Goal: Task Accomplishment & Management: Manage account settings

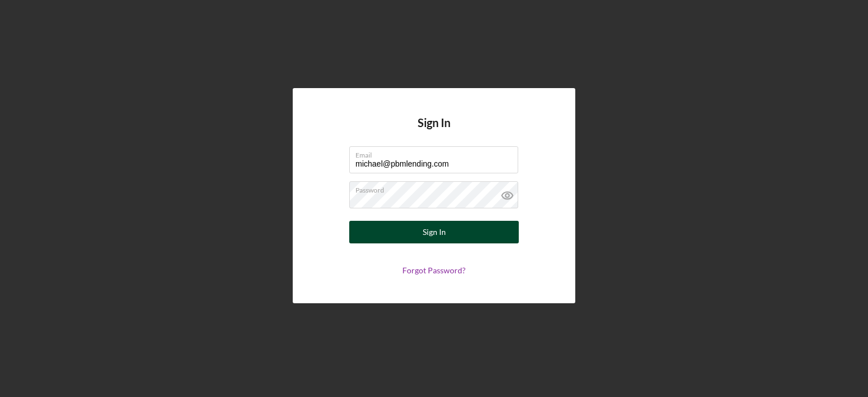
click at [441, 228] on div "Sign In" at bounding box center [434, 232] width 23 height 23
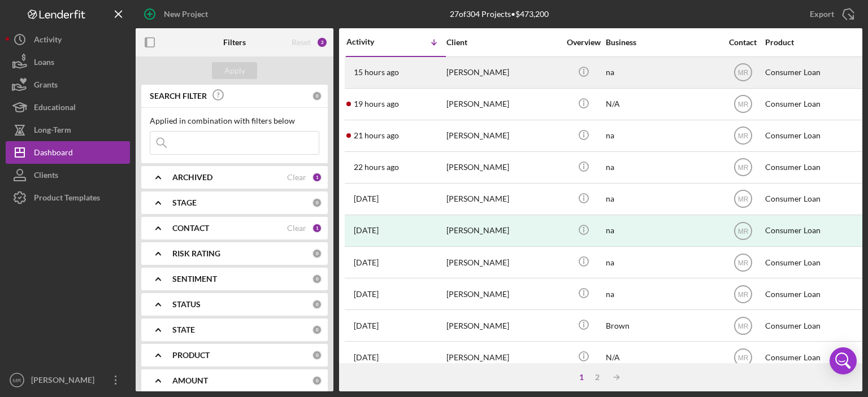
click at [488, 69] on div "[PERSON_NAME]" at bounding box center [502, 73] width 113 height 30
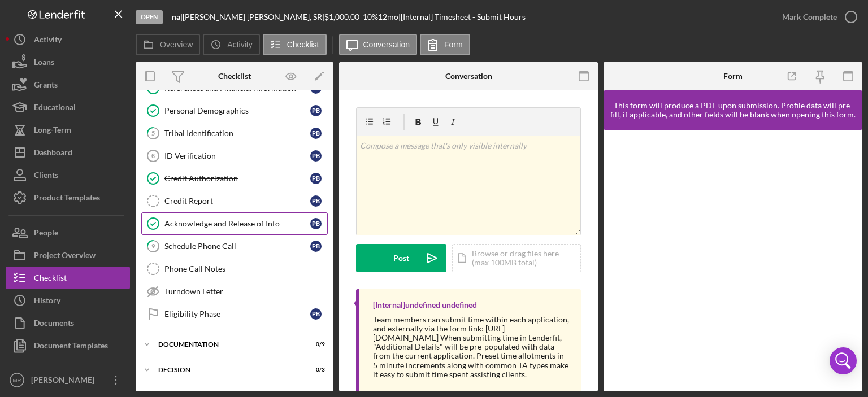
scroll to position [113, 0]
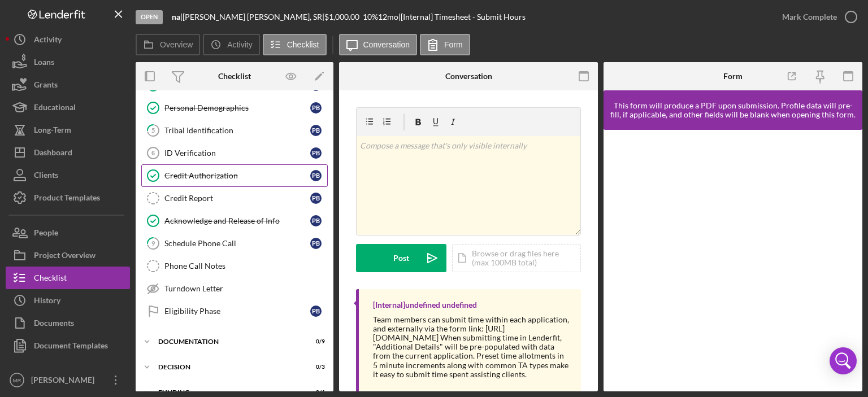
click at [193, 171] on div "Credit Authorization" at bounding box center [237, 175] width 146 height 9
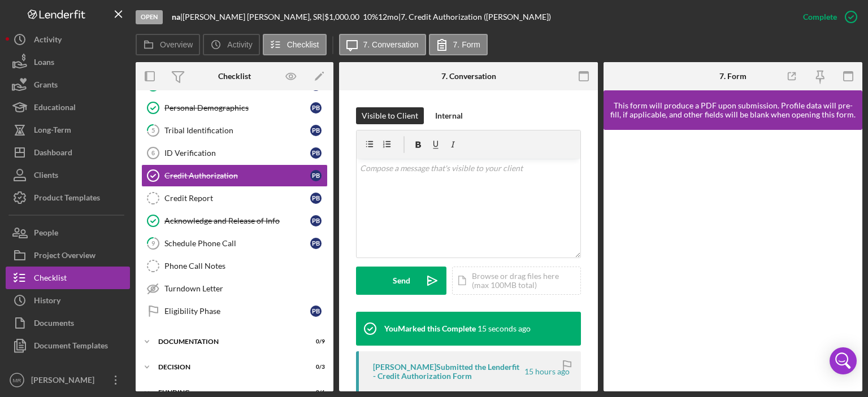
scroll to position [169, 0]
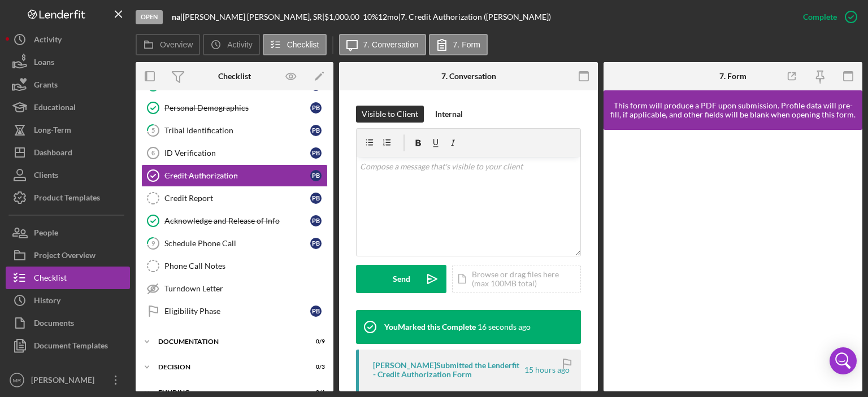
click at [469, 368] on div "[PERSON_NAME] Submitted the Lenderfit - Credit Authorization Form" at bounding box center [448, 370] width 150 height 18
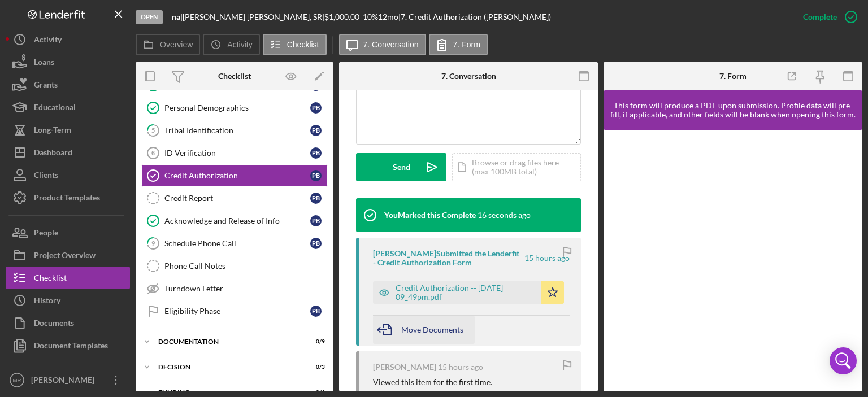
scroll to position [282, 0]
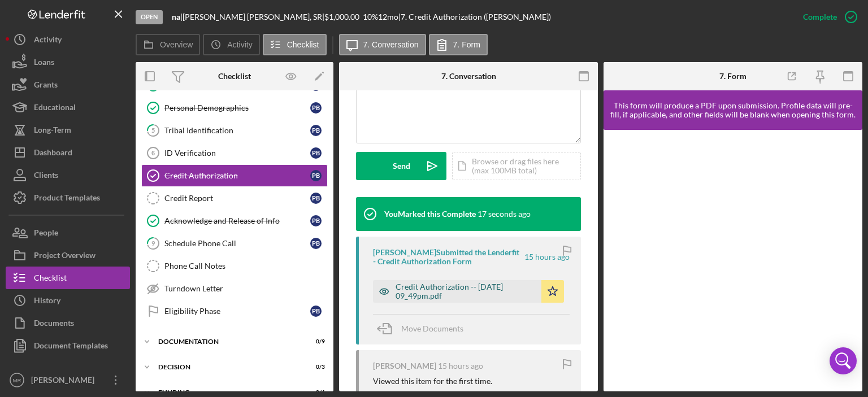
click at [456, 284] on div "Credit Authorization -- [DATE] 09_49pm.pdf" at bounding box center [465, 291] width 140 height 18
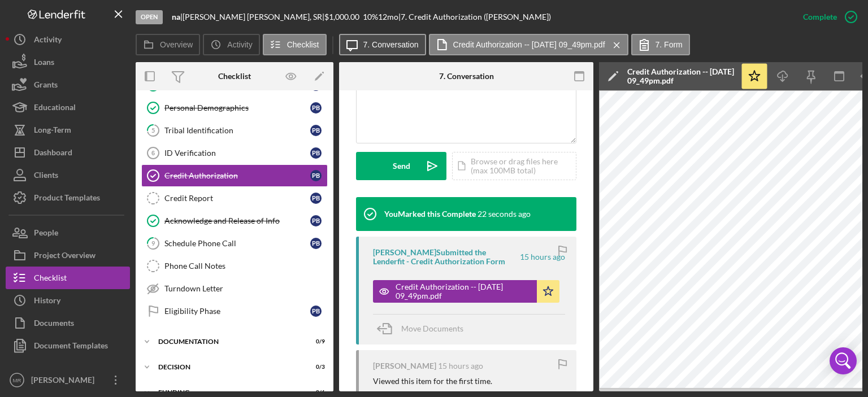
click at [393, 42] on label "7. Conversation" at bounding box center [390, 44] width 55 height 9
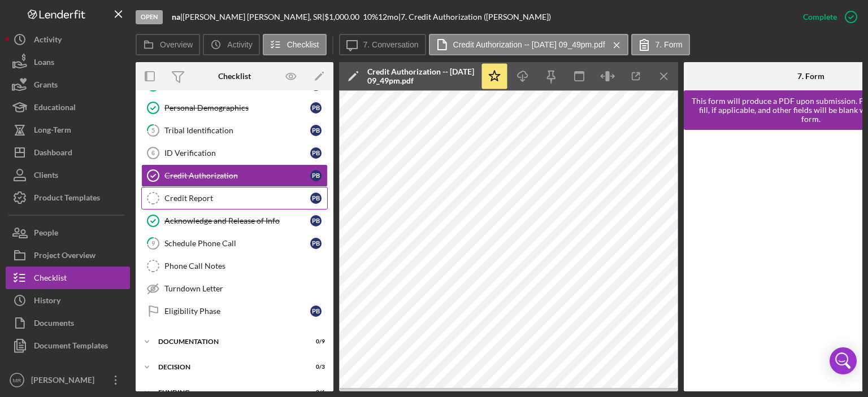
click at [198, 194] on div "Credit Report" at bounding box center [237, 198] width 146 height 9
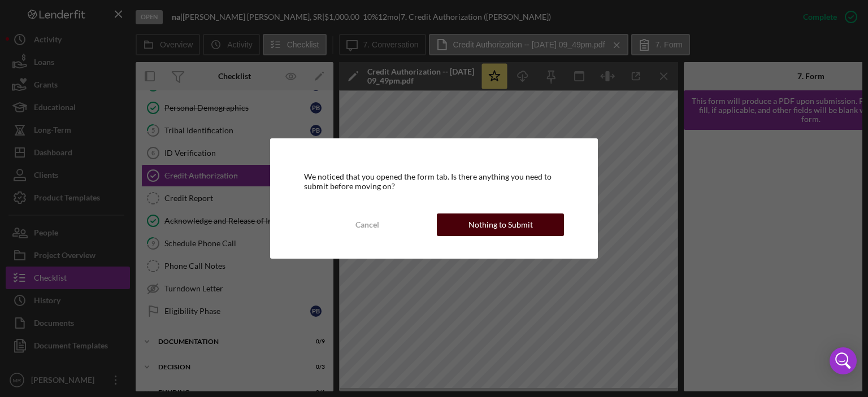
click at [500, 225] on div "Nothing to Submit" at bounding box center [500, 225] width 64 height 23
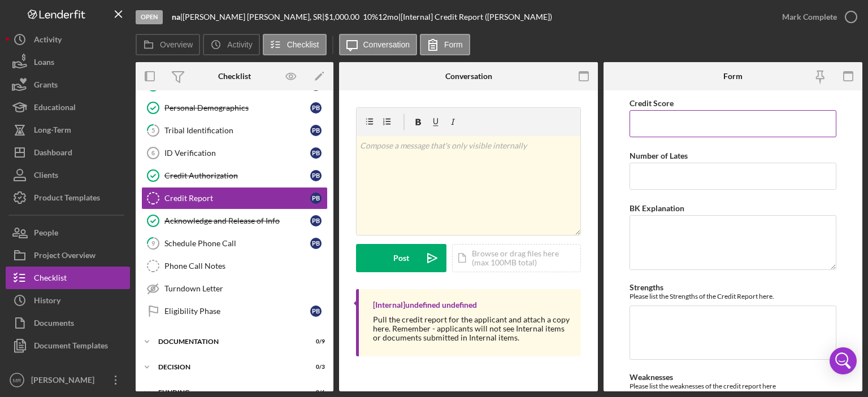
drag, startPoint x: 667, startPoint y: 123, endPoint x: 692, endPoint y: 149, distance: 36.4
click at [668, 123] on input "Credit Score" at bounding box center [732, 123] width 207 height 27
type input "681"
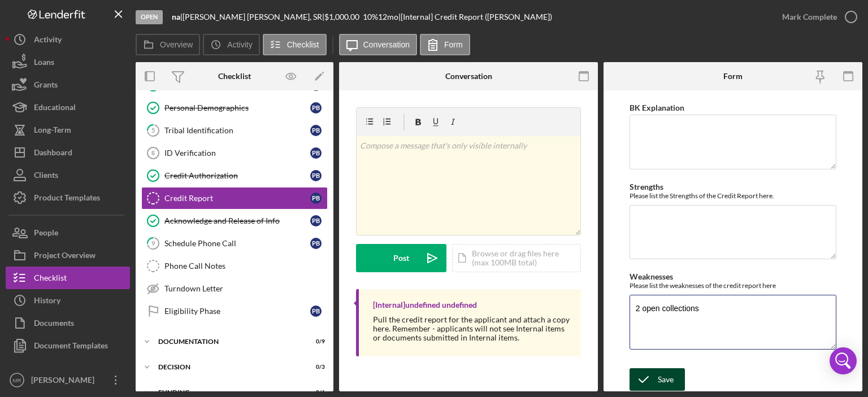
type textarea "2 open collections"
click at [654, 377] on icon "submit" at bounding box center [643, 380] width 28 height 28
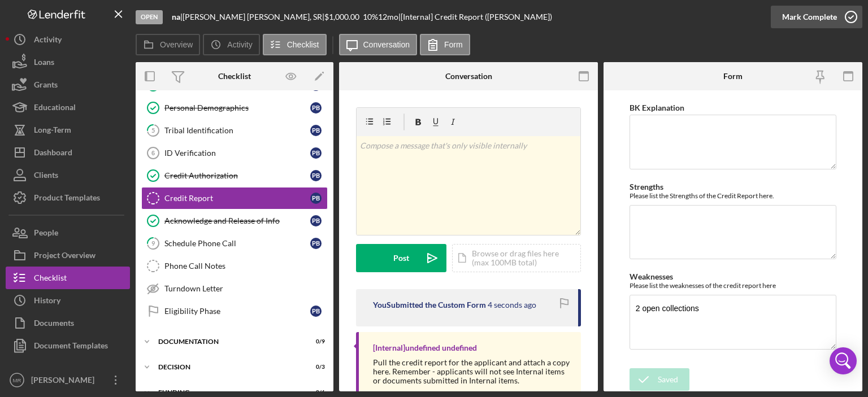
click at [853, 18] on icon "button" at bounding box center [851, 17] width 28 height 28
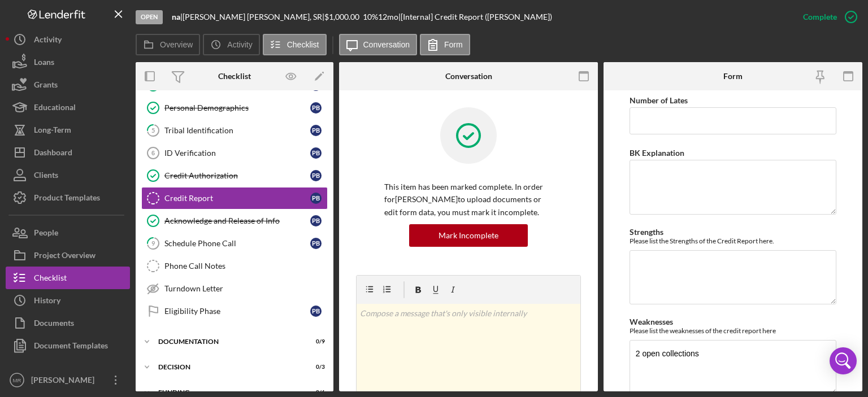
scroll to position [146, 0]
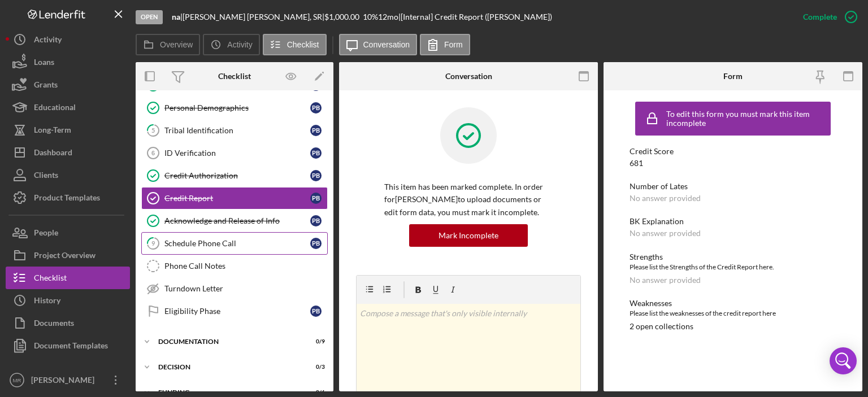
click at [192, 235] on link "9 Schedule Phone Call P B" at bounding box center [234, 243] width 186 height 23
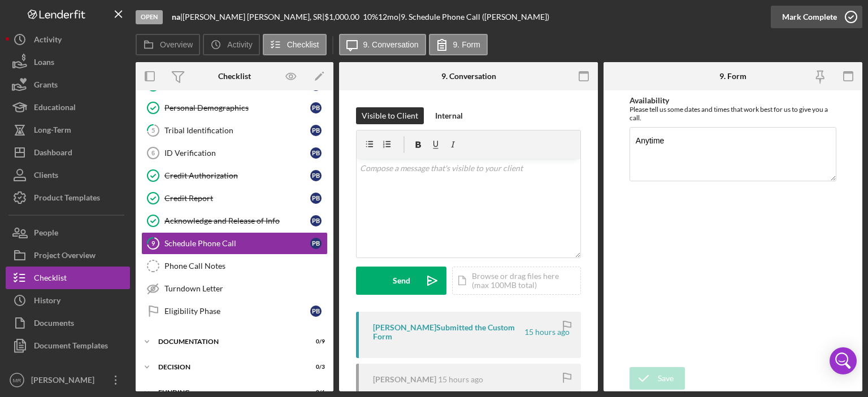
click at [854, 17] on icon "button" at bounding box center [851, 17] width 28 height 28
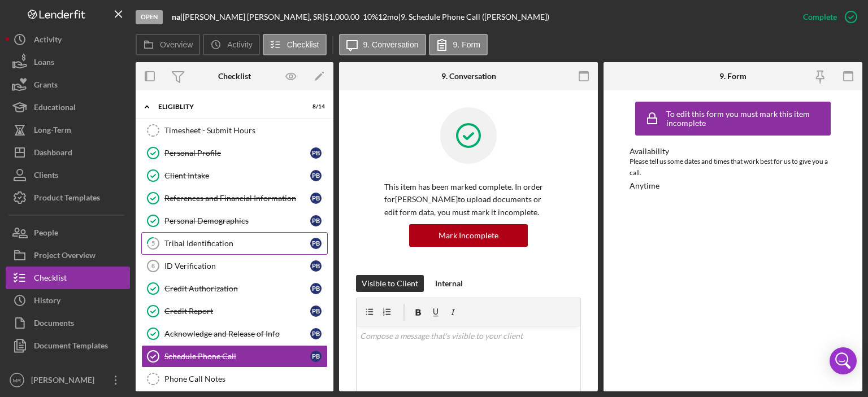
click at [190, 239] on div "Tribal Identification" at bounding box center [237, 243] width 146 height 9
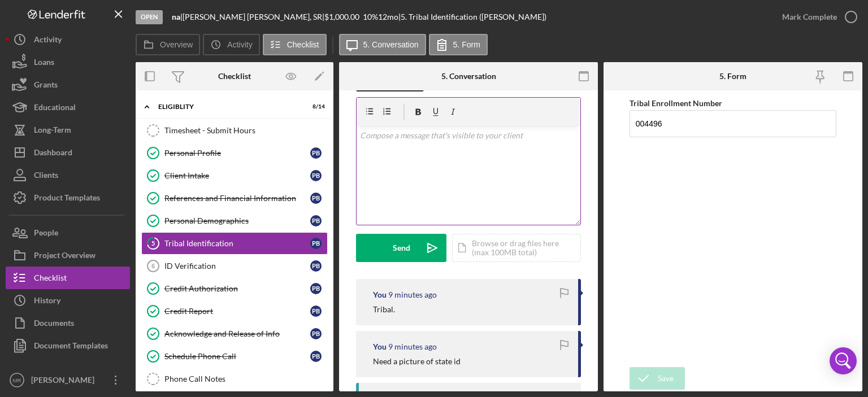
scroll to position [113, 0]
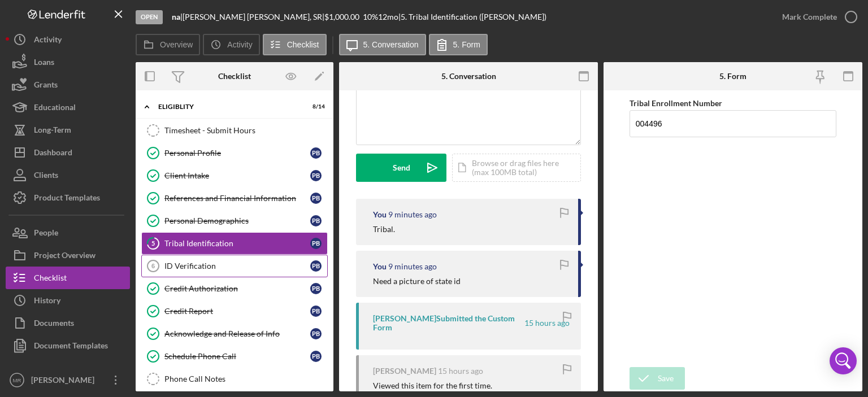
click at [183, 262] on div "ID Verification" at bounding box center [237, 266] width 146 height 9
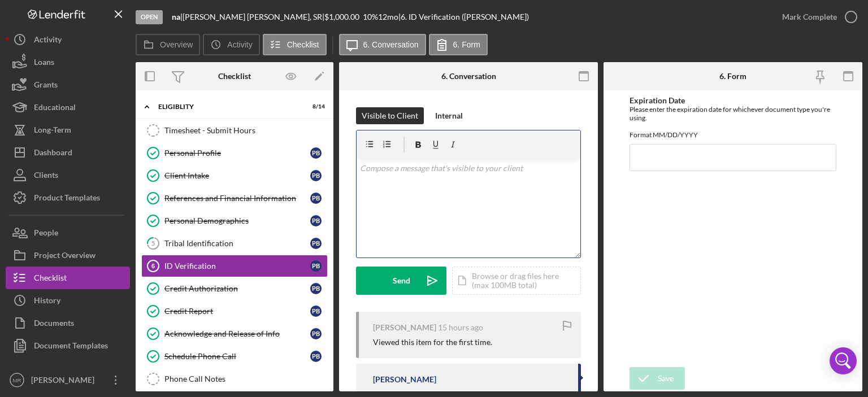
click at [418, 227] on div "v Color teal Color pink Remove color Add row above Add row below Add column bef…" at bounding box center [468, 208] width 224 height 99
click at [395, 284] on div "Send" at bounding box center [402, 281] width 18 height 28
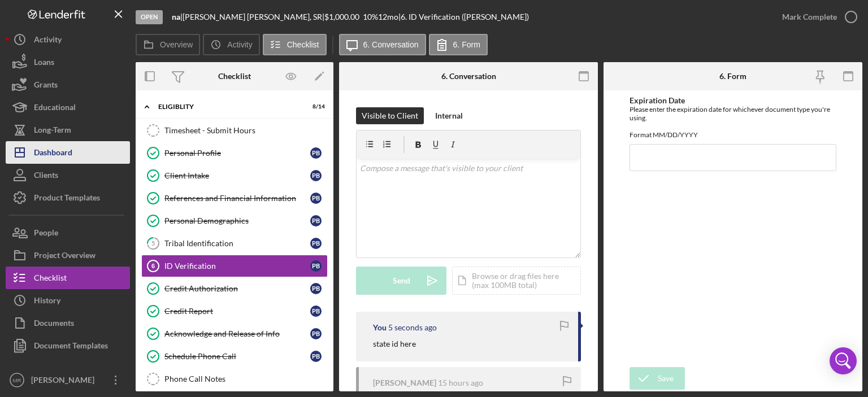
click at [62, 158] on div "Dashboard" at bounding box center [53, 153] width 38 height 25
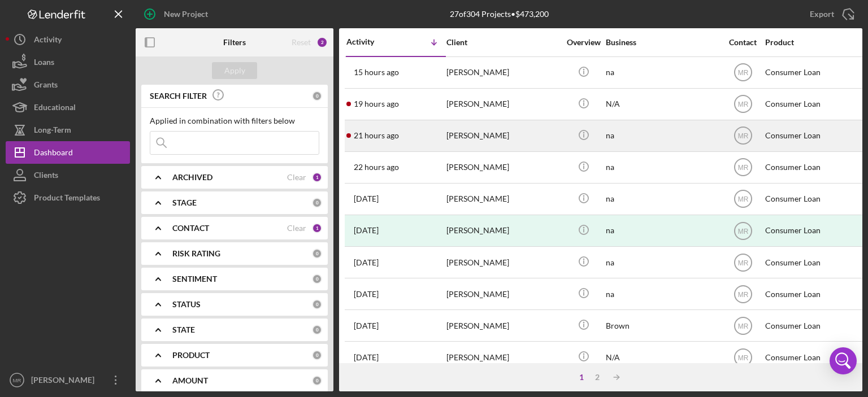
click at [468, 133] on div "[PERSON_NAME]" at bounding box center [502, 136] width 113 height 30
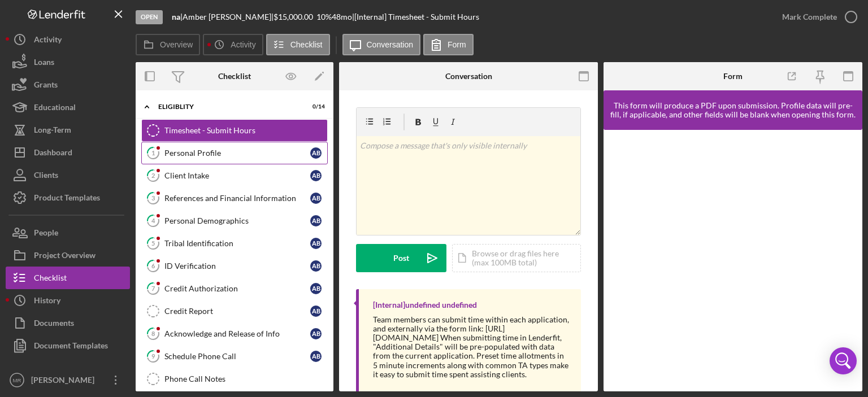
click at [198, 153] on div "Personal Profile" at bounding box center [237, 153] width 146 height 9
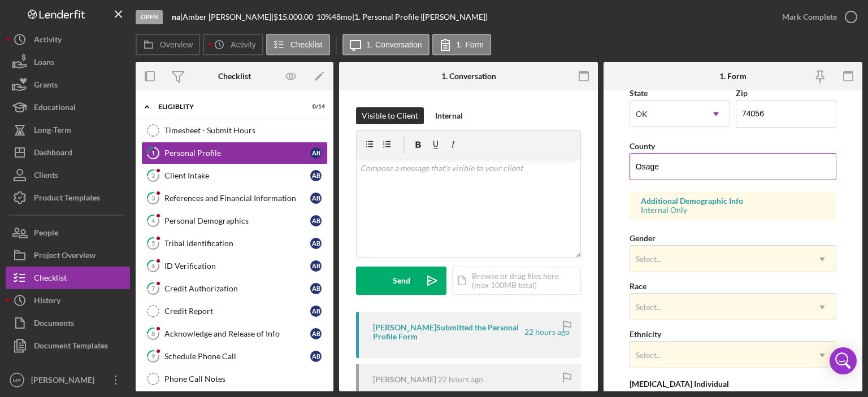
scroll to position [339, 0]
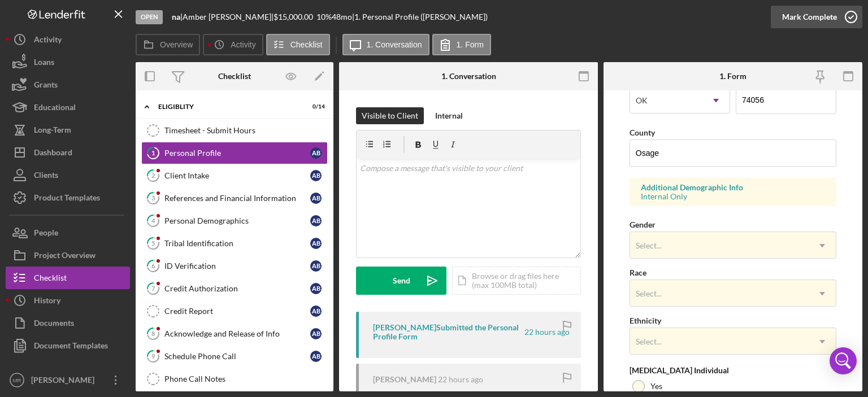
click at [853, 15] on icon "button" at bounding box center [851, 17] width 28 height 28
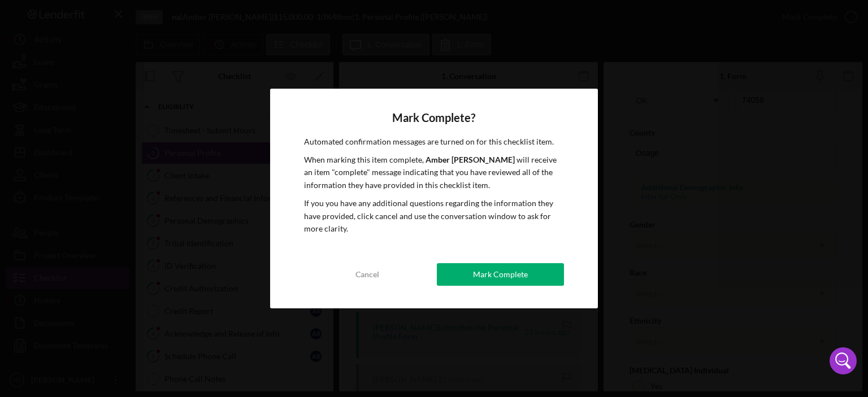
click at [497, 276] on div "Mark Complete" at bounding box center [500, 274] width 55 height 23
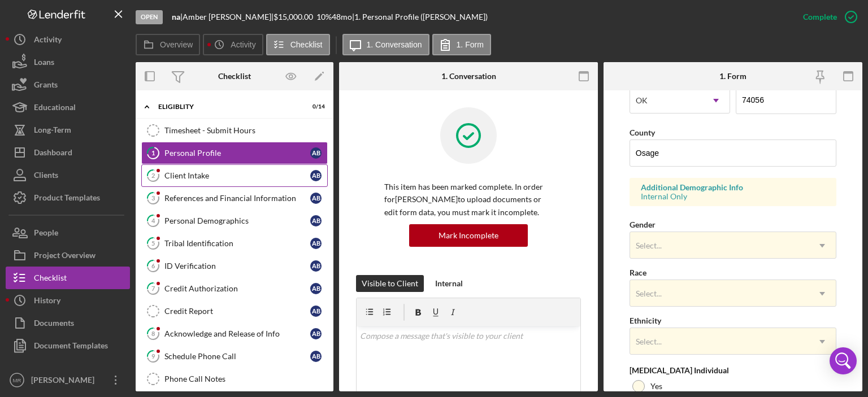
scroll to position [226, 0]
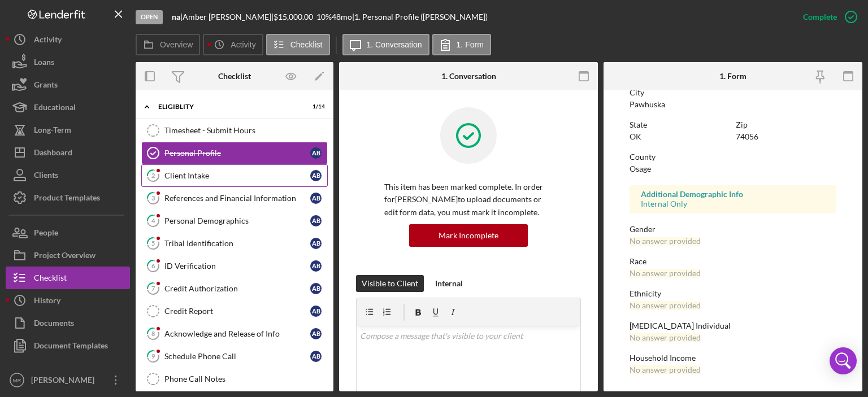
click at [197, 173] on div "Client Intake" at bounding box center [237, 175] width 146 height 9
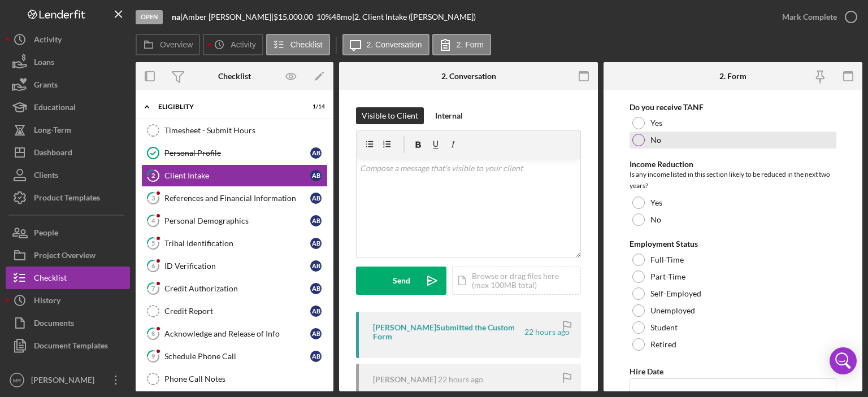
scroll to position [1073, 0]
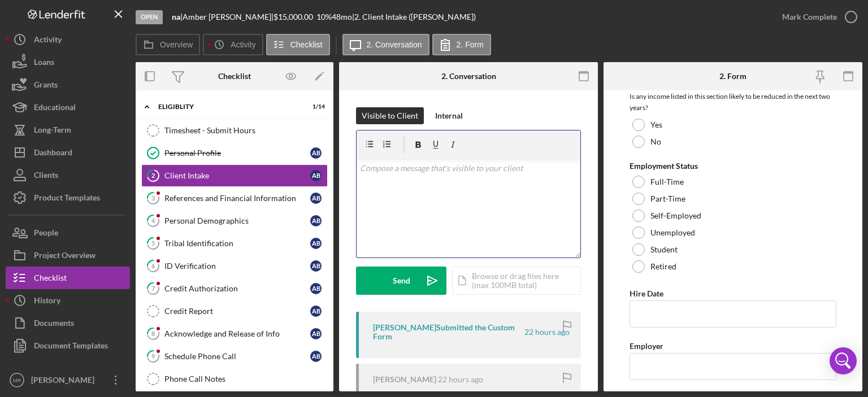
click at [436, 185] on div "v Color teal Color pink Remove color Add row above Add row below Add column bef…" at bounding box center [468, 208] width 224 height 99
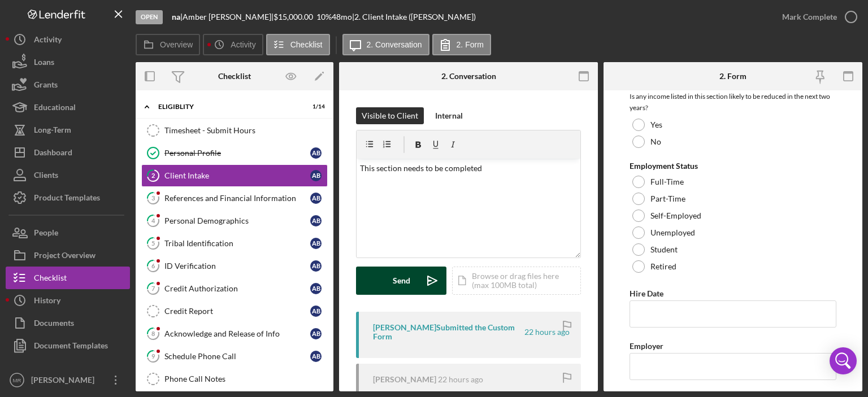
click at [394, 274] on div "Send" at bounding box center [402, 281] width 18 height 28
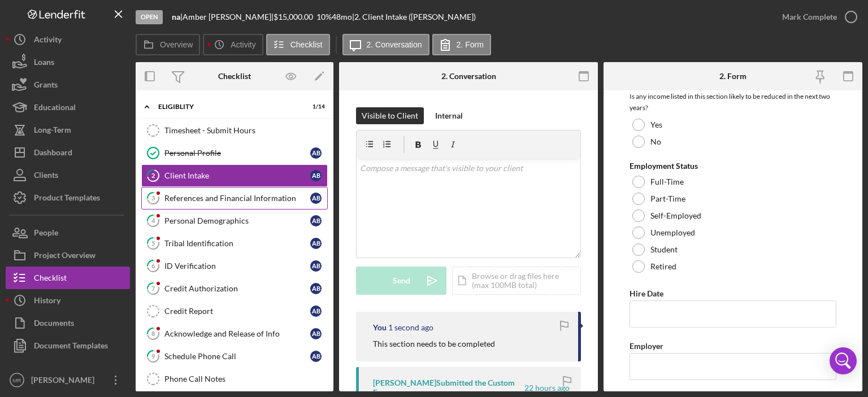
click at [194, 194] on div "References and Financial Information" at bounding box center [237, 198] width 146 height 9
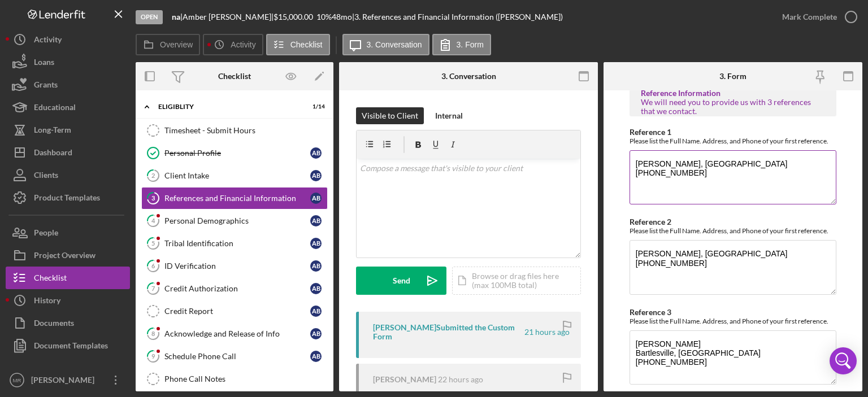
scroll to position [516, 0]
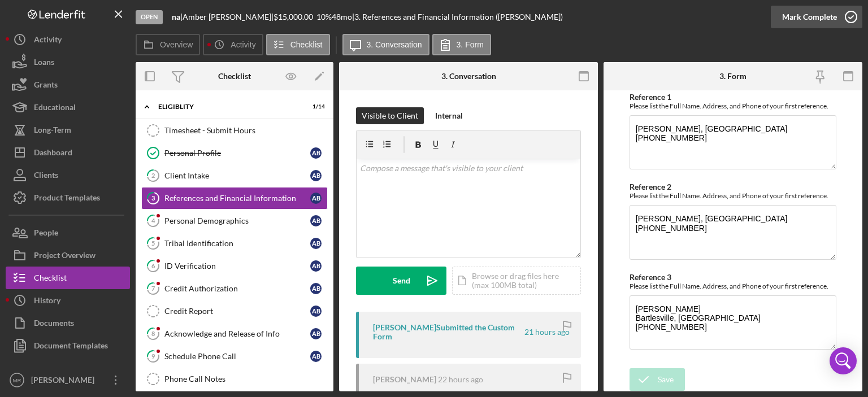
click at [853, 14] on icon "button" at bounding box center [851, 17] width 28 height 28
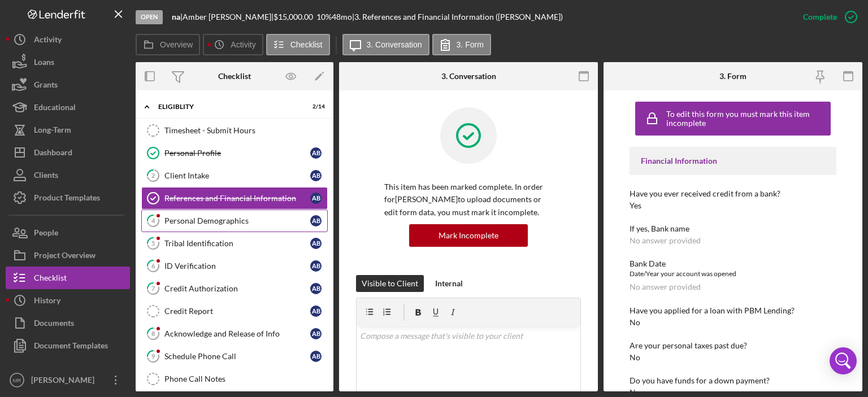
click at [188, 221] on div "Personal Demographics" at bounding box center [237, 220] width 146 height 9
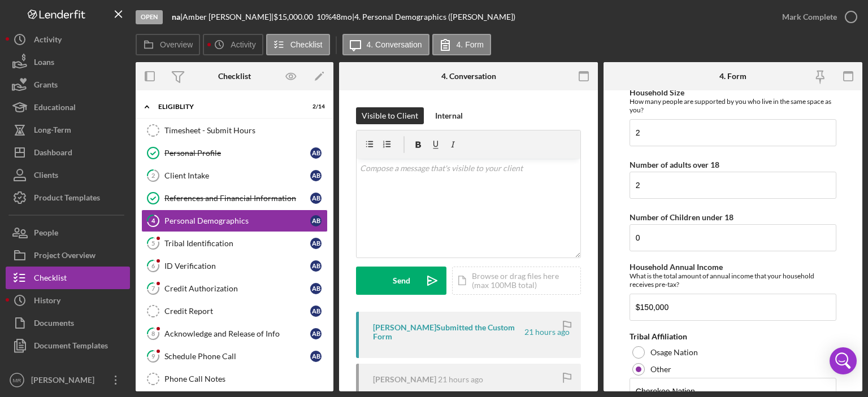
scroll to position [676, 0]
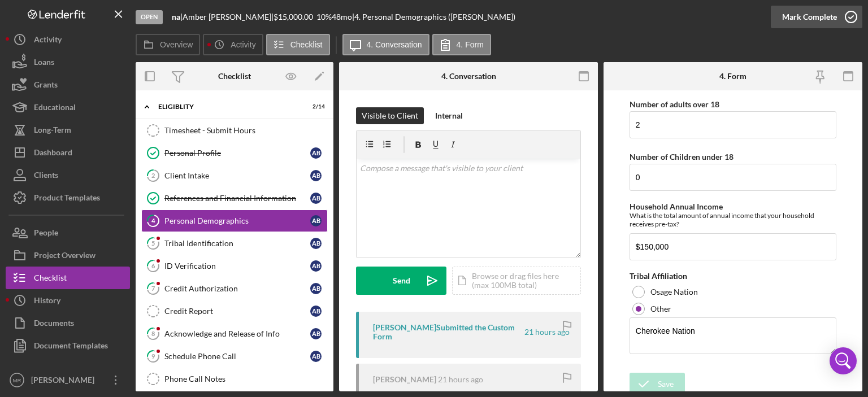
click at [850, 18] on polyline "button" at bounding box center [851, 17] width 5 height 3
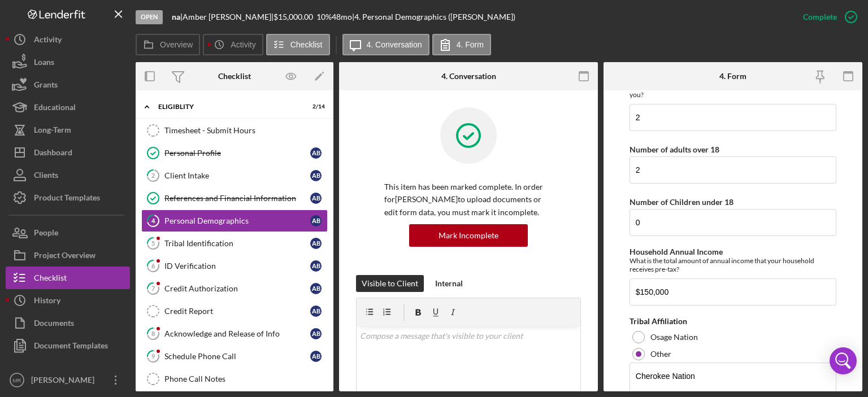
scroll to position [721, 0]
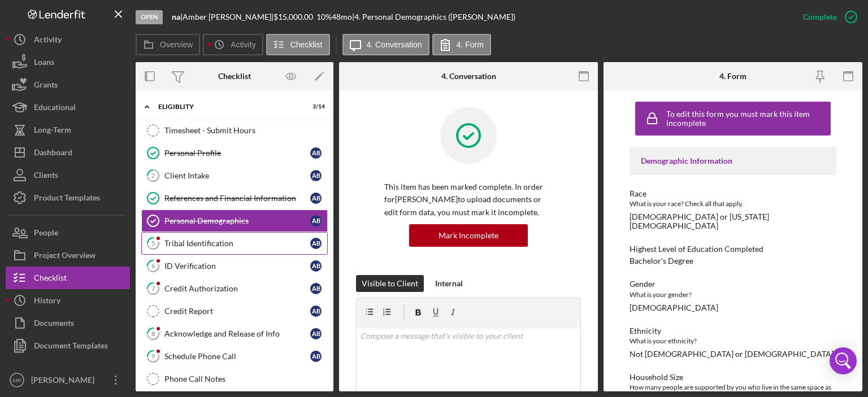
click at [183, 244] on div "Tribal Identification" at bounding box center [237, 243] width 146 height 9
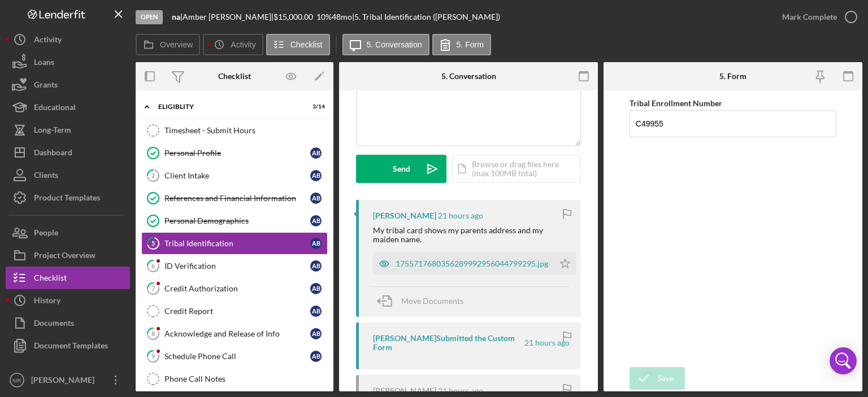
scroll to position [113, 0]
click at [461, 262] on div "1755717680356289992956044799295.jpg" at bounding box center [471, 262] width 153 height 9
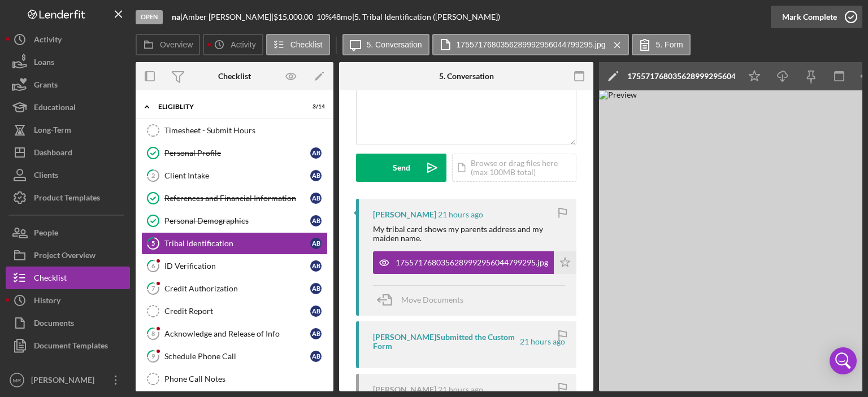
click at [851, 13] on icon "button" at bounding box center [851, 17] width 28 height 28
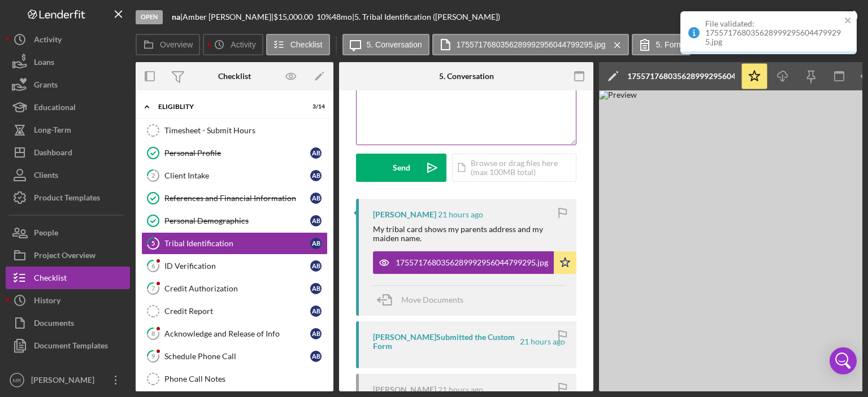
scroll to position [281, 0]
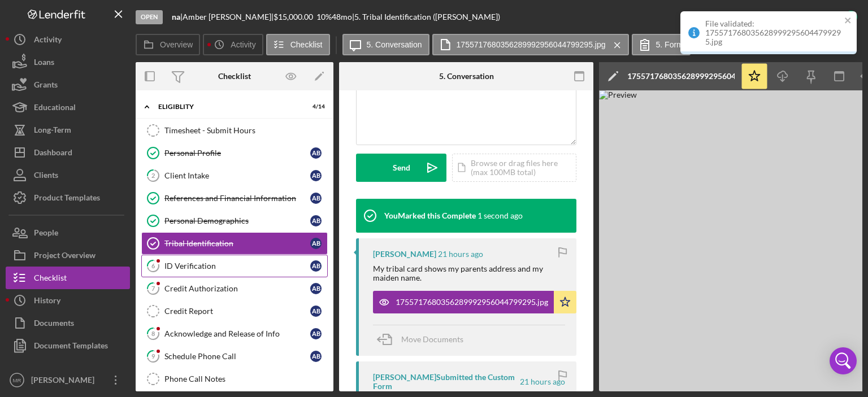
click at [187, 267] on div "ID Verification" at bounding box center [237, 266] width 146 height 9
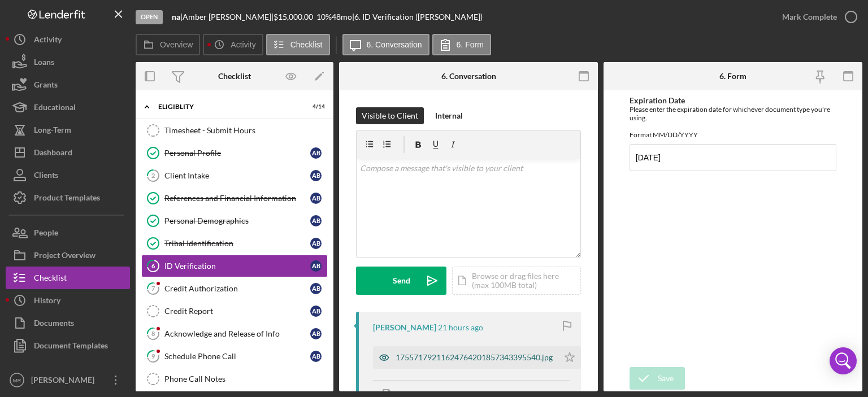
click at [473, 361] on div "17557179211624764201857343395540.jpg" at bounding box center [473, 357] width 157 height 9
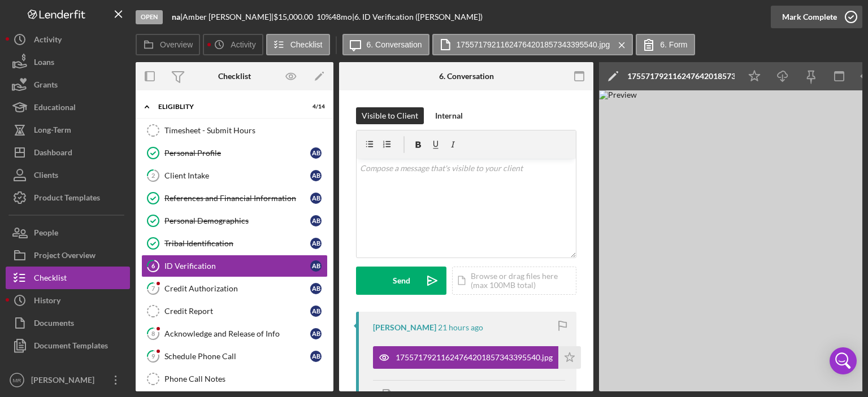
click at [852, 18] on icon "button" at bounding box center [851, 17] width 28 height 28
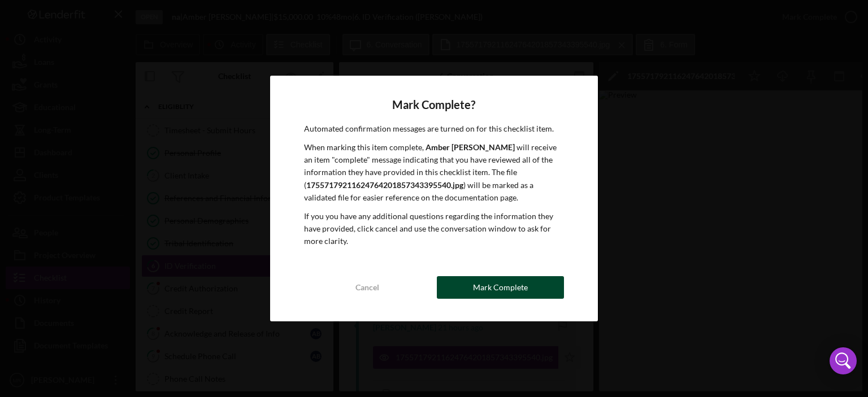
click at [515, 284] on div "Mark Complete" at bounding box center [500, 287] width 55 height 23
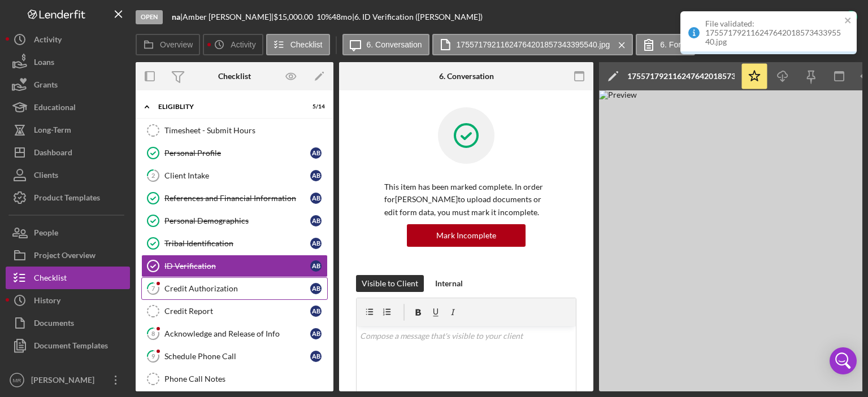
click at [184, 288] on div "Credit Authorization" at bounding box center [237, 288] width 146 height 9
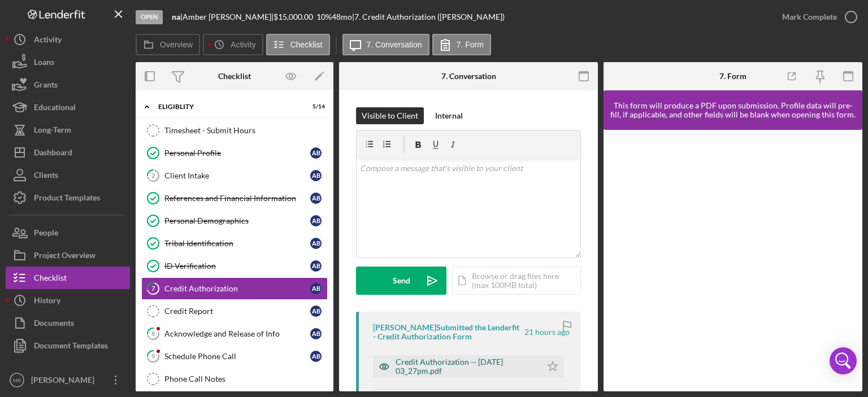
click at [445, 363] on div "Credit Authorization -- [DATE] 03_27pm.pdf" at bounding box center [465, 367] width 140 height 18
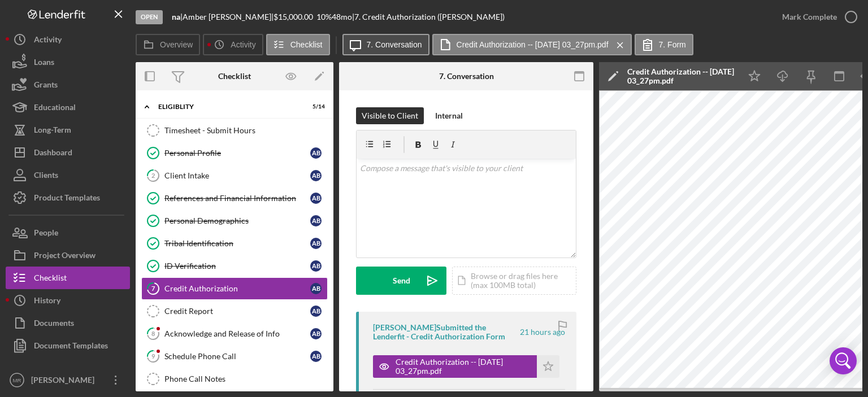
click at [382, 40] on label "7. Conversation" at bounding box center [394, 44] width 55 height 9
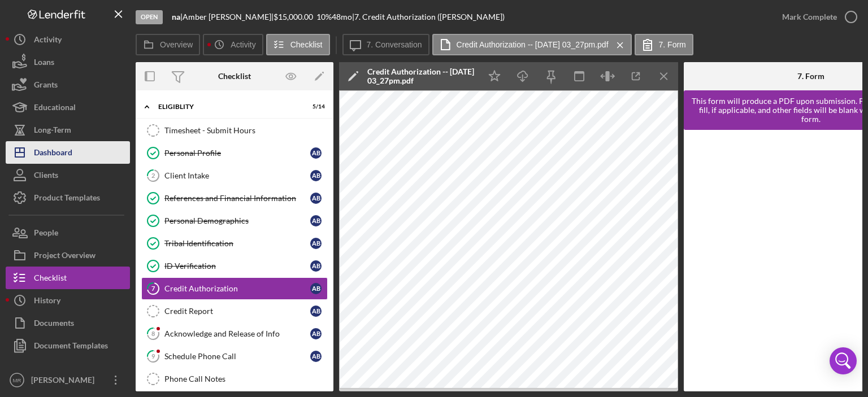
click at [54, 152] on div "Dashboard" at bounding box center [53, 153] width 38 height 25
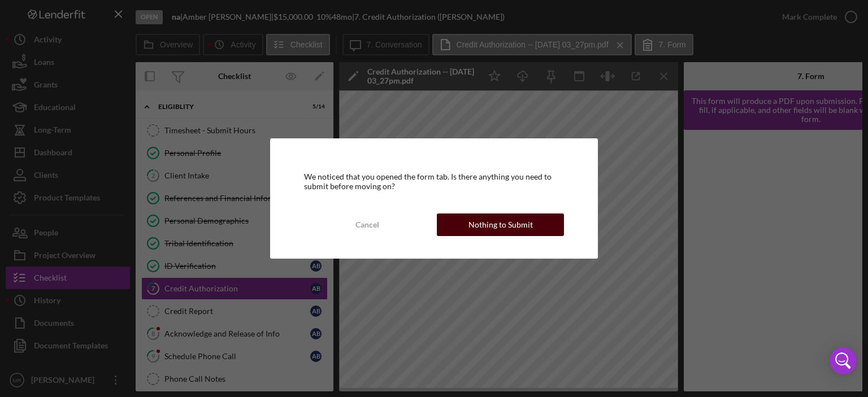
click at [489, 232] on div "Nothing to Submit" at bounding box center [500, 225] width 64 height 23
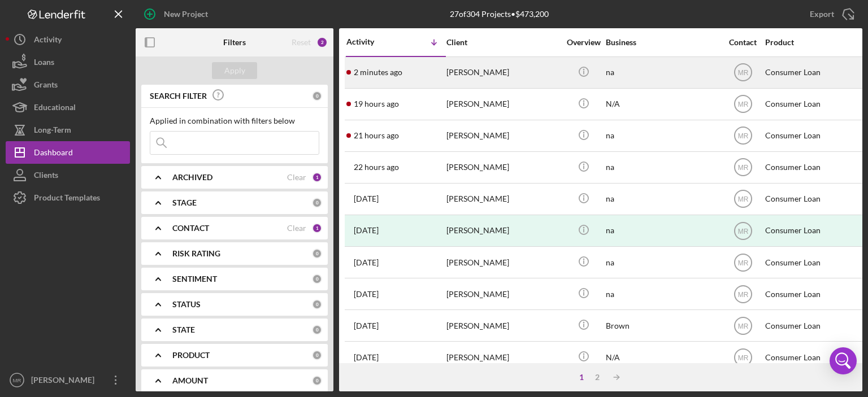
click at [493, 75] on div "[PERSON_NAME]" at bounding box center [502, 73] width 113 height 30
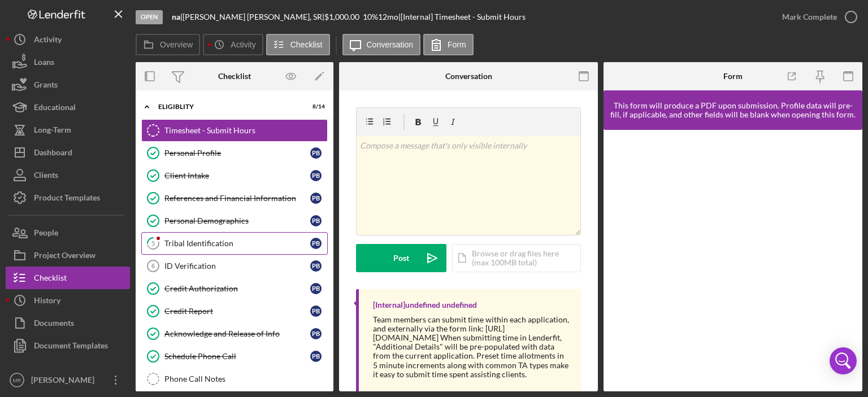
click at [197, 239] on div "Tribal Identification" at bounding box center [237, 243] width 146 height 9
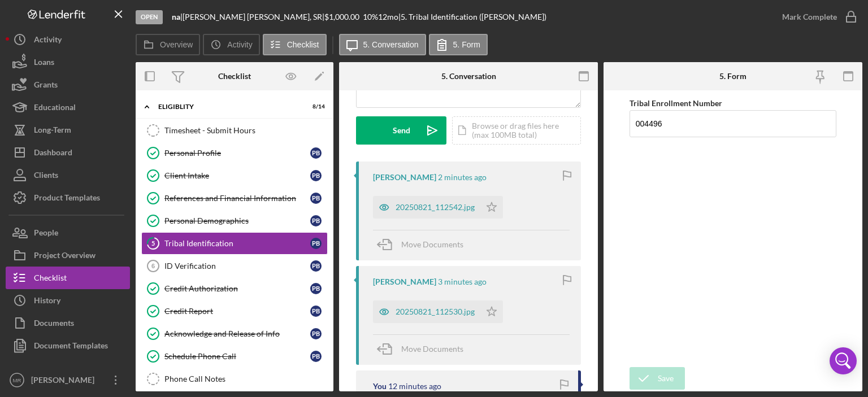
scroll to position [169, 0]
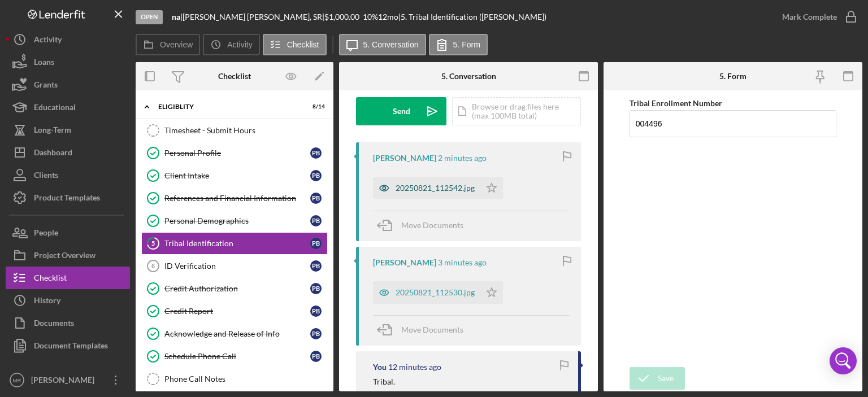
click at [436, 185] on div "20250821_112542.jpg" at bounding box center [434, 188] width 79 height 9
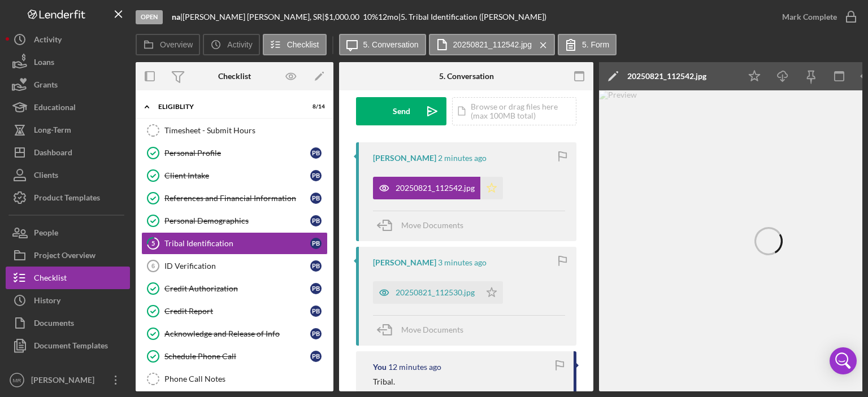
click at [494, 186] on polygon "button" at bounding box center [492, 187] width 10 height 9
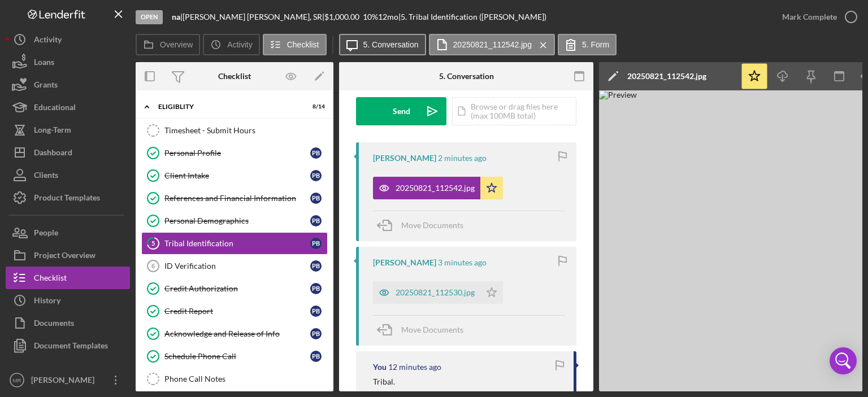
click at [363, 39] on icon "Icon/Message" at bounding box center [352, 45] width 28 height 28
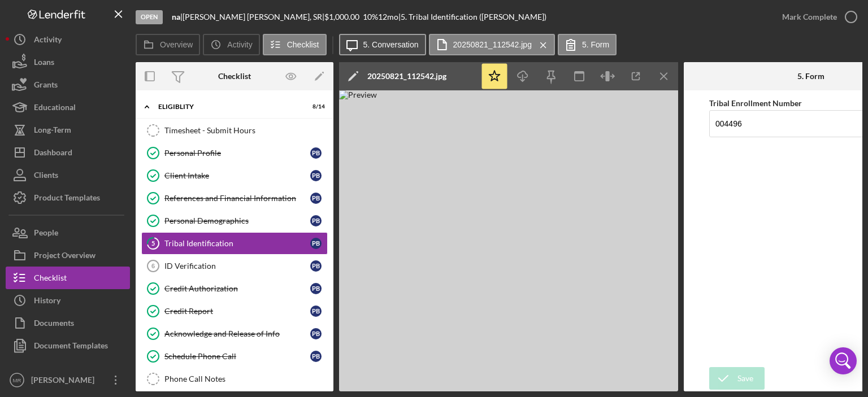
click at [365, 39] on button "Icon/Message 5. Conversation" at bounding box center [382, 44] width 87 height 21
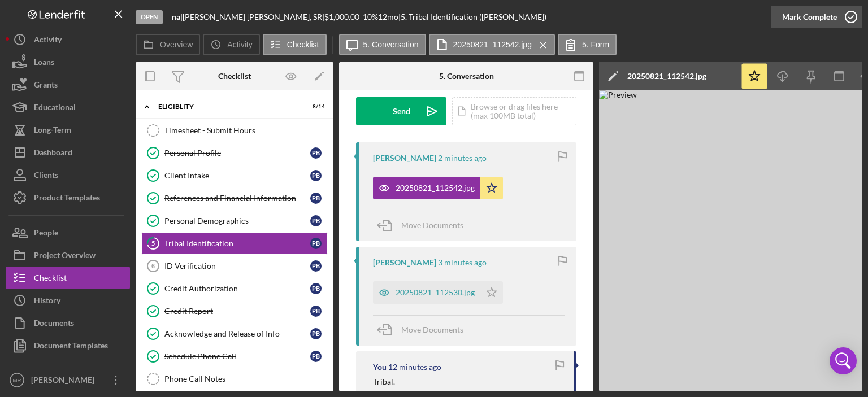
click at [849, 15] on icon "button" at bounding box center [851, 17] width 28 height 28
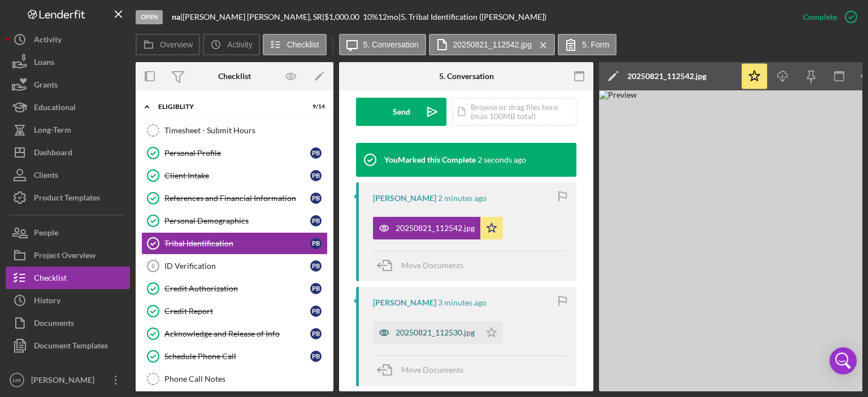
click at [433, 330] on div "20250821_112530.jpg" at bounding box center [434, 332] width 79 height 9
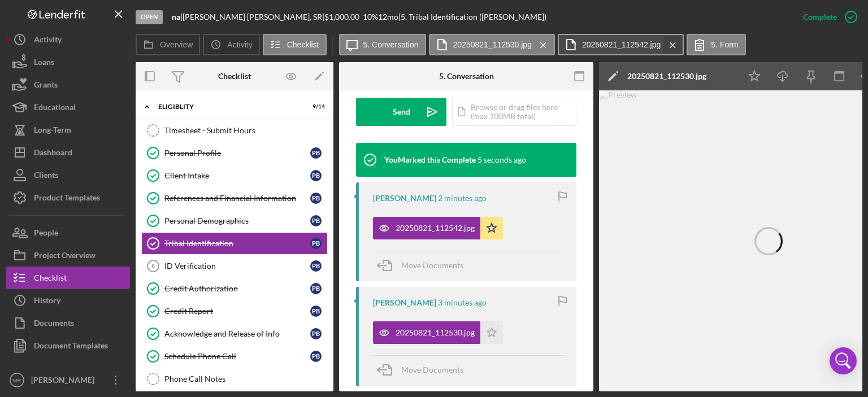
click at [669, 46] on icon "Icon/Menu Close" at bounding box center [673, 45] width 20 height 28
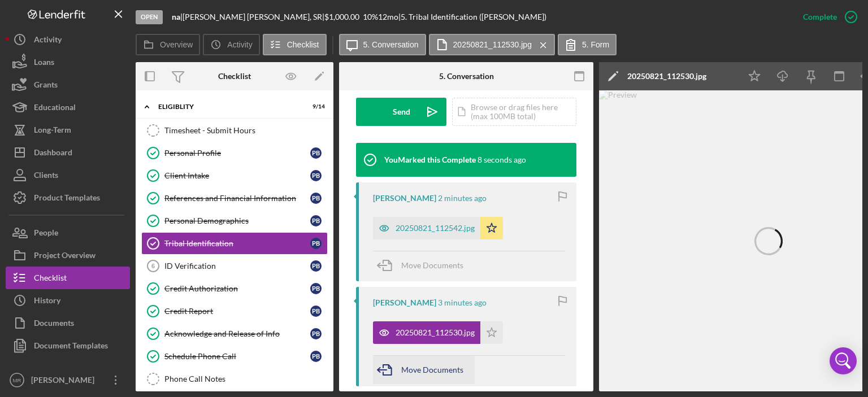
click at [429, 369] on span "Move Documents" at bounding box center [432, 370] width 62 height 10
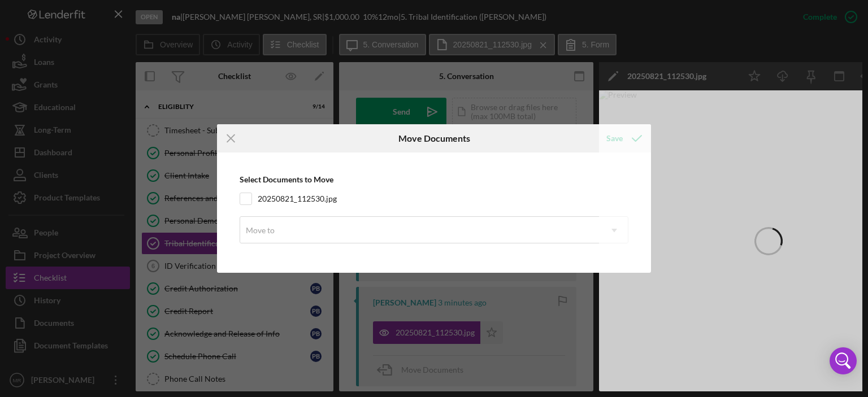
click at [248, 198] on input "20250821_112530.jpg" at bounding box center [245, 198] width 11 height 11
checkbox input "true"
click at [280, 224] on div "Move to" at bounding box center [420, 231] width 360 height 26
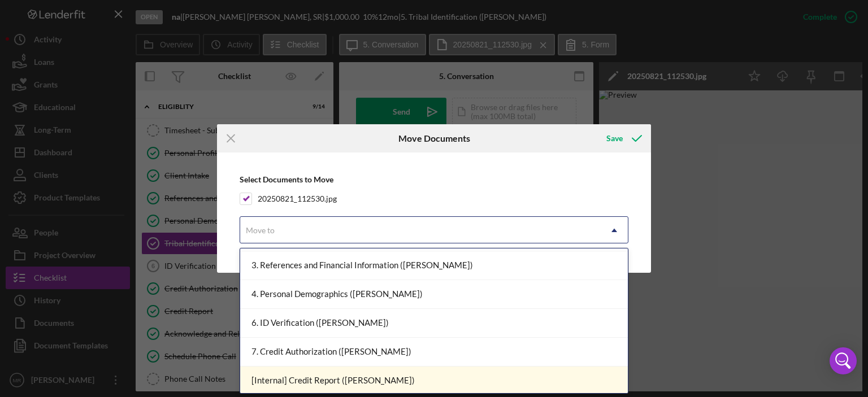
scroll to position [113, 0]
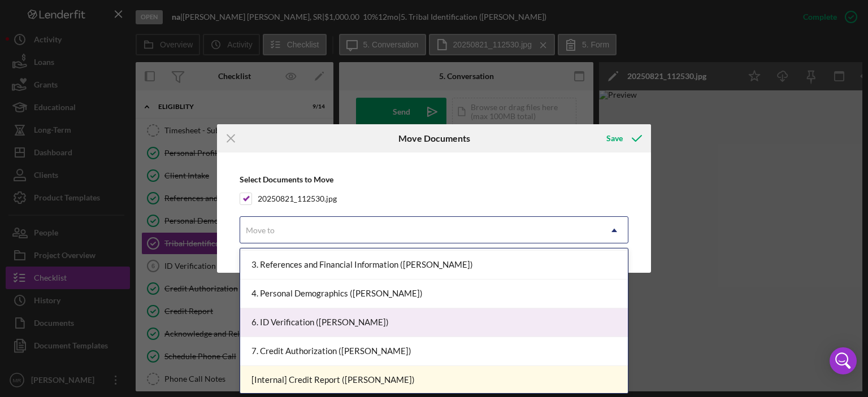
click at [313, 319] on div "6. ID Verification ([PERSON_NAME])" at bounding box center [434, 322] width 388 height 29
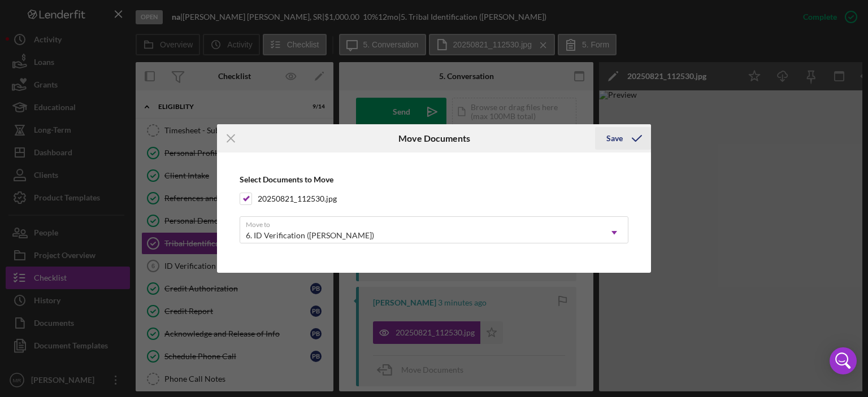
click at [619, 135] on div "Save" at bounding box center [614, 138] width 16 height 23
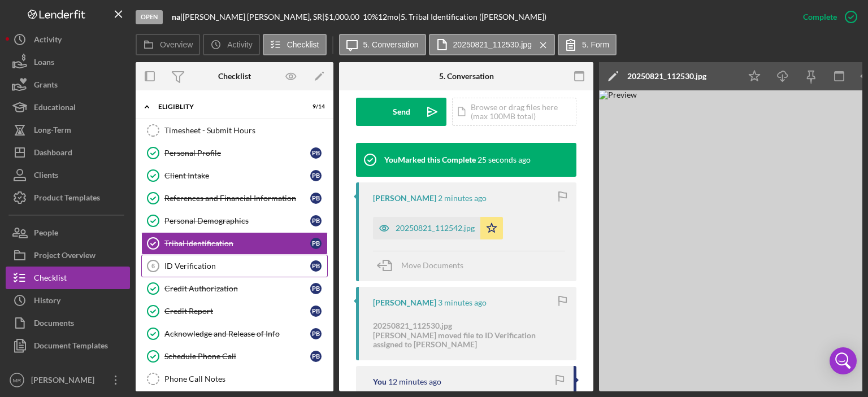
click at [180, 263] on div "ID Verification" at bounding box center [237, 266] width 146 height 9
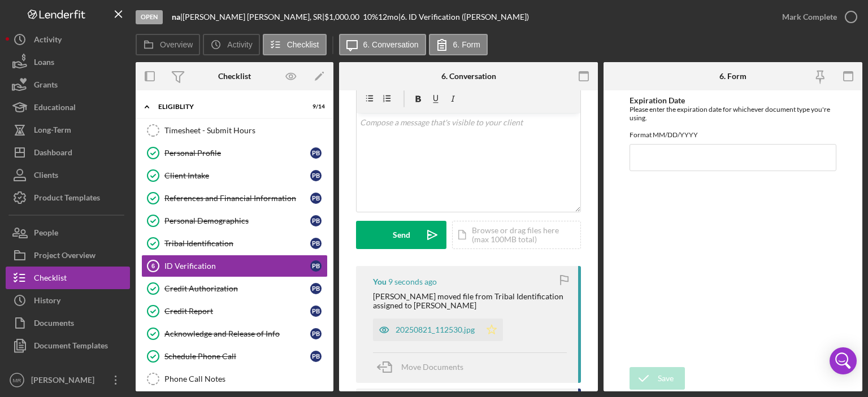
scroll to position [113, 0]
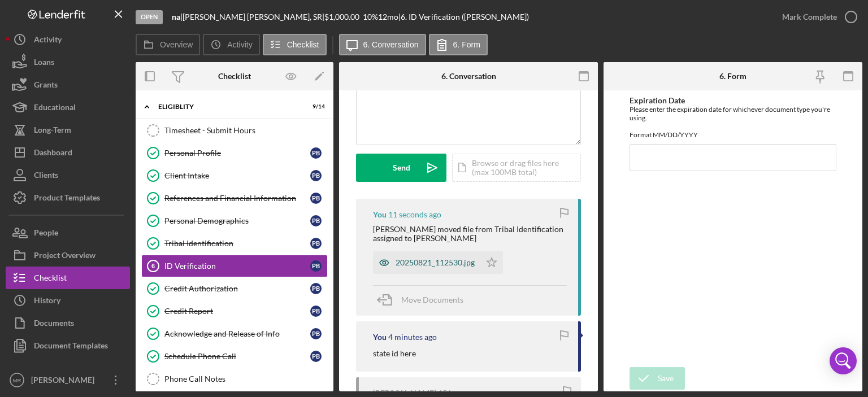
click at [434, 264] on div "20250821_112530.jpg" at bounding box center [434, 262] width 79 height 9
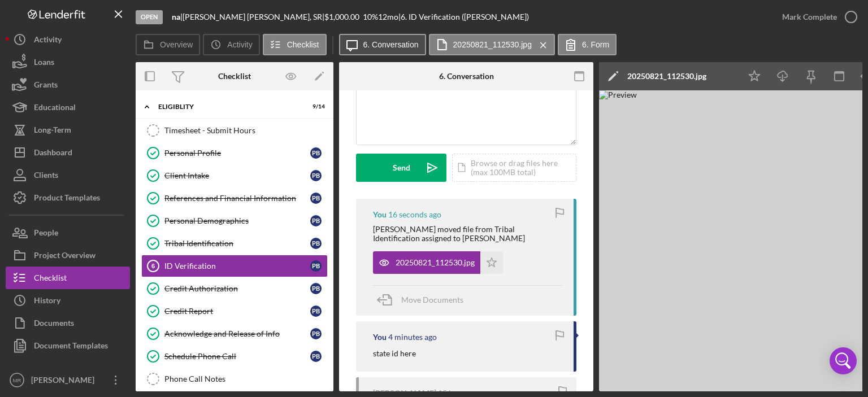
click at [386, 44] on label "6. Conversation" at bounding box center [390, 44] width 55 height 9
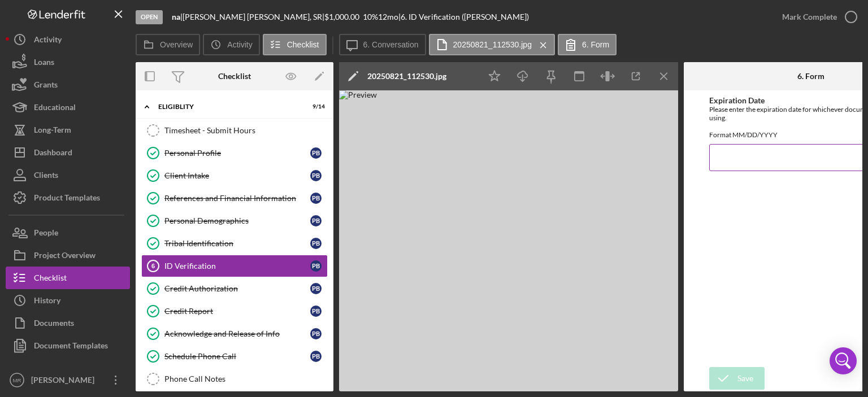
click at [741, 160] on input "Expiration Date" at bounding box center [810, 157] width 203 height 27
type input "[DATE]"
click at [741, 375] on div "Save" at bounding box center [745, 378] width 16 height 23
click at [853, 17] on icon "button" at bounding box center [851, 17] width 28 height 28
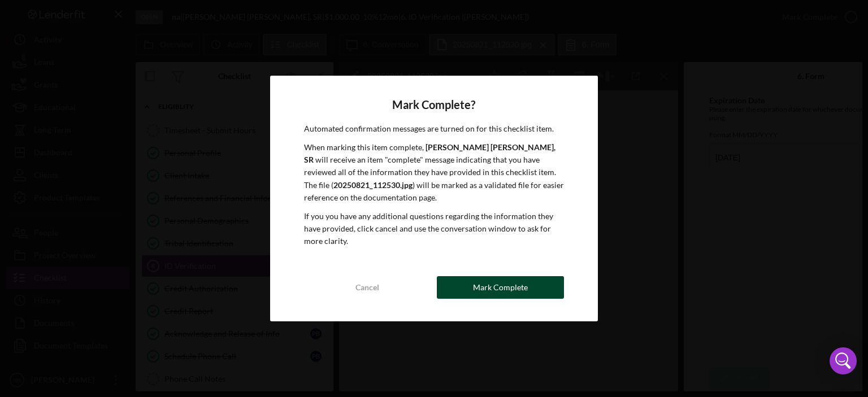
click at [498, 281] on div "Mark Complete" at bounding box center [500, 287] width 55 height 23
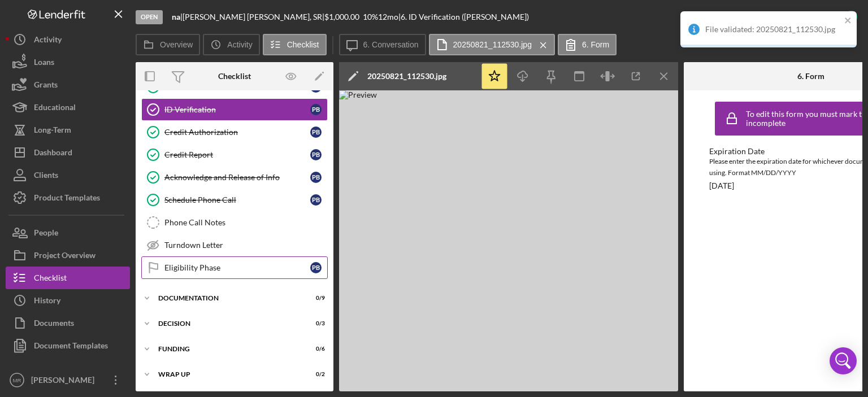
click at [185, 263] on div "Eligibility Phase" at bounding box center [237, 267] width 146 height 9
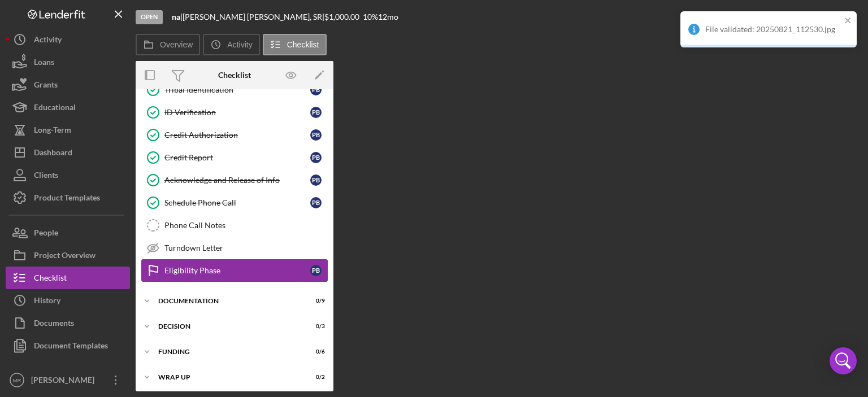
scroll to position [154, 0]
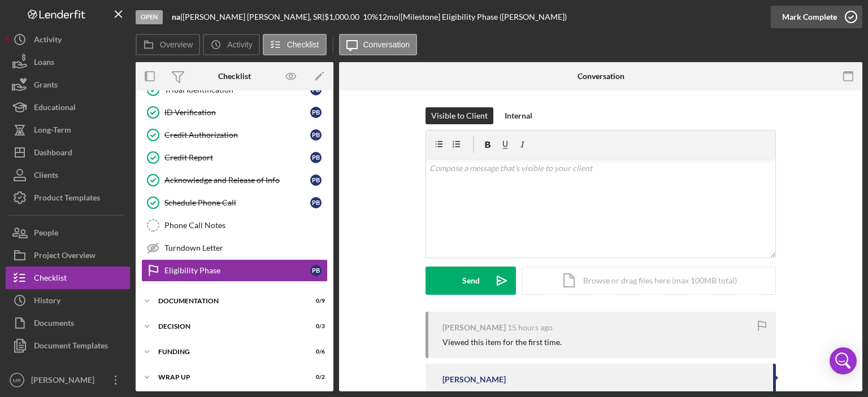
click at [847, 18] on icon "button" at bounding box center [851, 17] width 28 height 28
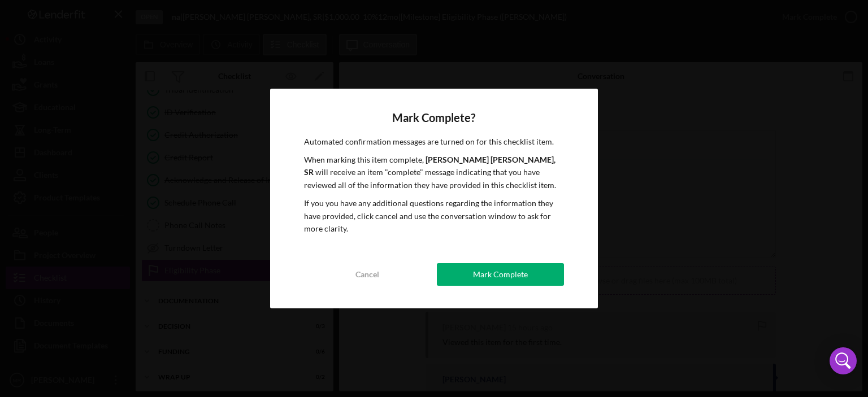
drag, startPoint x: 524, startPoint y: 271, endPoint x: 557, endPoint y: 279, distance: 33.6
click at [527, 272] on button "Mark Complete" at bounding box center [500, 274] width 127 height 23
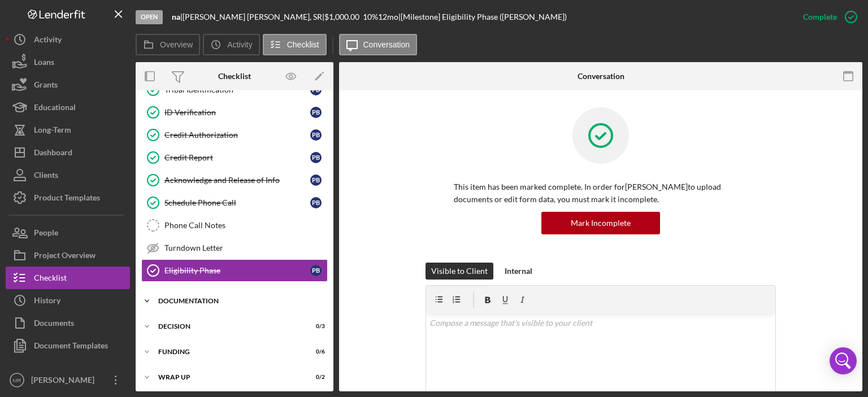
click at [193, 294] on div "Icon/Expander Documentation 0 / 9" at bounding box center [235, 301] width 198 height 23
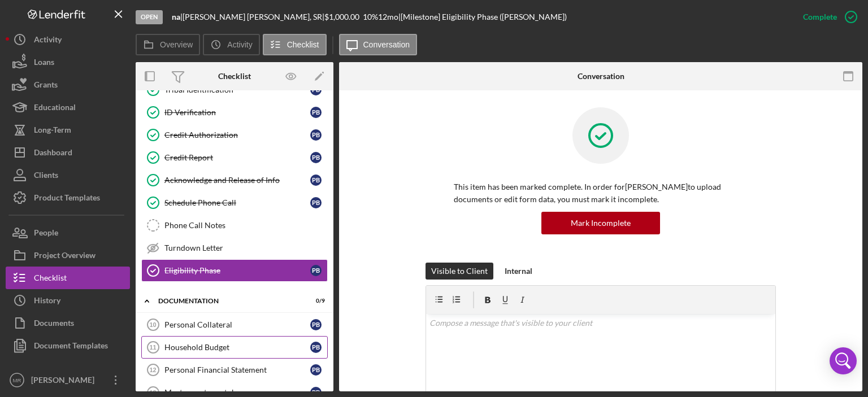
click at [195, 345] on div "Household Budget" at bounding box center [237, 347] width 146 height 9
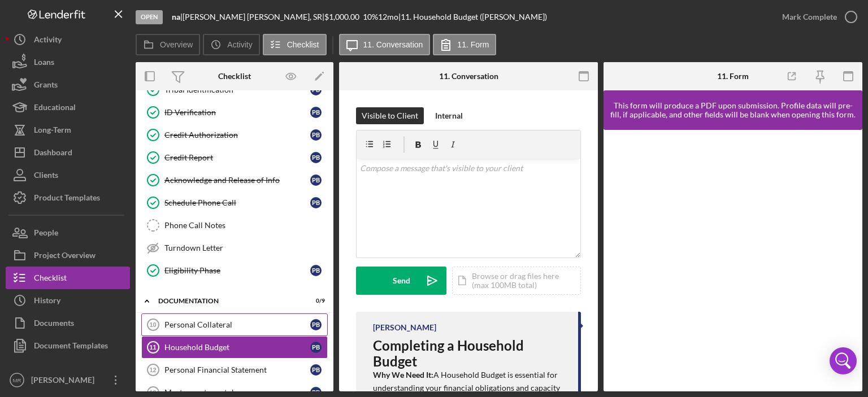
click at [201, 320] on div "Personal Collateral" at bounding box center [237, 324] width 146 height 9
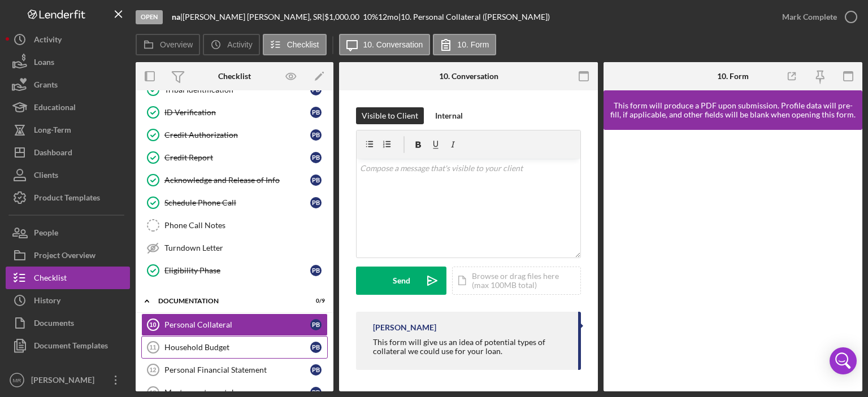
click at [192, 338] on link "Household Budget 11 Household Budget P B" at bounding box center [234, 347] width 186 height 23
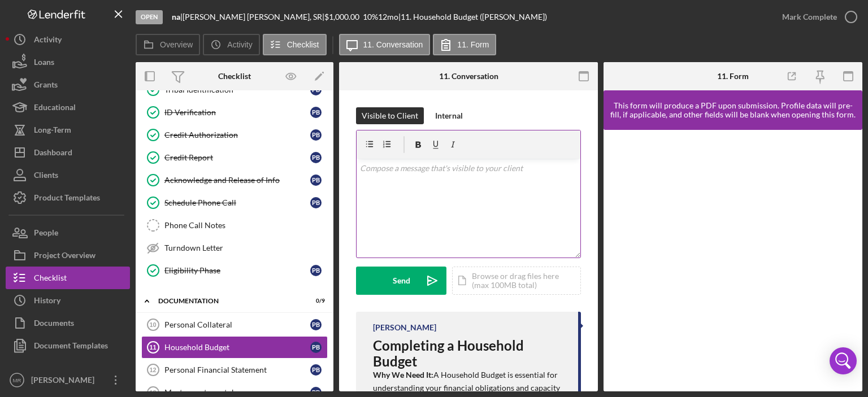
click at [398, 202] on div "v Color teal Color pink Remove color Add row above Add row below Add column bef…" at bounding box center [468, 208] width 224 height 99
click at [414, 272] on button "Send Icon/icon-invite-send" at bounding box center [401, 281] width 90 height 28
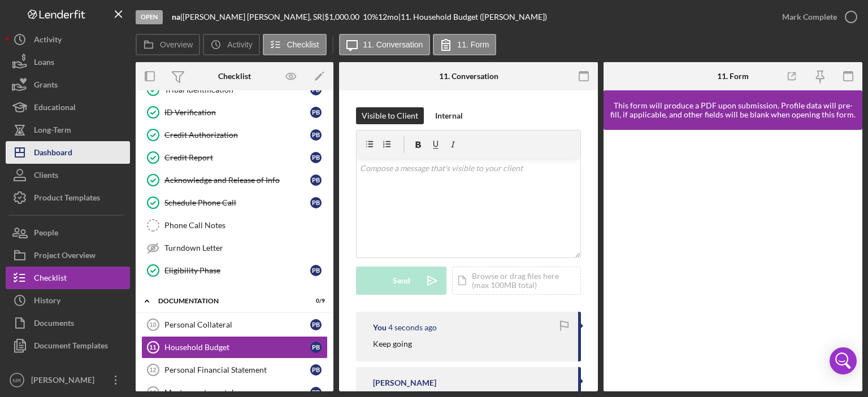
click at [44, 148] on div "Dashboard" at bounding box center [53, 153] width 38 height 25
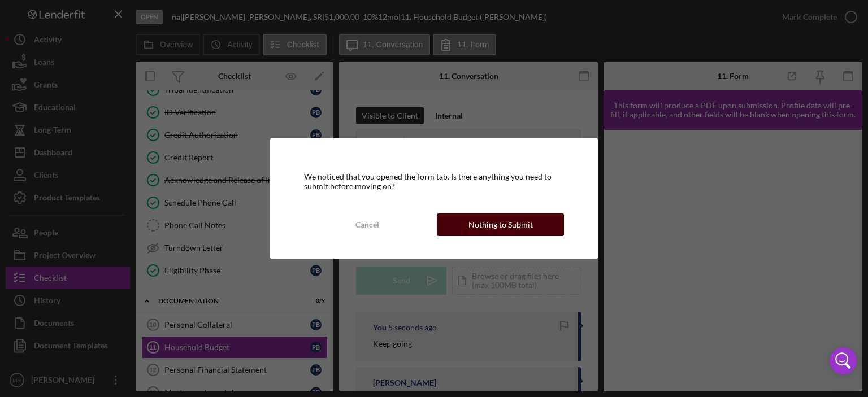
click at [502, 222] on div "Nothing to Submit" at bounding box center [500, 225] width 64 height 23
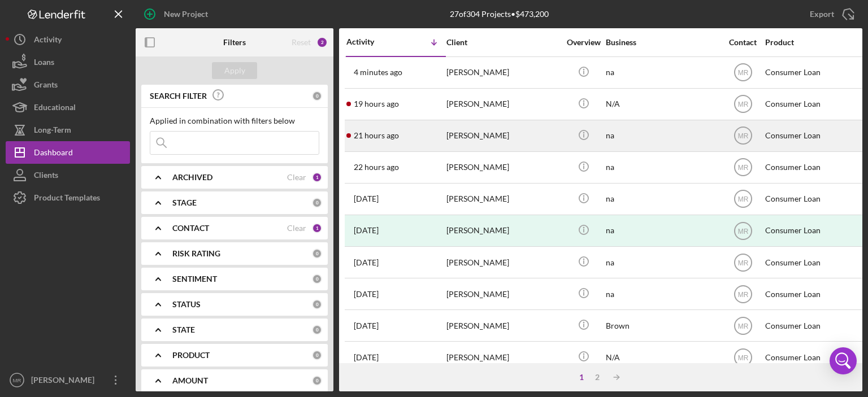
click at [382, 136] on time "21 hours ago" at bounding box center [376, 135] width 45 height 9
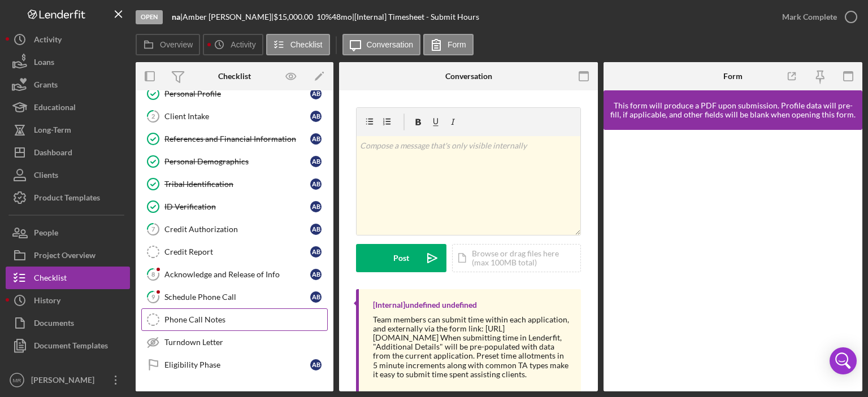
scroll to position [113, 0]
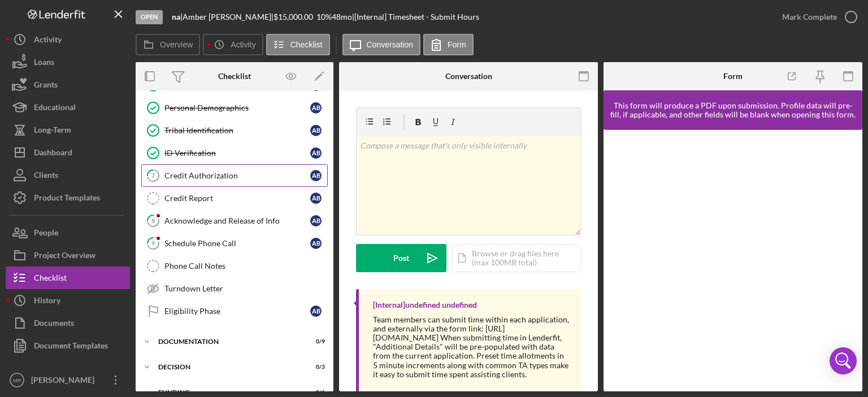
click at [193, 172] on div "Credit Authorization" at bounding box center [237, 175] width 146 height 9
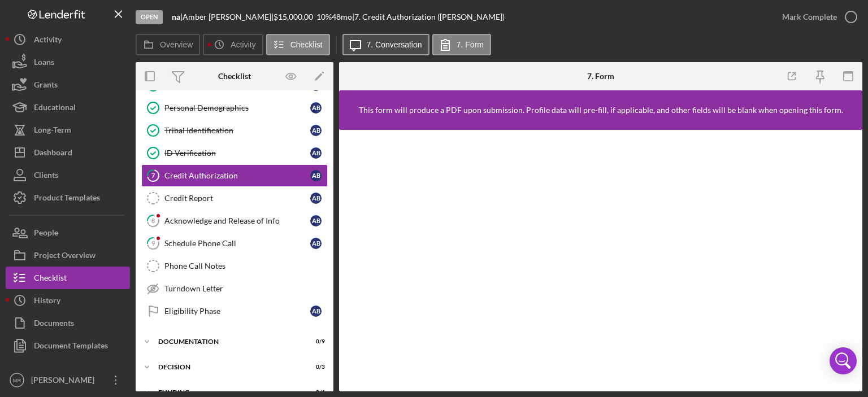
drag, startPoint x: 382, startPoint y: 29, endPoint x: 379, endPoint y: 36, distance: 7.8
click at [382, 29] on div "Open na | [PERSON_NAME] | $15,000.00 10 % 48 mo | 7. Credit Authorization ([PER…" at bounding box center [453, 17] width 635 height 34
click at [381, 37] on button "Icon/Message 7. Conversation" at bounding box center [385, 44] width 87 height 21
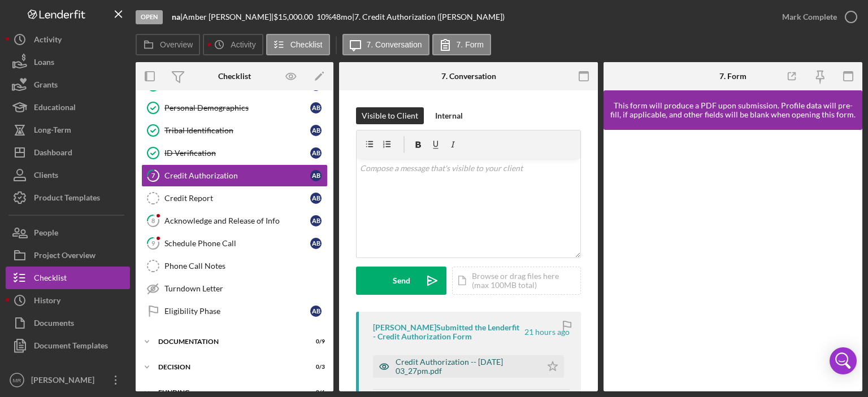
click at [423, 361] on div "Credit Authorization -- [DATE] 03_27pm.pdf" at bounding box center [465, 367] width 140 height 18
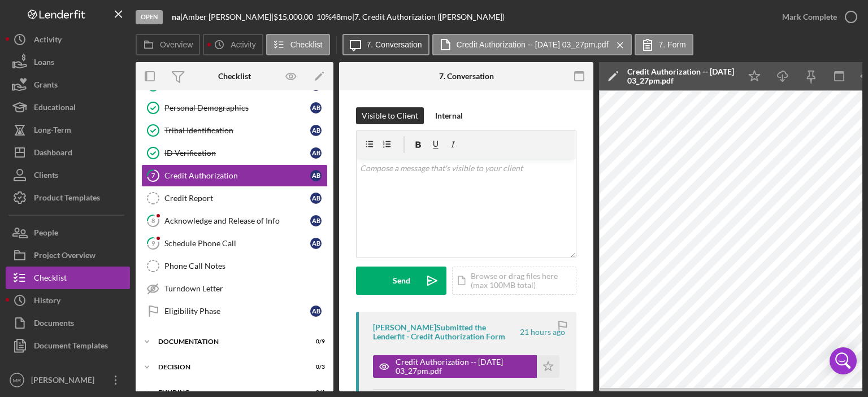
click at [380, 41] on label "7. Conversation" at bounding box center [394, 44] width 55 height 9
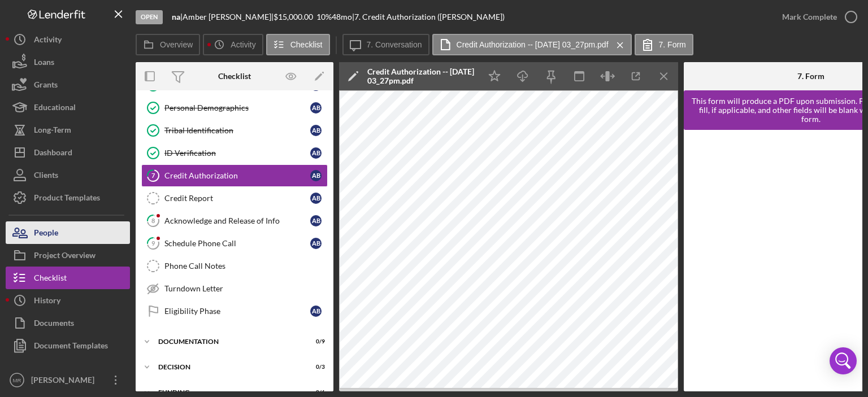
click at [57, 237] on div "People" at bounding box center [46, 233] width 24 height 25
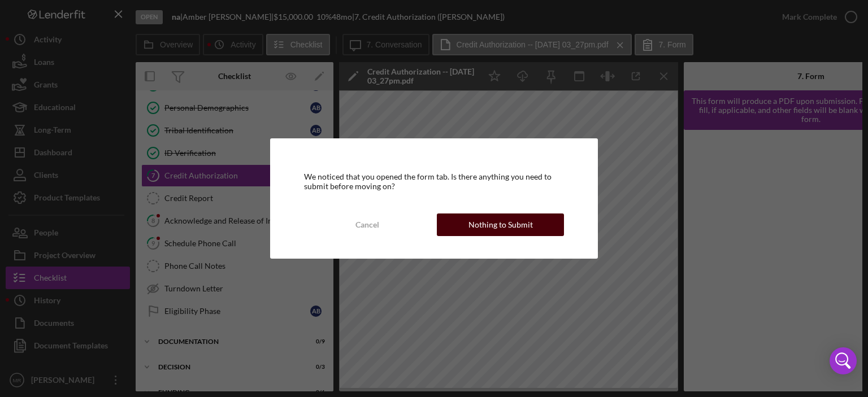
click at [508, 224] on div "Nothing to Submit" at bounding box center [500, 225] width 64 height 23
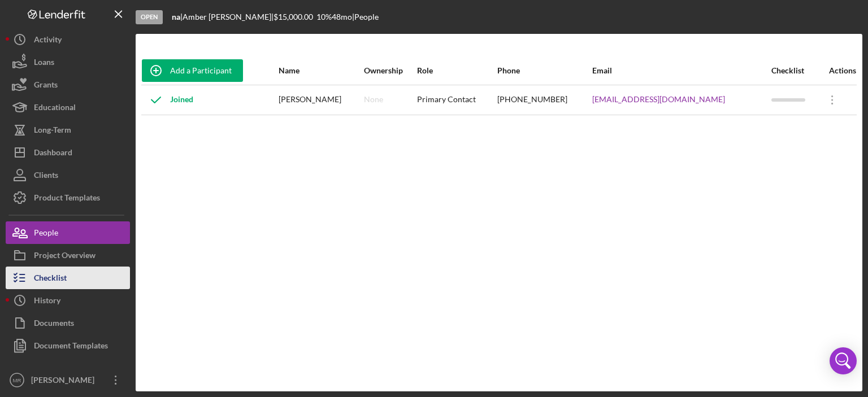
click at [66, 284] on div "Checklist" at bounding box center [50, 279] width 33 height 25
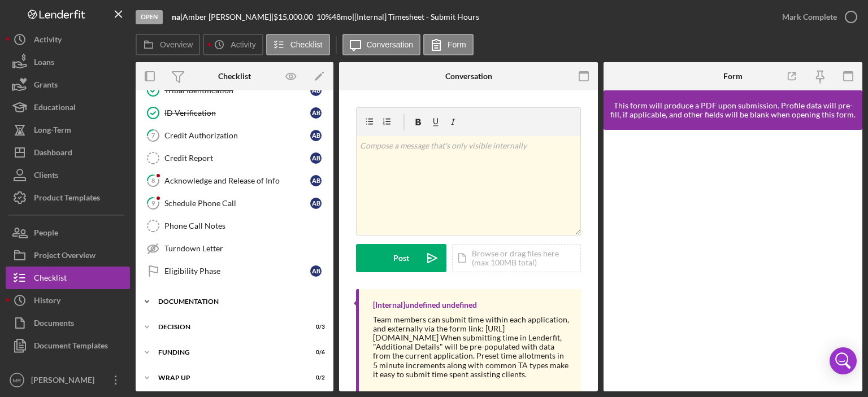
scroll to position [154, 0]
click at [214, 135] on div "Credit Authorization" at bounding box center [237, 135] width 146 height 9
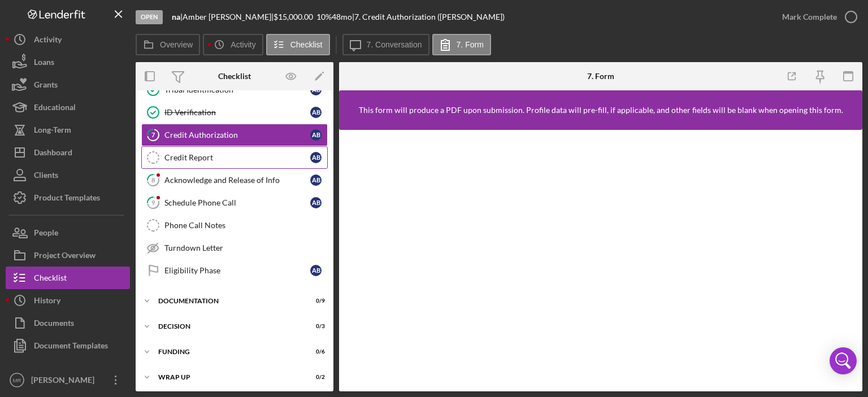
click at [206, 155] on div "Credit Report" at bounding box center [237, 157] width 146 height 9
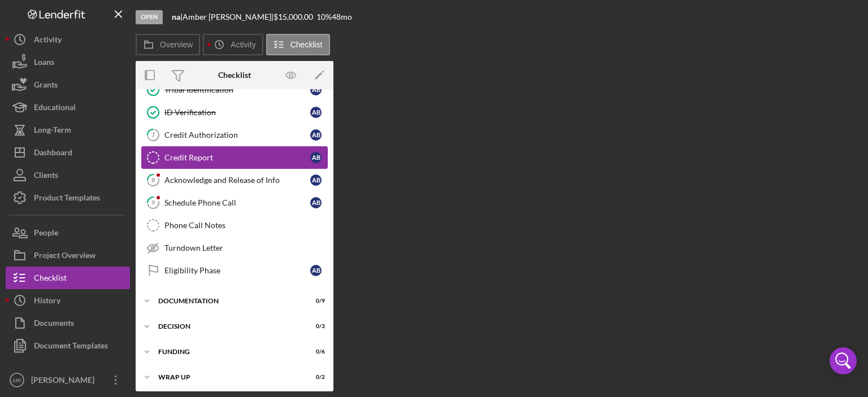
scroll to position [154, 0]
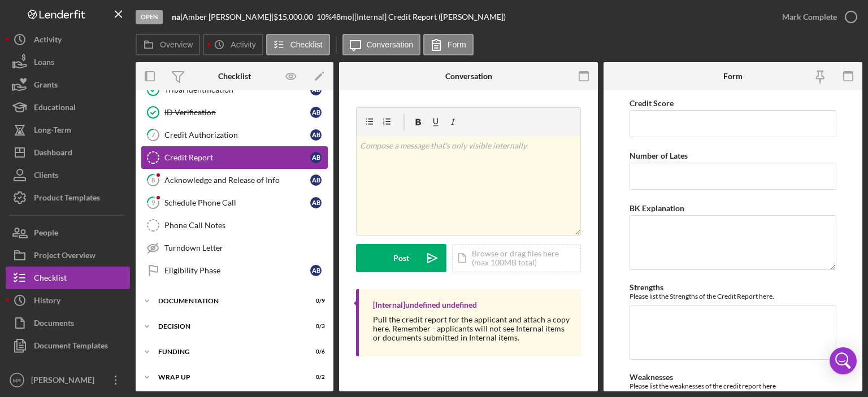
click at [196, 157] on div "Credit Report" at bounding box center [237, 157] width 146 height 9
click at [212, 134] on div "Credit Authorization" at bounding box center [237, 135] width 146 height 9
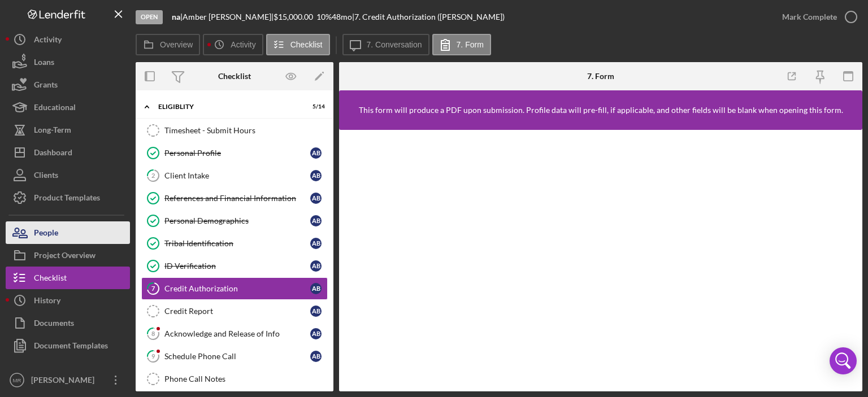
click at [45, 233] on div "People" at bounding box center [46, 233] width 24 height 25
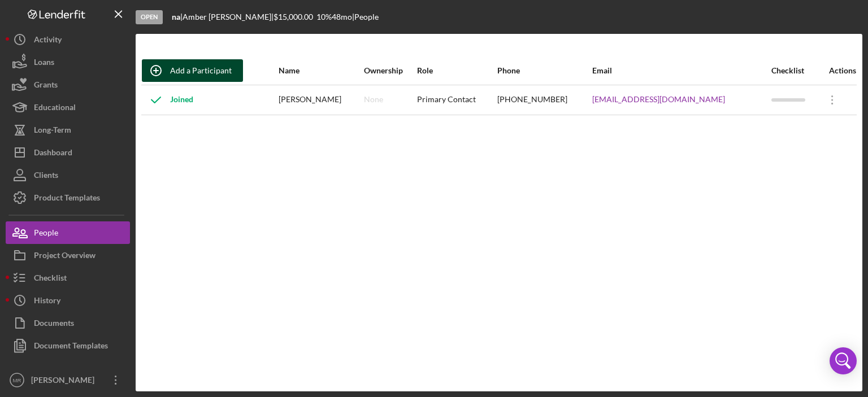
click at [184, 67] on div "Add a Participant" at bounding box center [201, 70] width 62 height 23
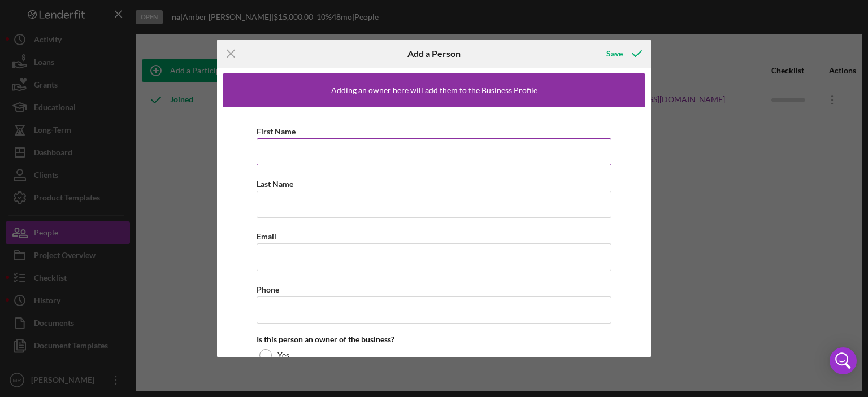
click at [294, 155] on input "First Name" at bounding box center [433, 151] width 355 height 27
click at [295, 155] on input "First Name" at bounding box center [433, 151] width 355 height 27
type input "[PERSON_NAME]"
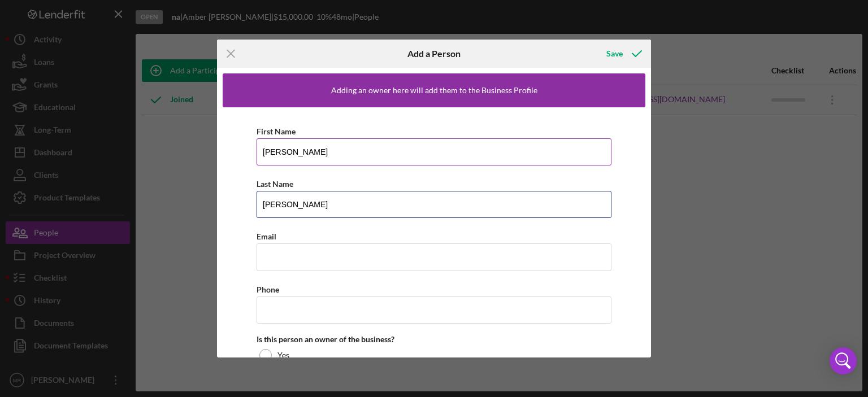
type input "[PERSON_NAME]"
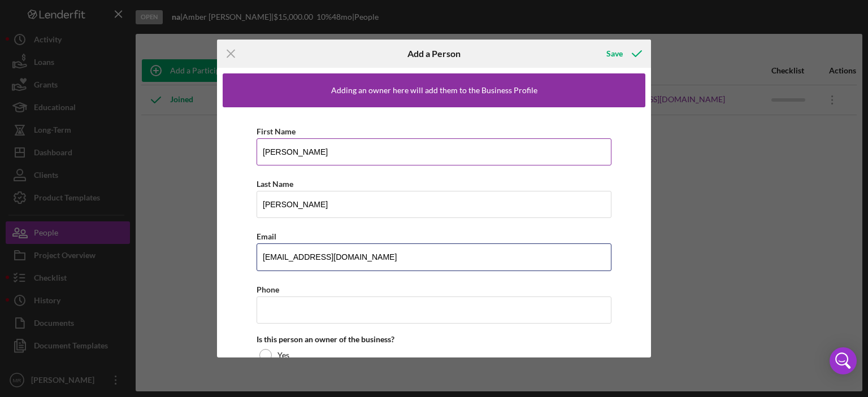
type input "[EMAIL_ADDRESS][DOMAIN_NAME]"
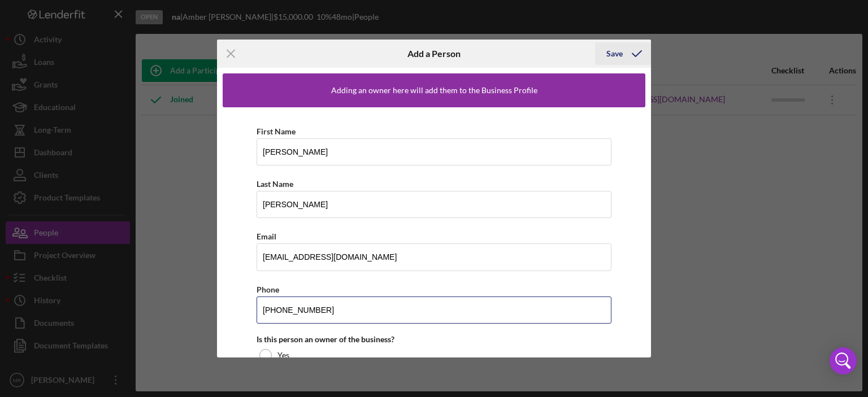
type input "[PHONE_NUMBER]"
drag, startPoint x: 614, startPoint y: 54, endPoint x: 673, endPoint y: 63, distance: 59.4
click at [617, 54] on div "Save" at bounding box center [614, 53] width 16 height 23
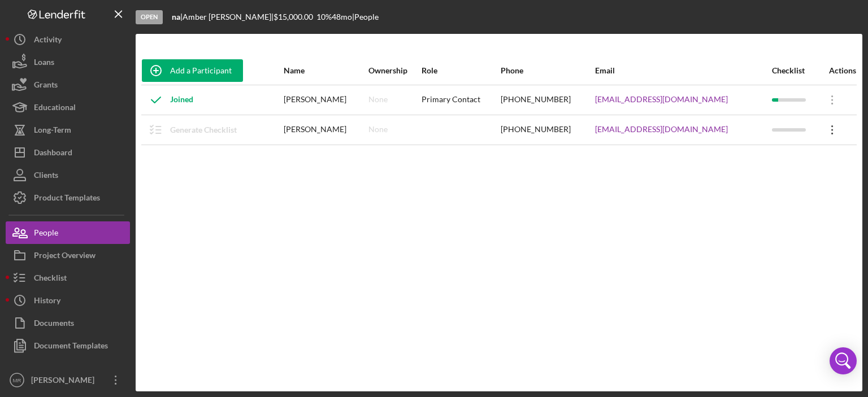
click at [832, 130] on icon "Icon/Overflow" at bounding box center [832, 130] width 28 height 28
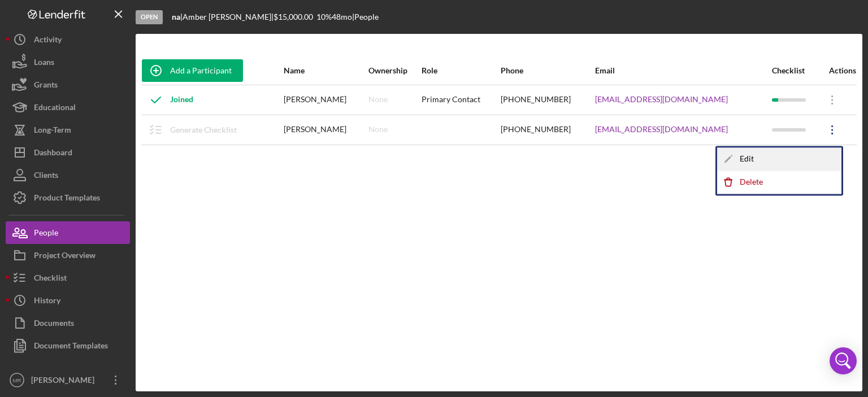
click at [749, 163] on div "Icon/Edit Edit" at bounding box center [779, 158] width 124 height 23
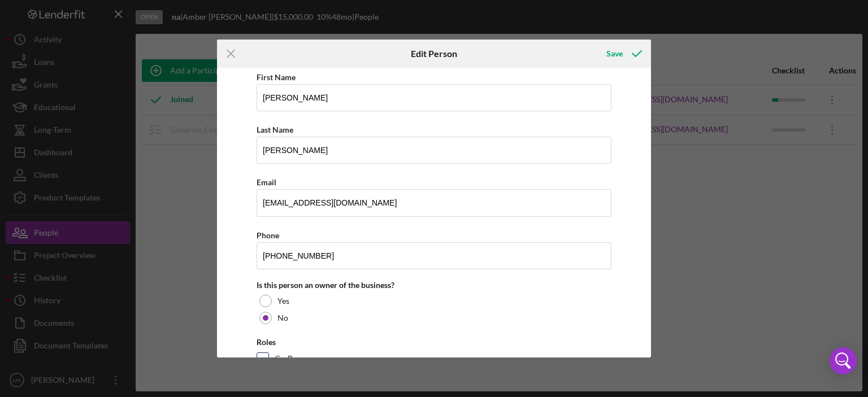
scroll to position [106, 0]
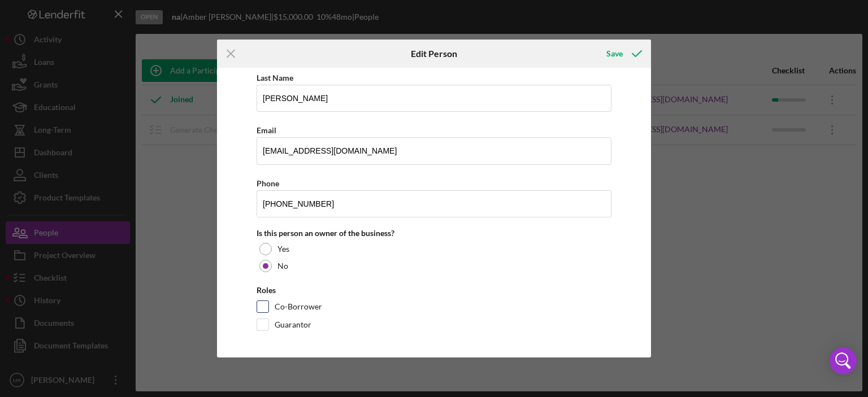
click at [267, 307] on input "Co-Borrower" at bounding box center [262, 306] width 11 height 11
checkbox input "true"
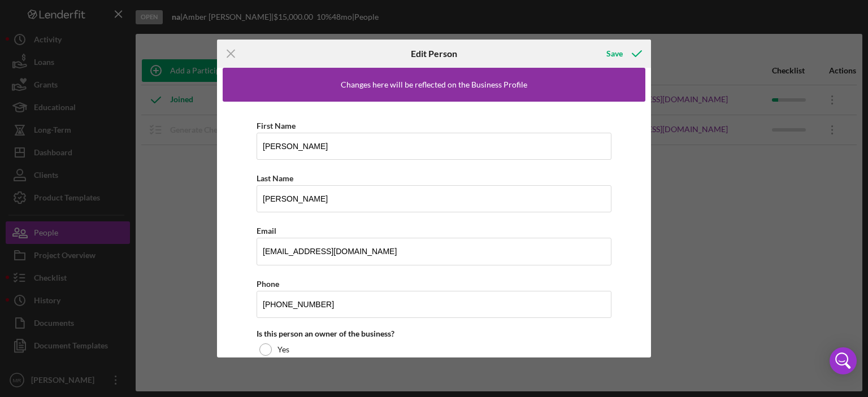
scroll to position [0, 0]
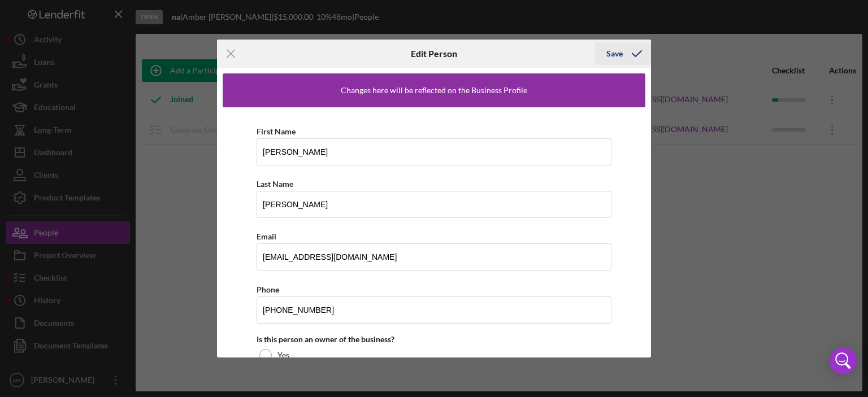
click at [626, 47] on icon "button" at bounding box center [637, 54] width 28 height 28
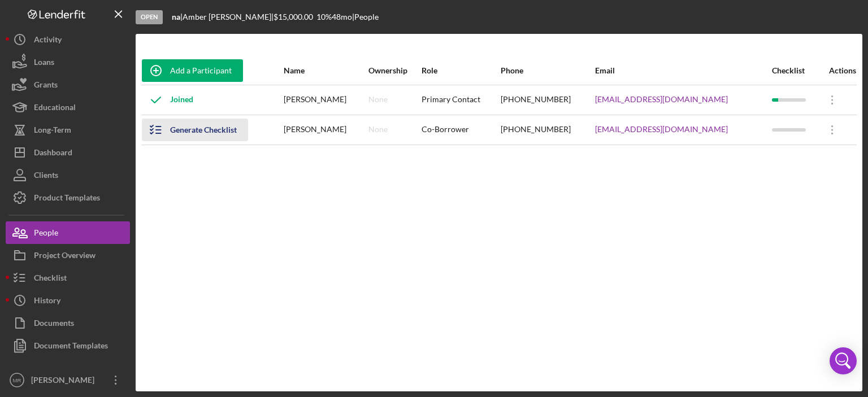
click at [172, 140] on div "Generate Checklist" at bounding box center [203, 130] width 67 height 23
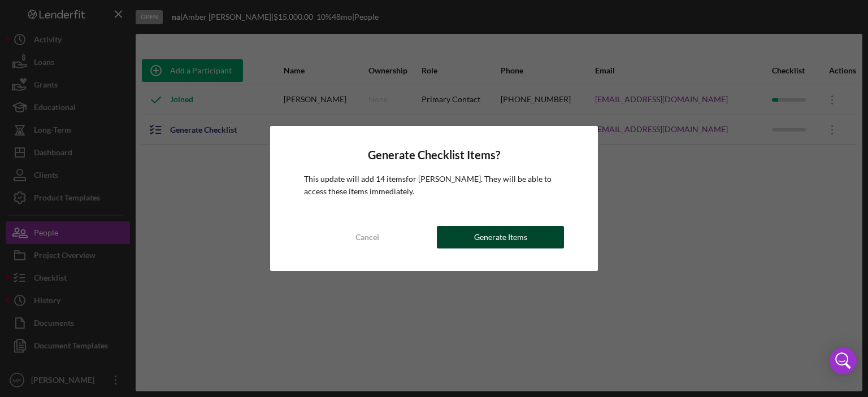
click at [490, 247] on div "Generate Items" at bounding box center [500, 237] width 53 height 23
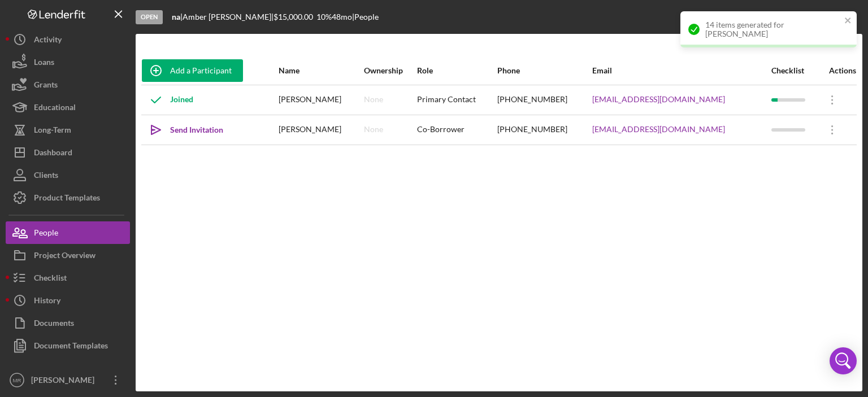
drag, startPoint x: 195, startPoint y: 131, endPoint x: 240, endPoint y: 138, distance: 45.1
click at [194, 131] on div "Send Invitation" at bounding box center [196, 130] width 53 height 23
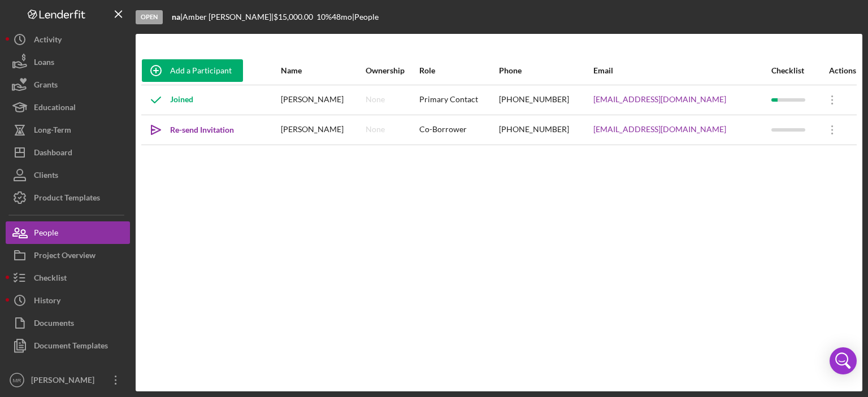
drag, startPoint x: 412, startPoint y: 233, endPoint x: 412, endPoint y: 191, distance: 42.4
click at [412, 233] on div "Add a Participant Name Ownership Role Phone Email Checklist Actions Joined [PER…" at bounding box center [499, 212] width 727 height 312
click at [54, 276] on div "Checklist" at bounding box center [50, 279] width 33 height 25
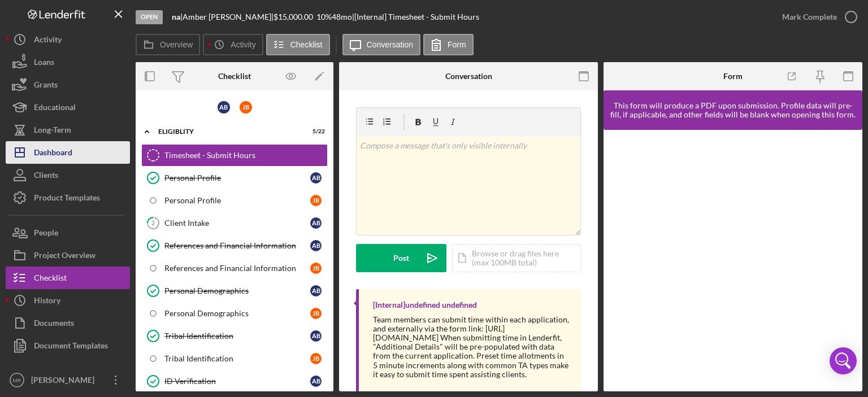
click at [49, 146] on div "Dashboard" at bounding box center [53, 153] width 38 height 25
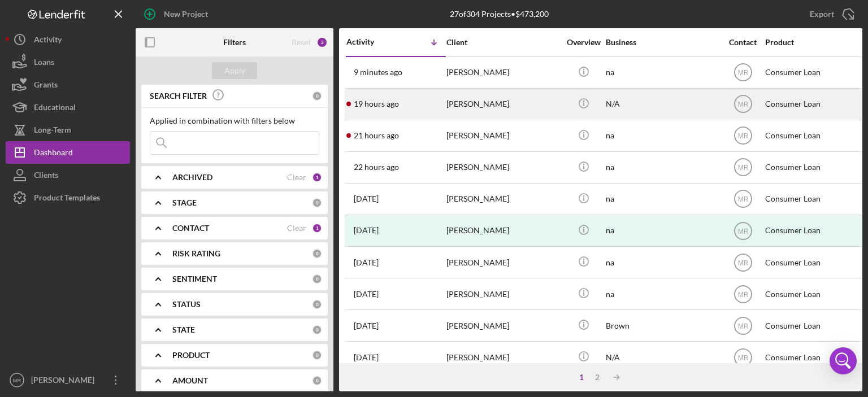
click at [504, 103] on div "[PERSON_NAME]" at bounding box center [502, 104] width 113 height 30
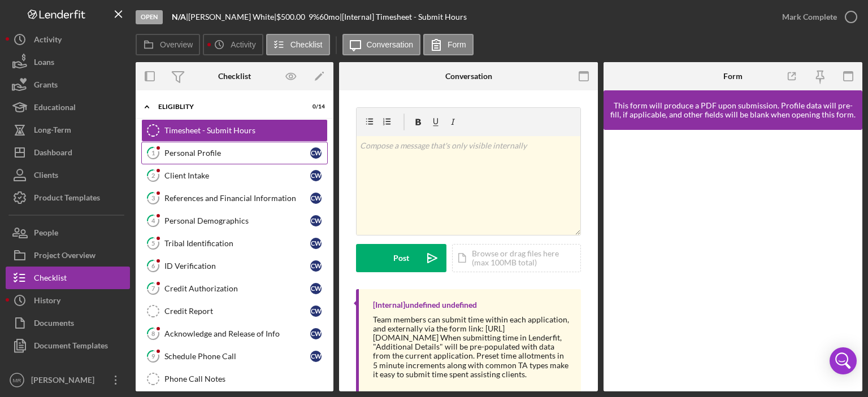
click at [197, 152] on div "Personal Profile" at bounding box center [237, 153] width 146 height 9
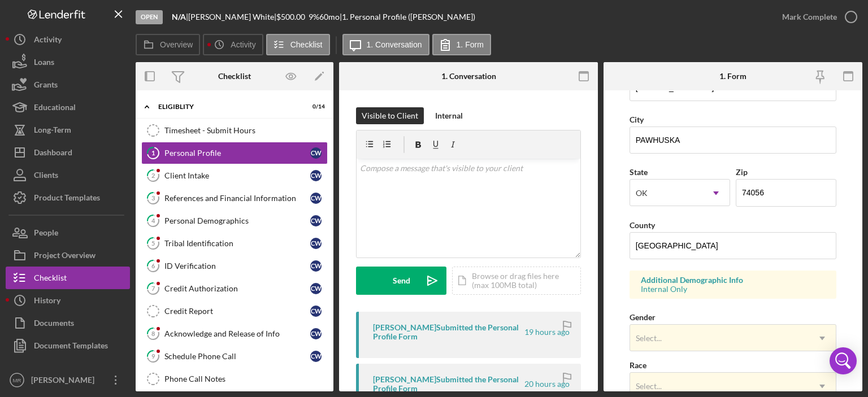
scroll to position [339, 0]
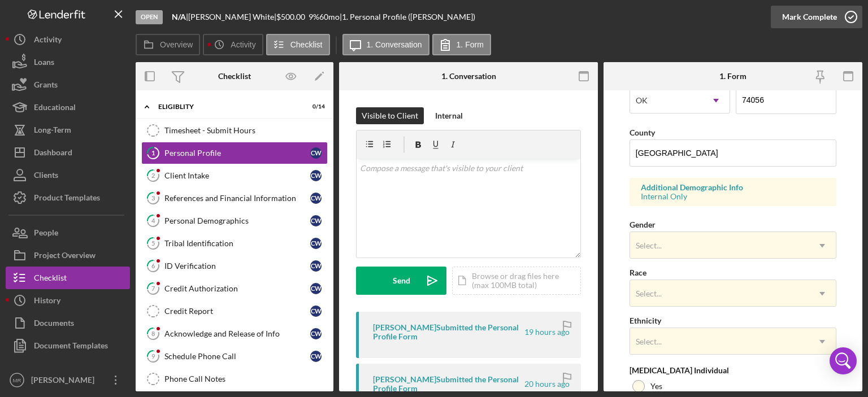
click at [854, 17] on icon "button" at bounding box center [851, 17] width 28 height 28
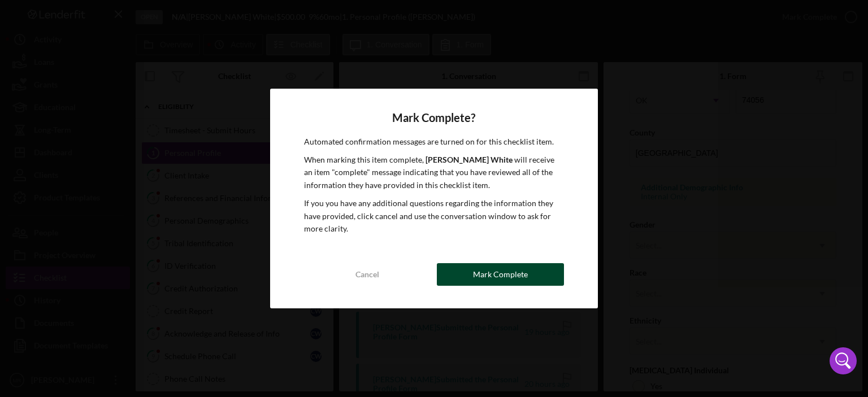
click at [507, 280] on div "Mark Complete" at bounding box center [500, 274] width 55 height 23
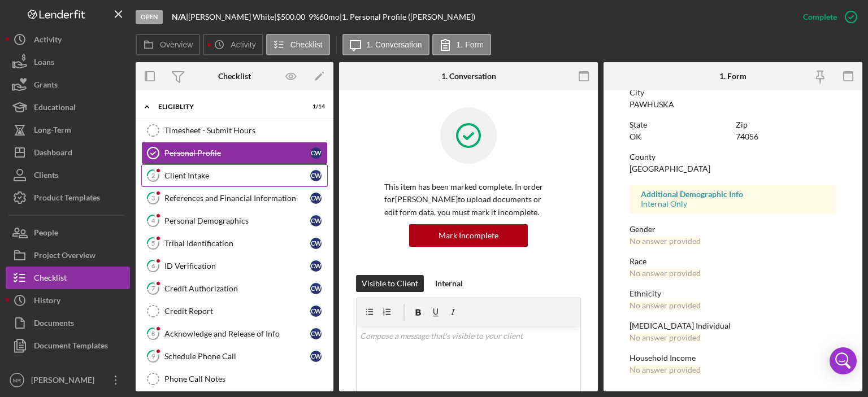
scroll to position [226, 0]
click at [183, 173] on div "Client Intake" at bounding box center [237, 175] width 146 height 9
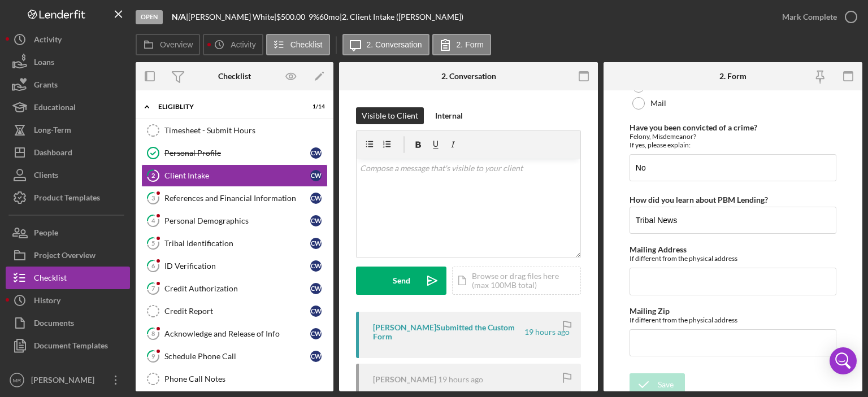
scroll to position [1705, 0]
click at [855, 12] on icon "button" at bounding box center [851, 17] width 28 height 28
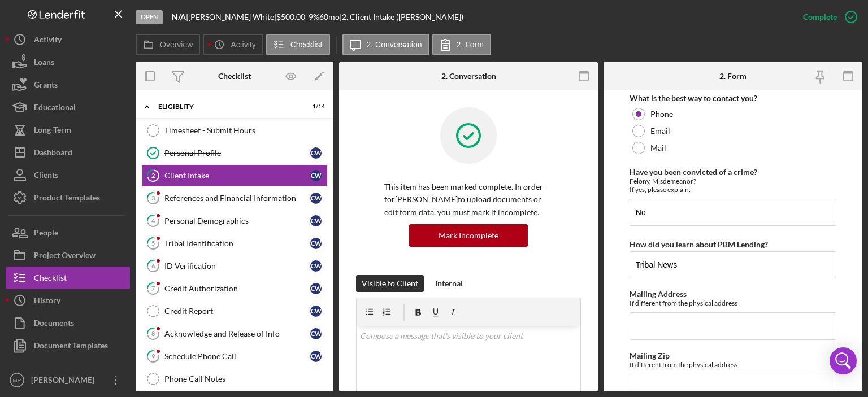
scroll to position [1750, 0]
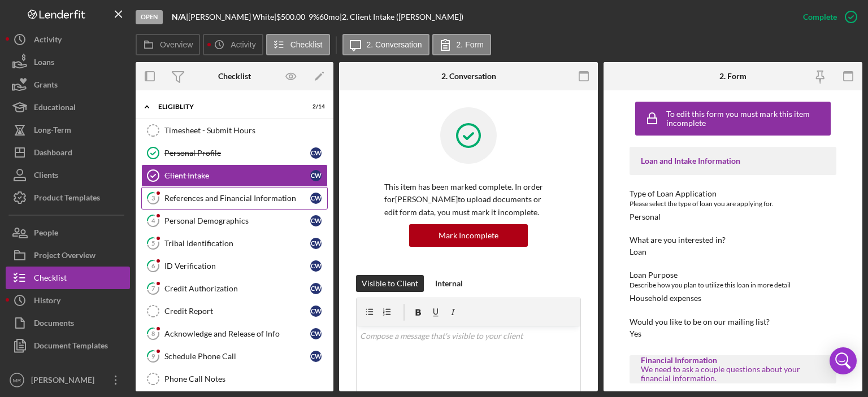
click at [195, 201] on div "References and Financial Information" at bounding box center [237, 198] width 146 height 9
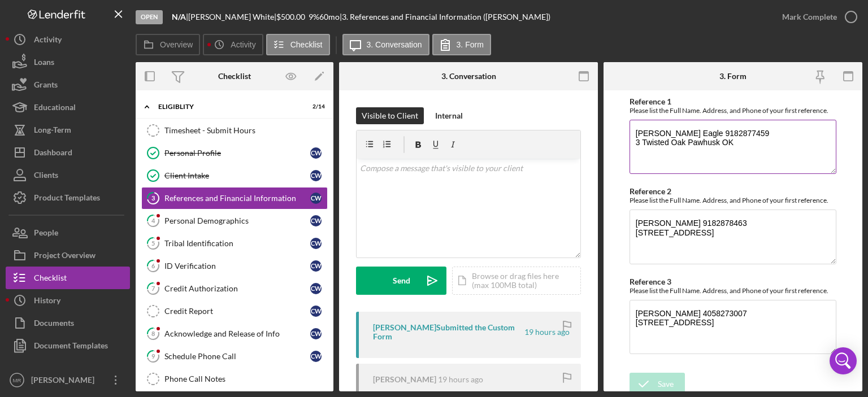
scroll to position [516, 0]
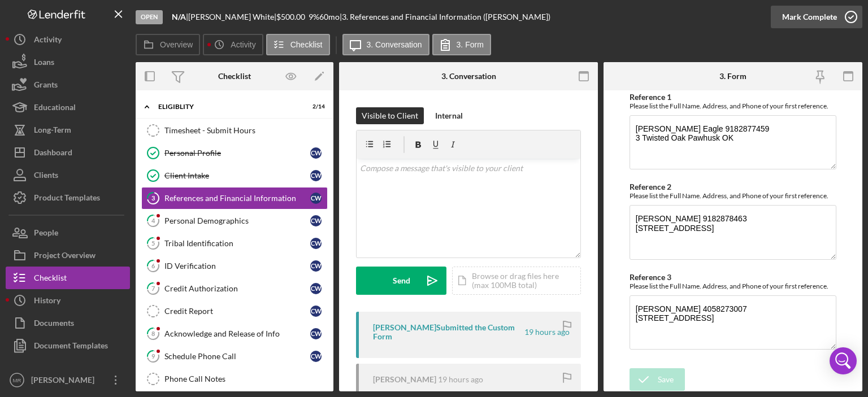
click at [849, 15] on icon "button" at bounding box center [851, 17] width 28 height 28
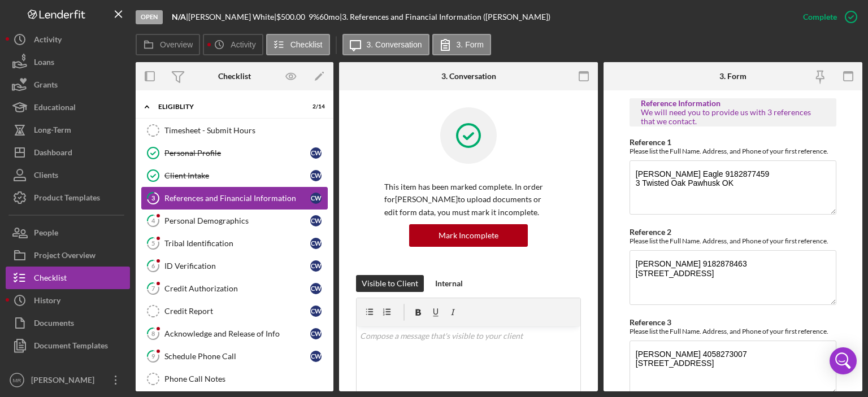
scroll to position [561, 0]
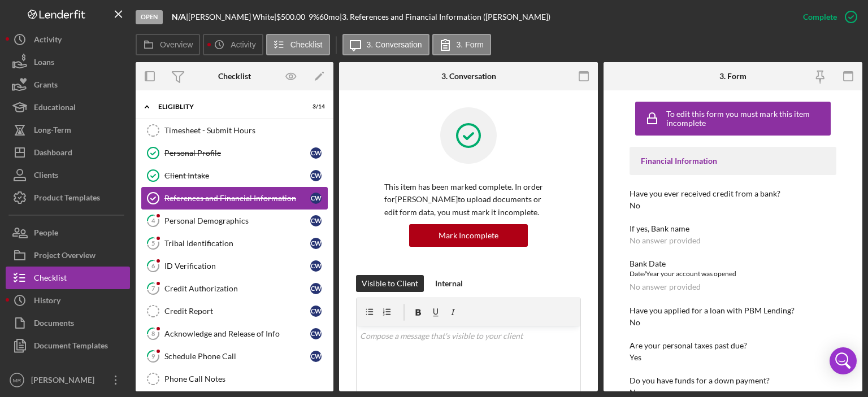
click at [170, 203] on link "References and Financial Information References and Financial Information C W" at bounding box center [234, 198] width 186 height 23
click at [189, 216] on div "Personal Demographics" at bounding box center [237, 220] width 146 height 9
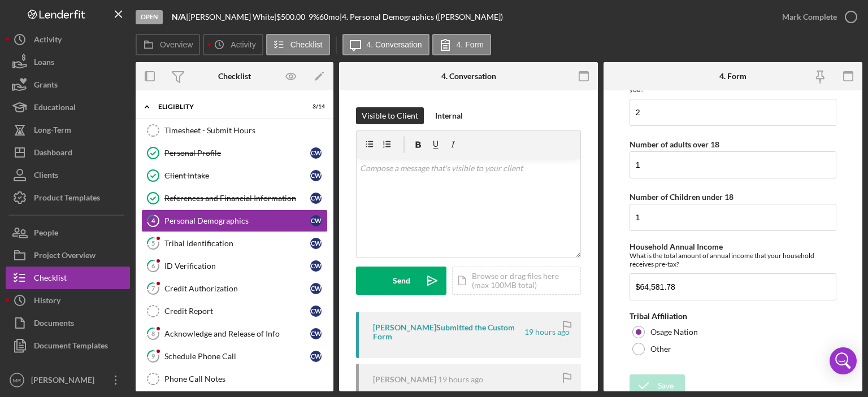
scroll to position [637, 0]
click at [850, 18] on icon "button" at bounding box center [851, 17] width 28 height 28
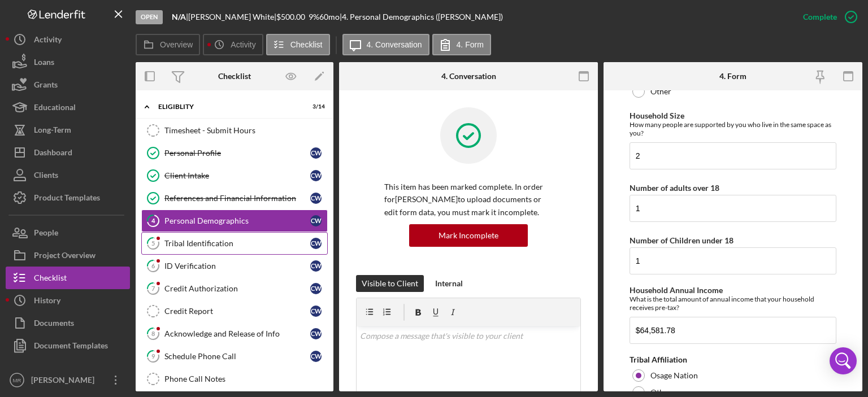
scroll to position [682, 0]
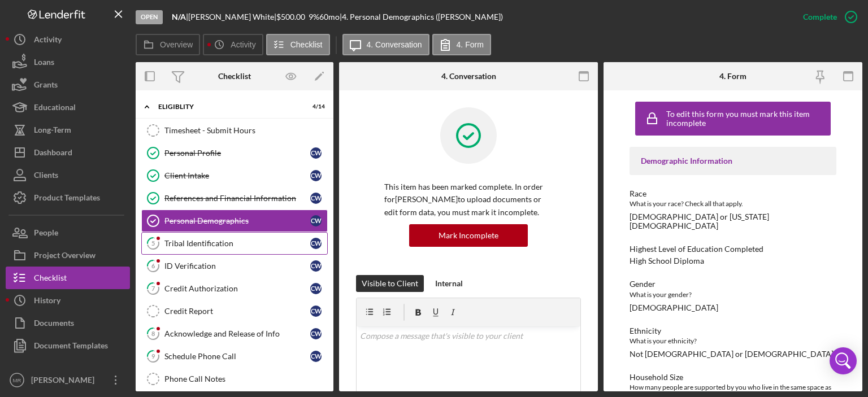
click at [190, 239] on div "Tribal Identification" at bounding box center [237, 243] width 146 height 9
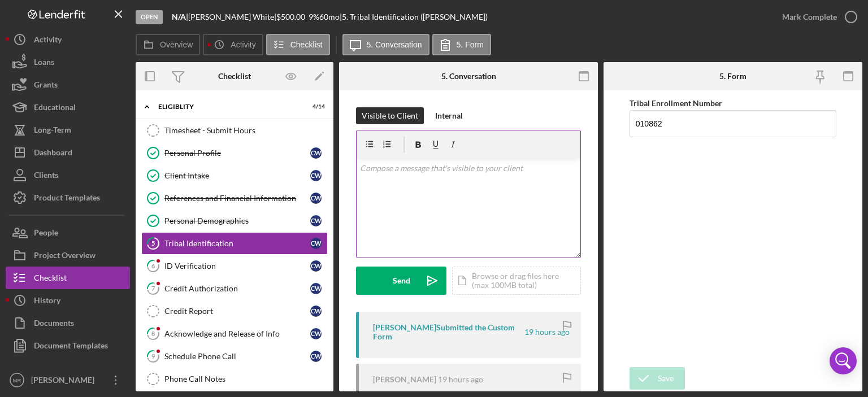
click at [406, 193] on div "v Color teal Color pink Remove color Add row above Add row below Add column bef…" at bounding box center [468, 208] width 224 height 99
click at [411, 274] on button "Send Icon/icon-invite-send" at bounding box center [401, 281] width 90 height 28
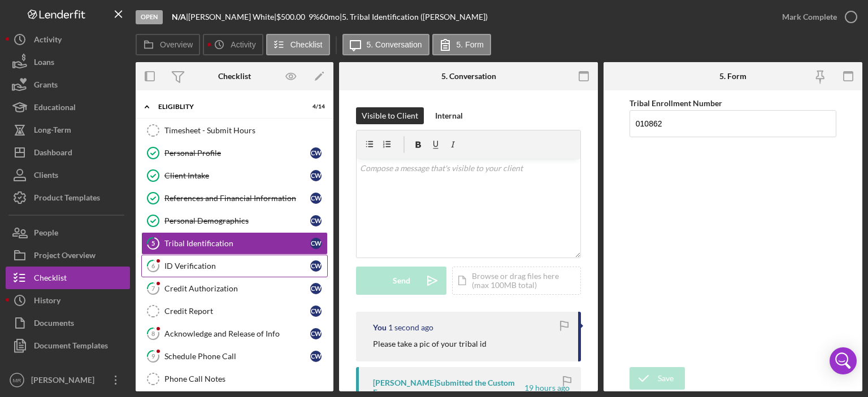
click at [199, 266] on div "ID Verification" at bounding box center [237, 266] width 146 height 9
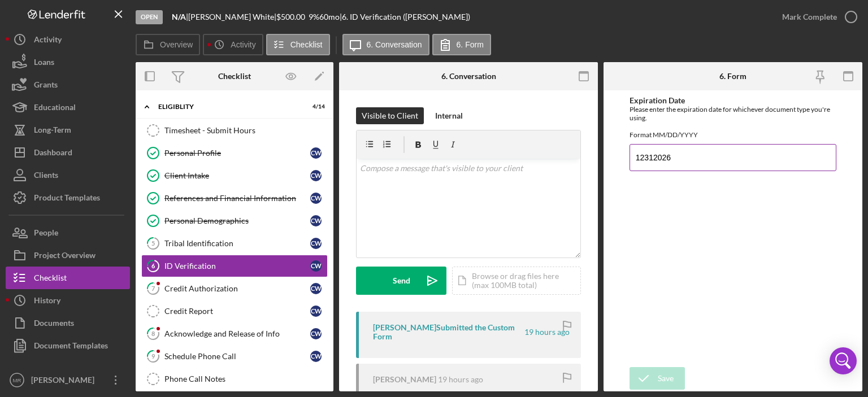
click at [646, 163] on input "12312026" at bounding box center [732, 157] width 207 height 27
type input "[DATE]"
click at [371, 167] on p at bounding box center [469, 168] width 218 height 12
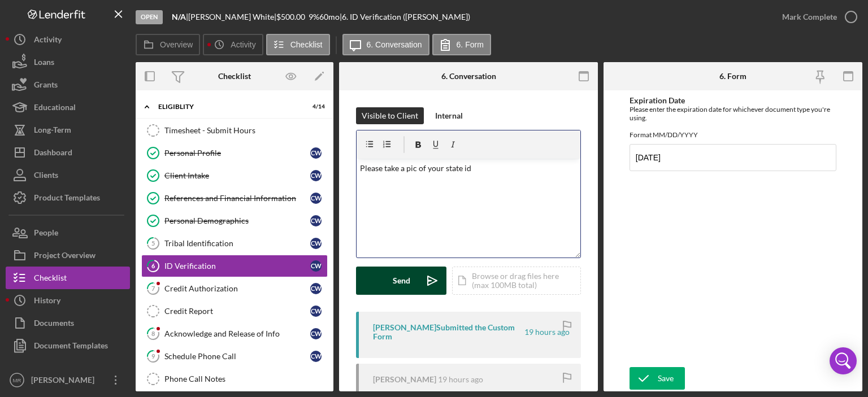
click at [407, 282] on div "Send" at bounding box center [402, 281] width 18 height 28
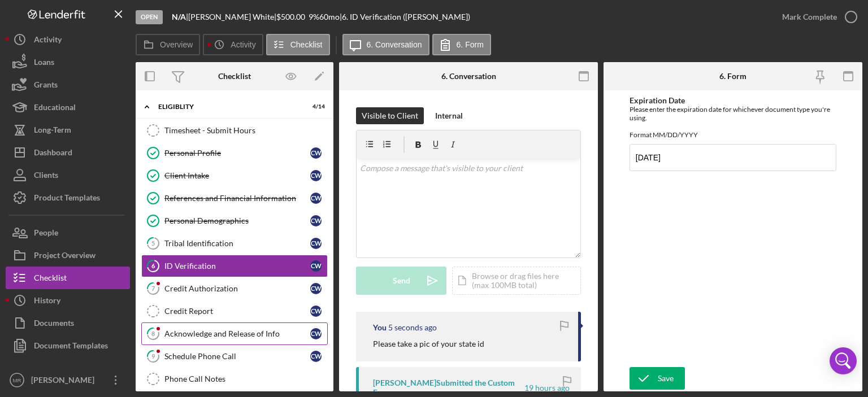
click at [197, 329] on div "Acknowledge and Release of Info" at bounding box center [237, 333] width 146 height 9
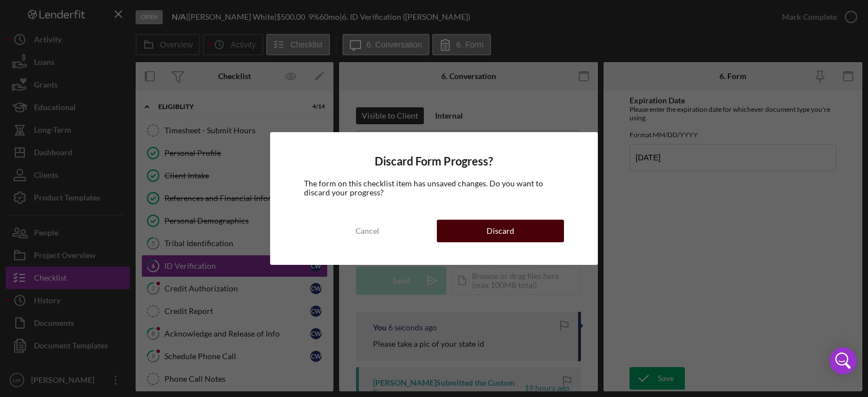
click at [508, 223] on div "Discard" at bounding box center [500, 231] width 28 height 23
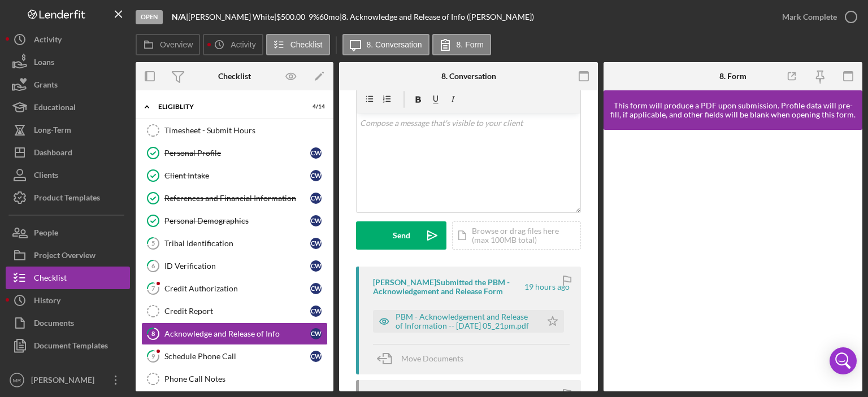
scroll to position [169, 0]
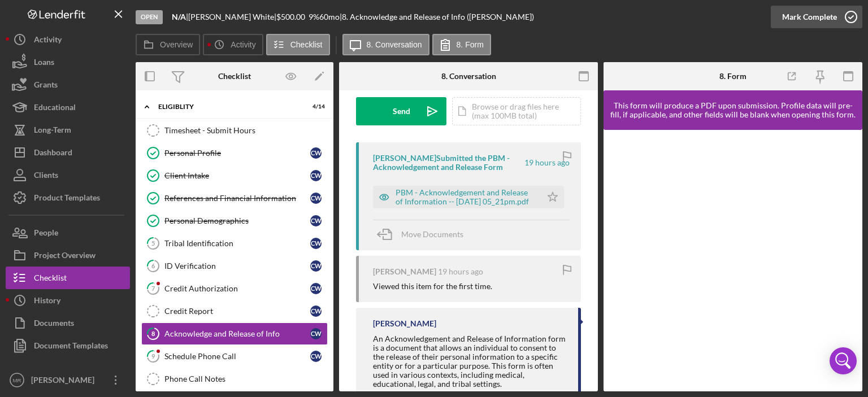
click at [850, 16] on icon "button" at bounding box center [851, 17] width 28 height 28
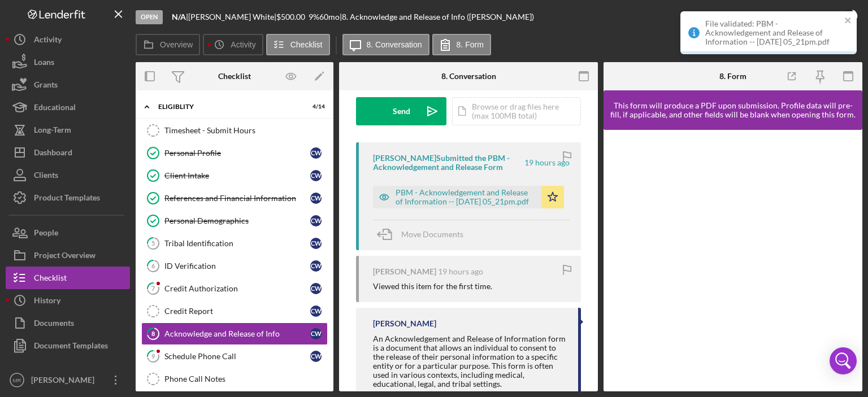
scroll to position [337, 0]
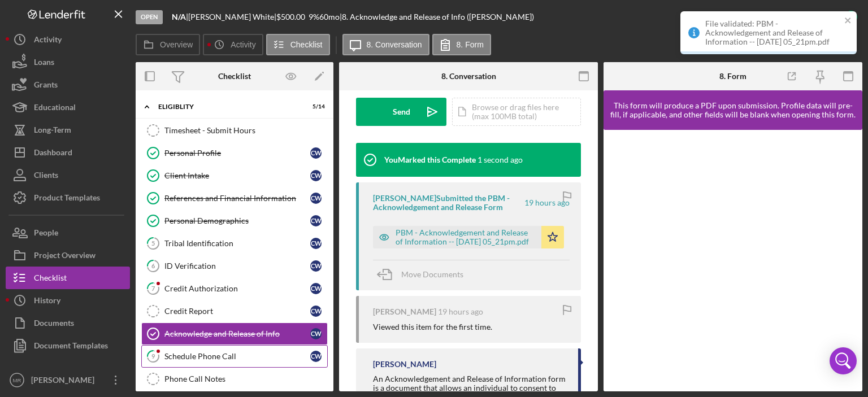
click at [193, 353] on div "Schedule Phone Call" at bounding box center [237, 356] width 146 height 9
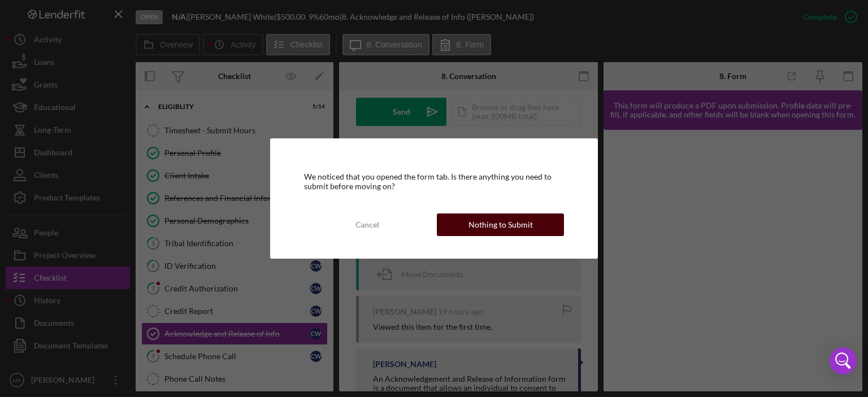
click at [507, 223] on div "Nothing to Submit" at bounding box center [500, 225] width 64 height 23
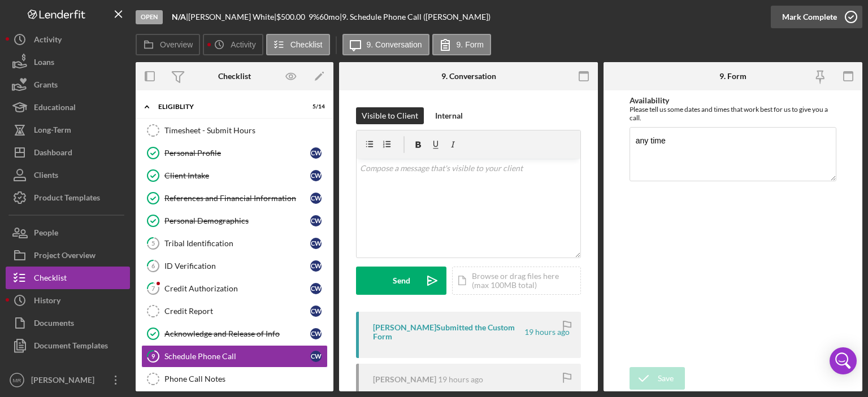
click at [855, 15] on icon "button" at bounding box center [851, 17] width 28 height 28
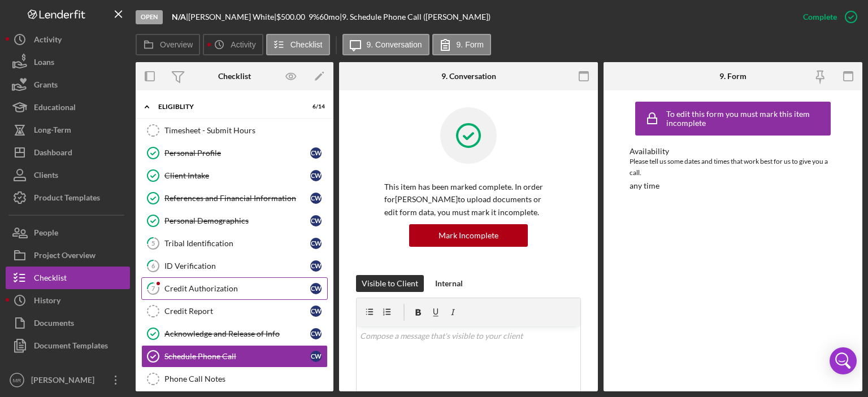
click at [185, 284] on div "Credit Authorization" at bounding box center [237, 288] width 146 height 9
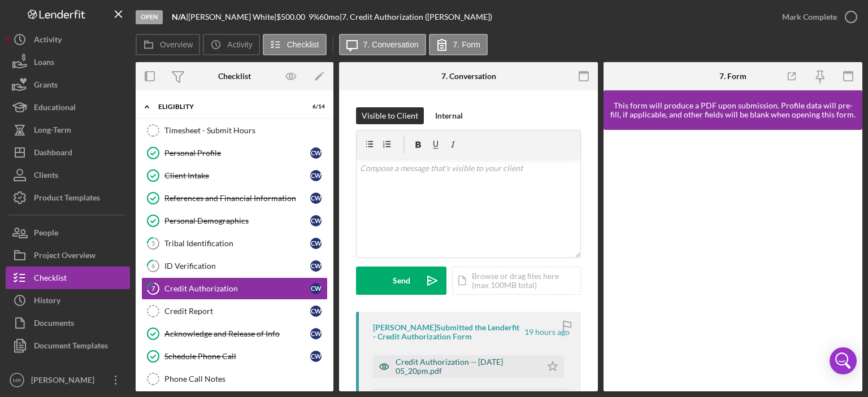
click at [443, 366] on div "Credit Authorization -- [DATE] 05_20pm.pdf" at bounding box center [465, 367] width 140 height 18
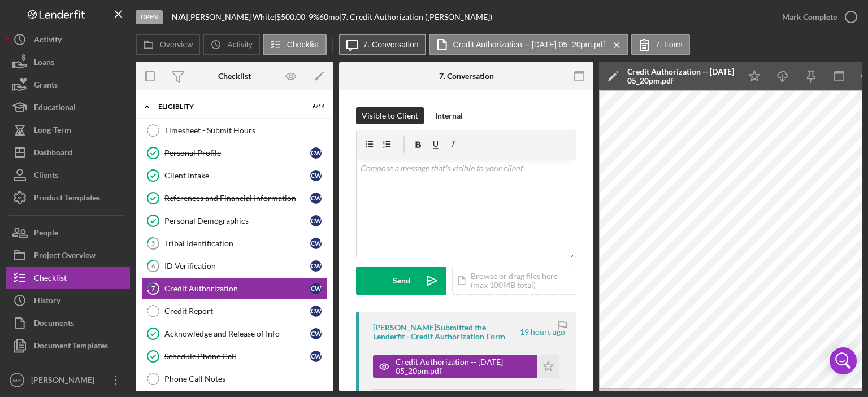
click at [379, 35] on button "Icon/Message 7. Conversation" at bounding box center [382, 44] width 87 height 21
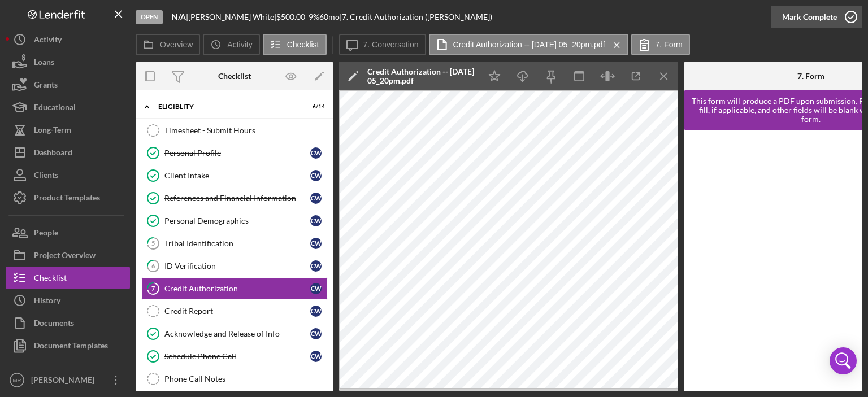
click at [848, 17] on icon "button" at bounding box center [851, 17] width 28 height 28
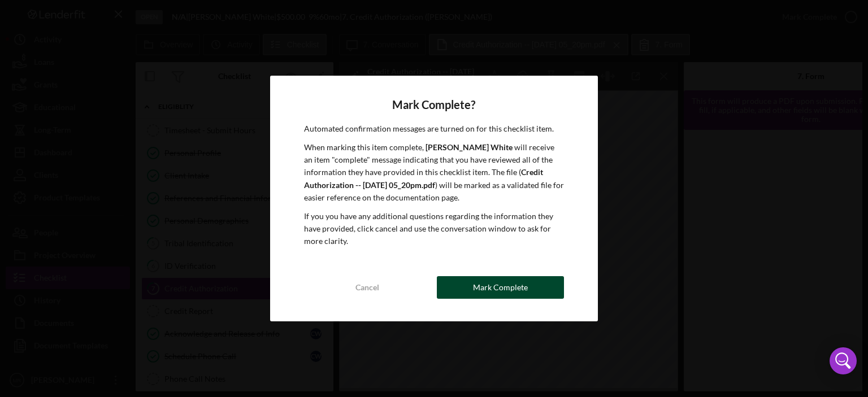
click at [504, 291] on div "Mark Complete" at bounding box center [500, 287] width 55 height 23
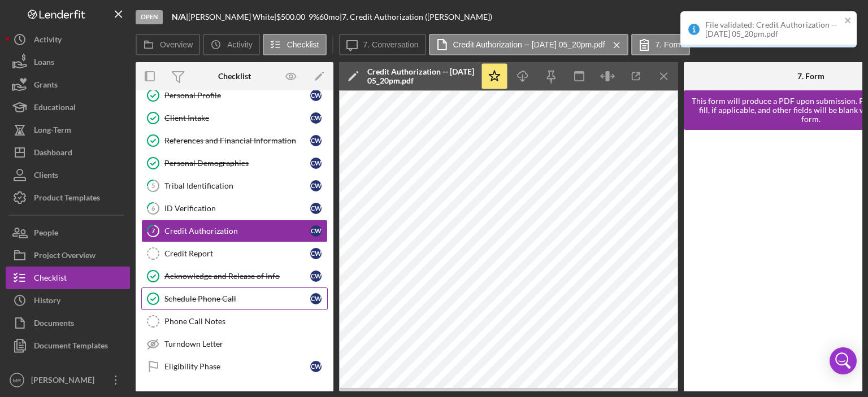
scroll to position [113, 0]
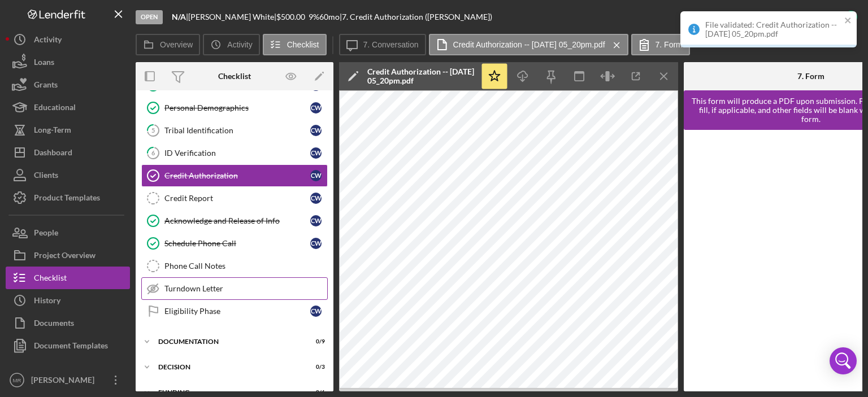
click at [182, 284] on div "Turndown Letter" at bounding box center [245, 288] width 163 height 9
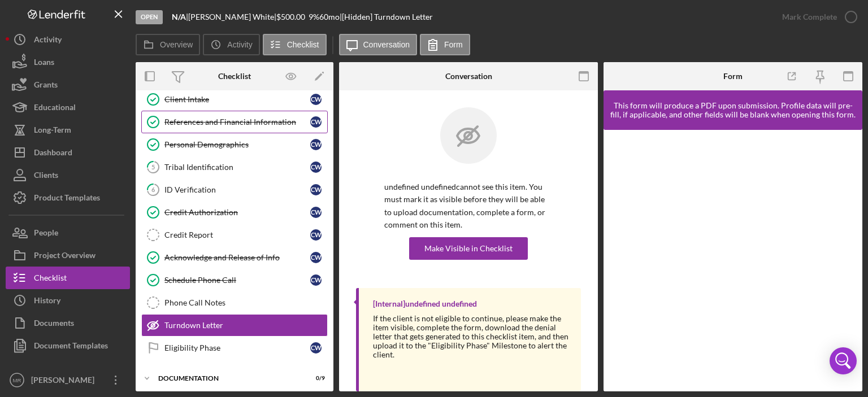
scroll to position [56, 0]
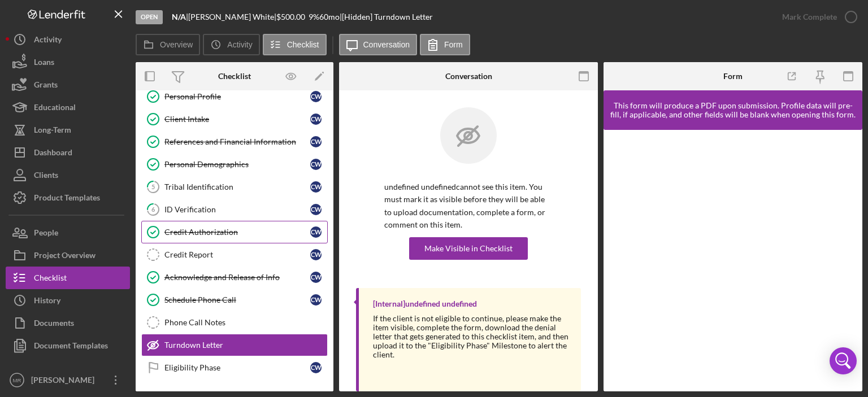
click at [199, 229] on div "Credit Authorization" at bounding box center [237, 232] width 146 height 9
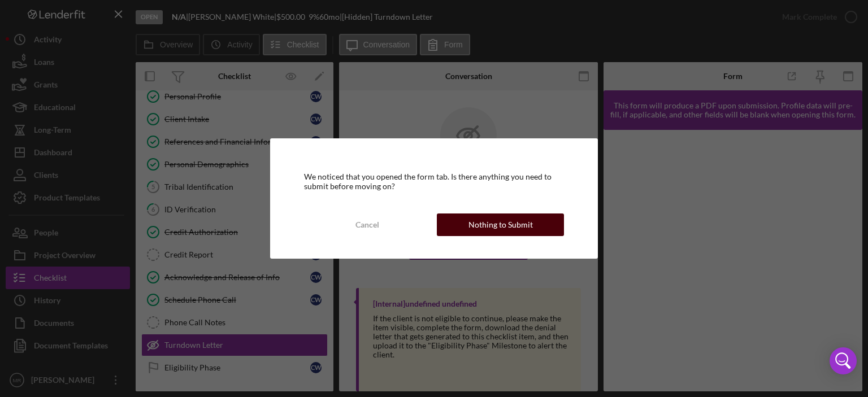
click at [488, 225] on div "Nothing to Submit" at bounding box center [500, 225] width 64 height 23
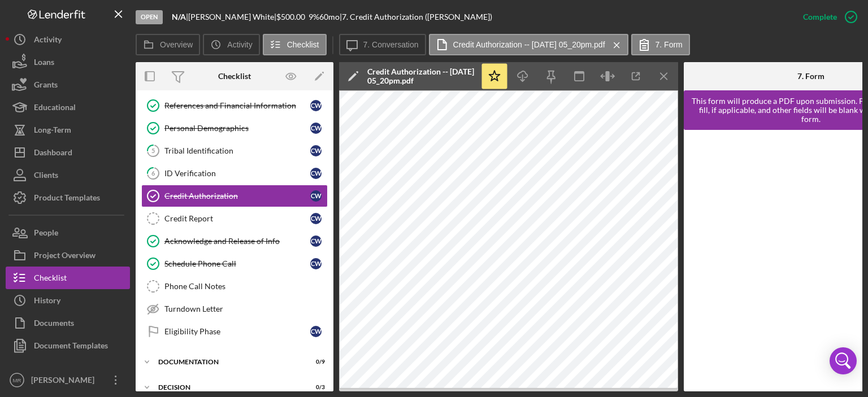
scroll to position [156, 0]
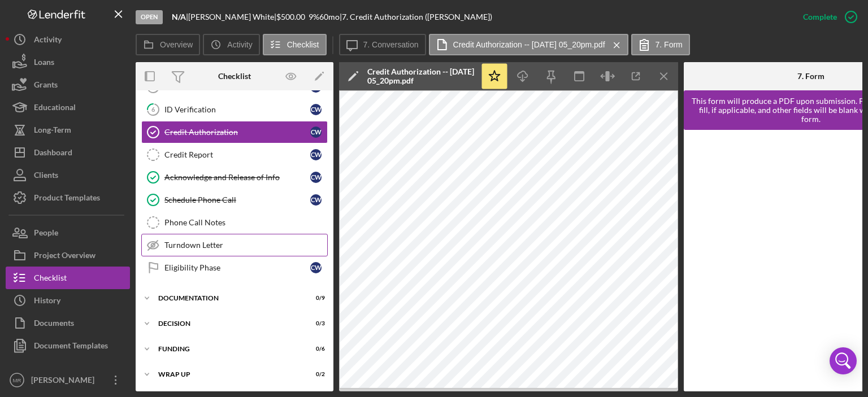
click at [197, 241] on div "Turndown Letter" at bounding box center [245, 245] width 163 height 9
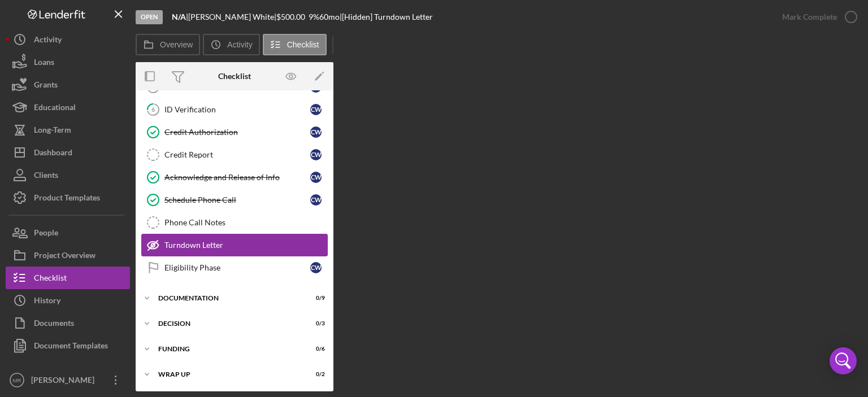
scroll to position [154, 0]
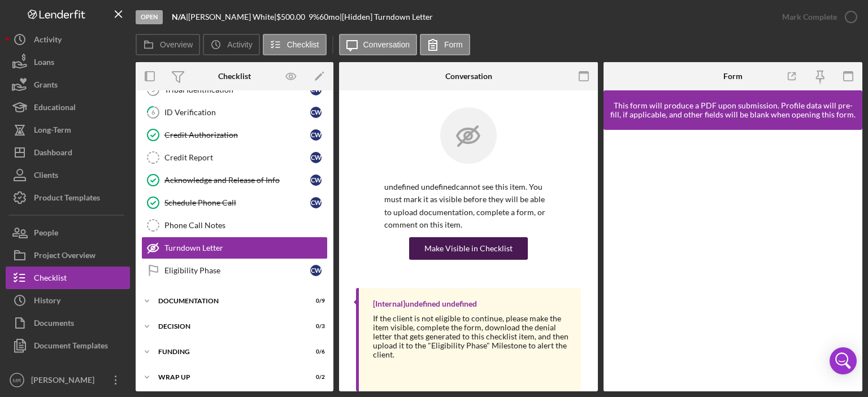
click at [471, 241] on div "Make Visible in Checklist" at bounding box center [468, 248] width 88 height 23
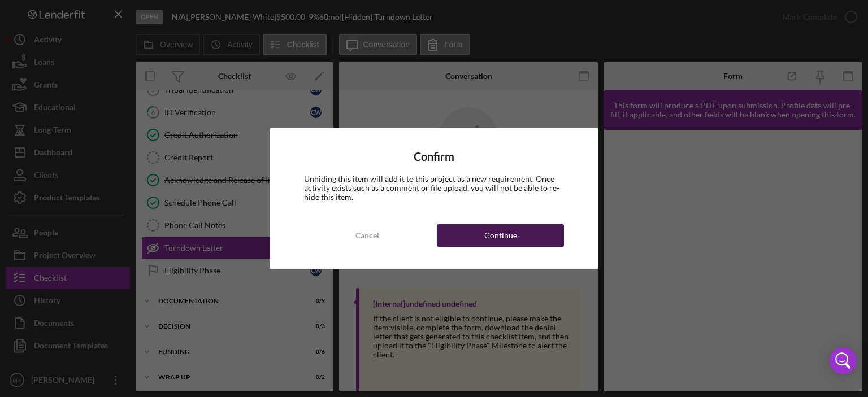
click at [529, 232] on button "Continue" at bounding box center [500, 235] width 127 height 23
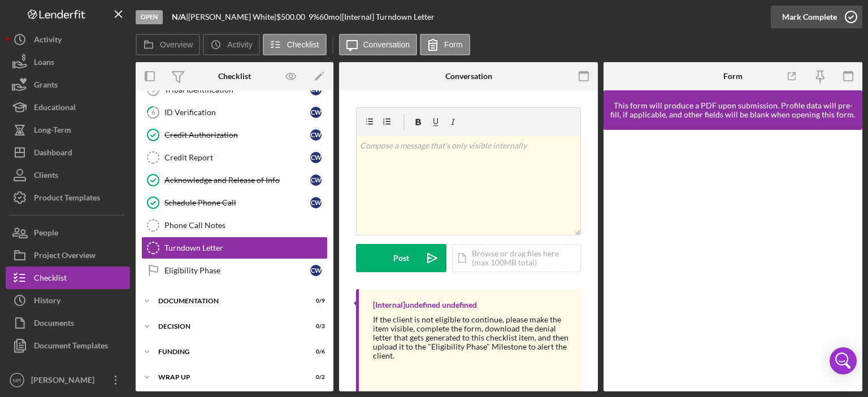
click at [850, 14] on icon "button" at bounding box center [851, 17] width 28 height 28
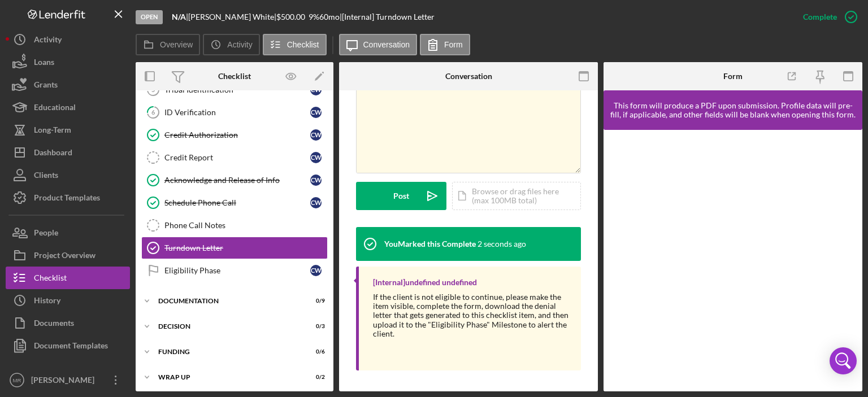
scroll to position [231, 0]
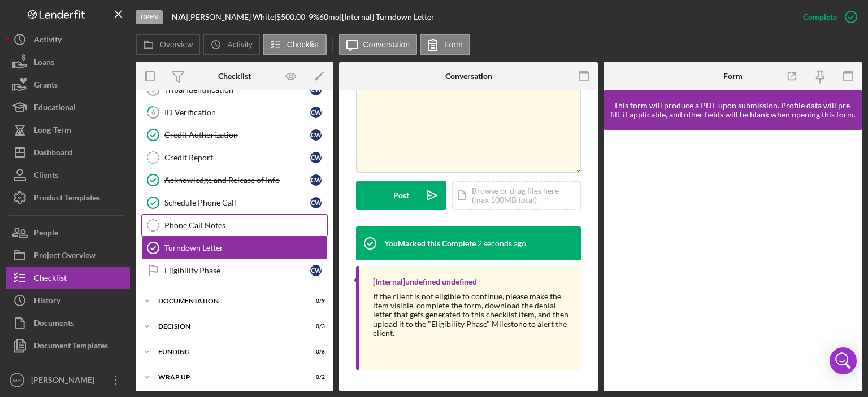
click at [196, 217] on link "Phone Call Notes Phone Call Notes" at bounding box center [234, 225] width 186 height 23
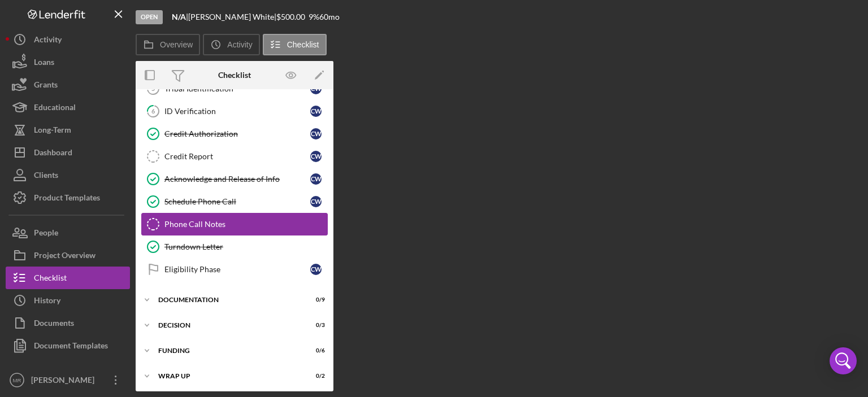
scroll to position [154, 0]
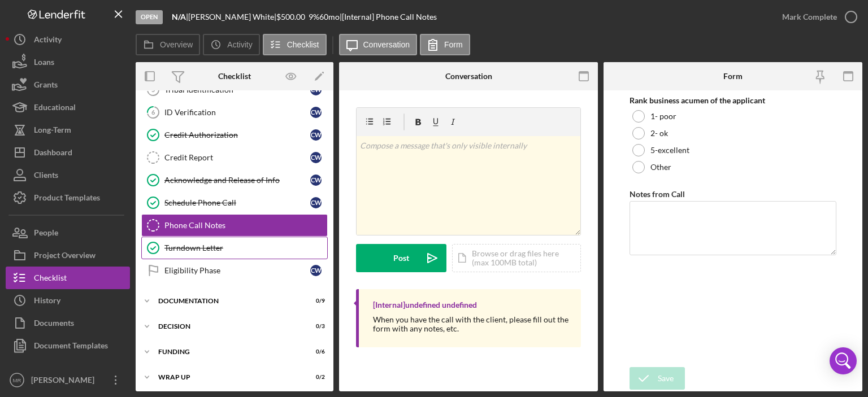
click at [189, 244] on div "Turndown Letter" at bounding box center [245, 248] width 163 height 9
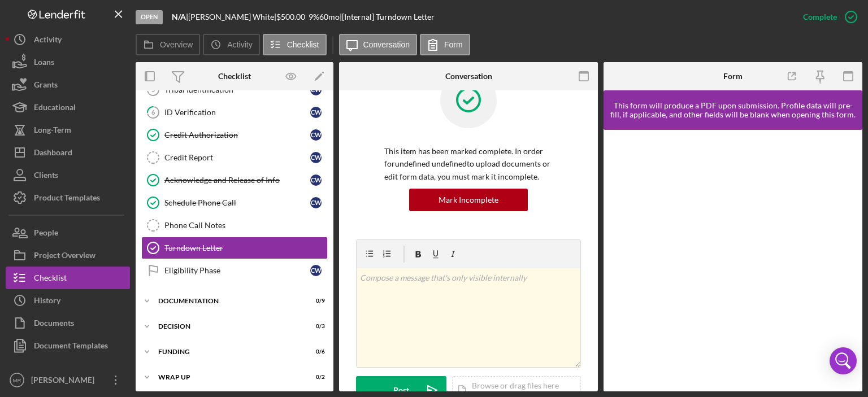
scroll to position [226, 0]
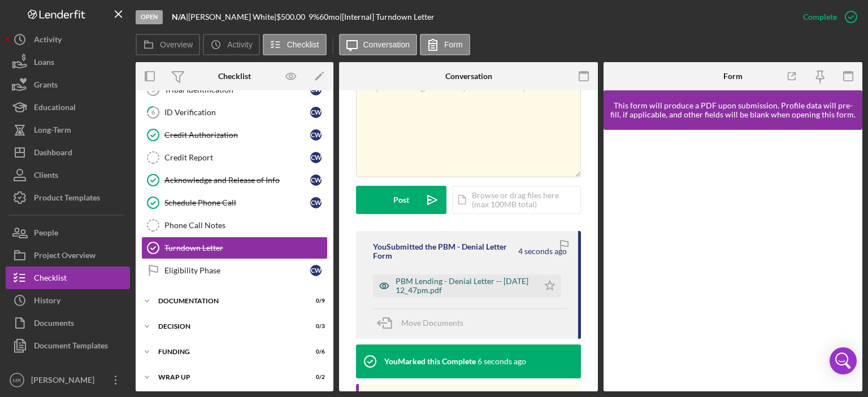
drag, startPoint x: 459, startPoint y: 284, endPoint x: 469, endPoint y: 284, distance: 10.2
click at [459, 284] on div "PBM Lending - Denial Letter -- [DATE] 12_47pm.pdf" at bounding box center [463, 286] width 137 height 18
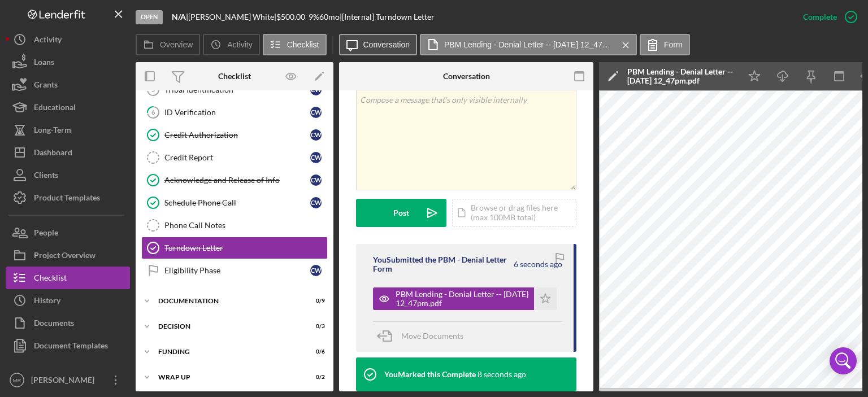
click at [375, 36] on button "Icon/Message Conversation" at bounding box center [378, 44] width 79 height 21
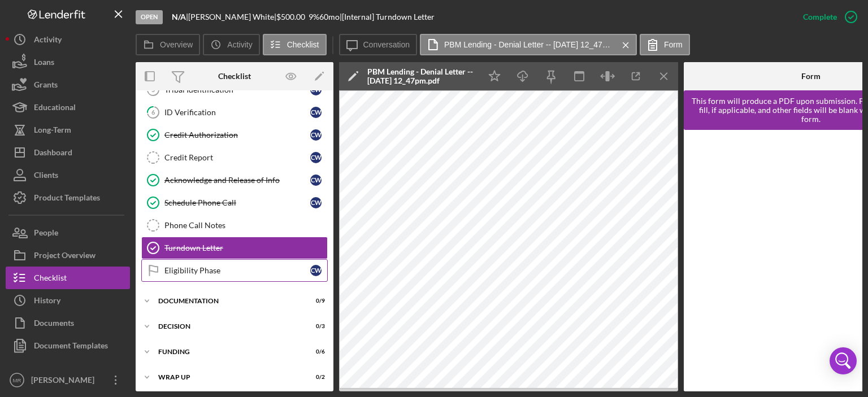
click at [186, 267] on div "Eligibility Phase" at bounding box center [237, 270] width 146 height 9
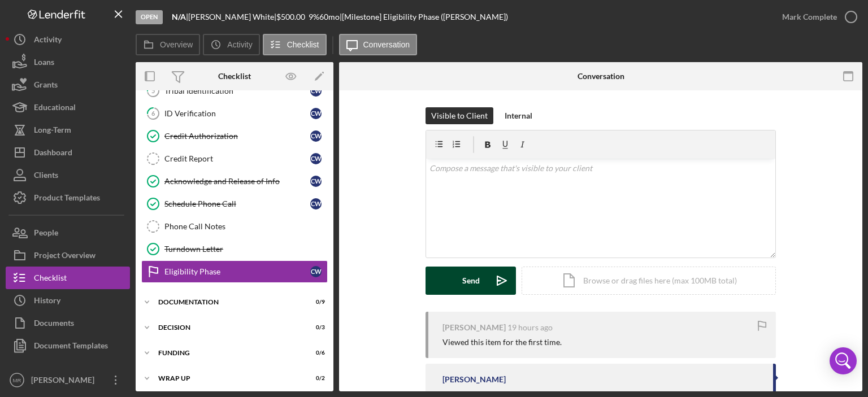
scroll to position [154, 0]
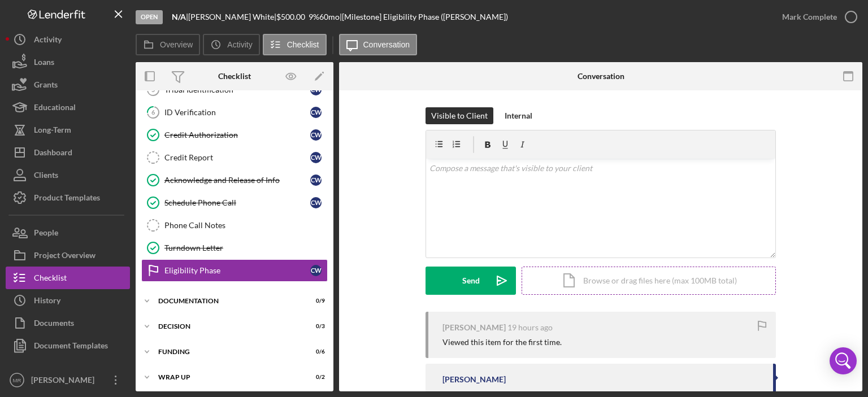
click at [576, 276] on div "Icon/Document Browse or drag files here (max 100MB total) Tap to choose files o…" at bounding box center [648, 281] width 254 height 28
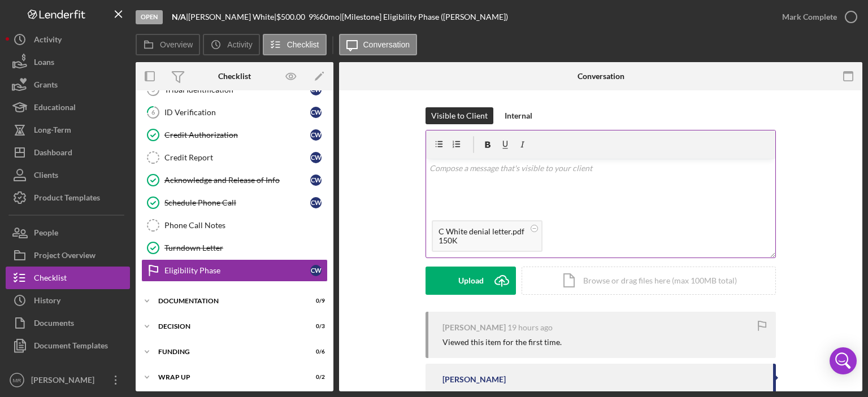
click at [462, 188] on div "v Color teal Color pink Remove color Add row above Add row below Add column bef…" at bounding box center [600, 187] width 349 height 56
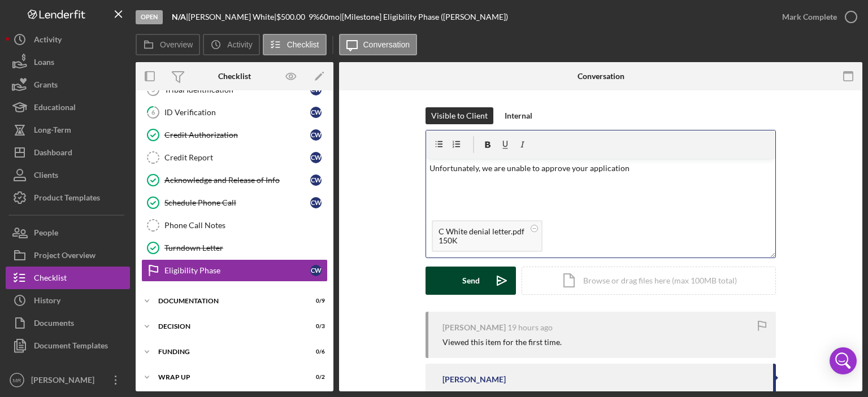
click at [476, 277] on div "Send" at bounding box center [471, 281] width 18 height 28
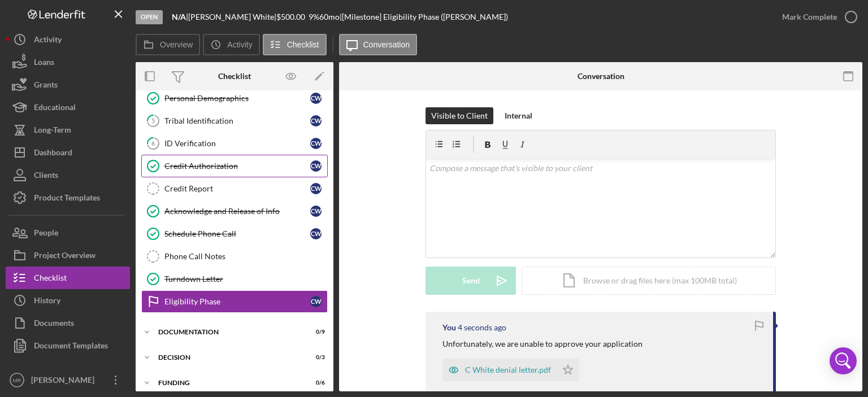
scroll to position [97, 0]
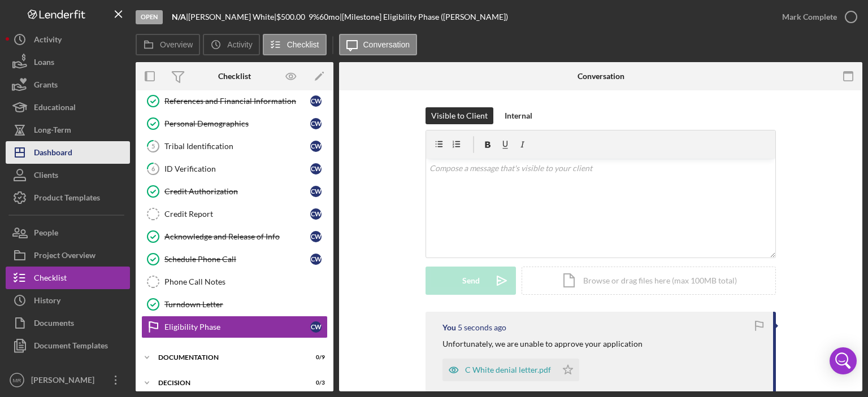
click at [57, 153] on div "Dashboard" at bounding box center [53, 153] width 38 height 25
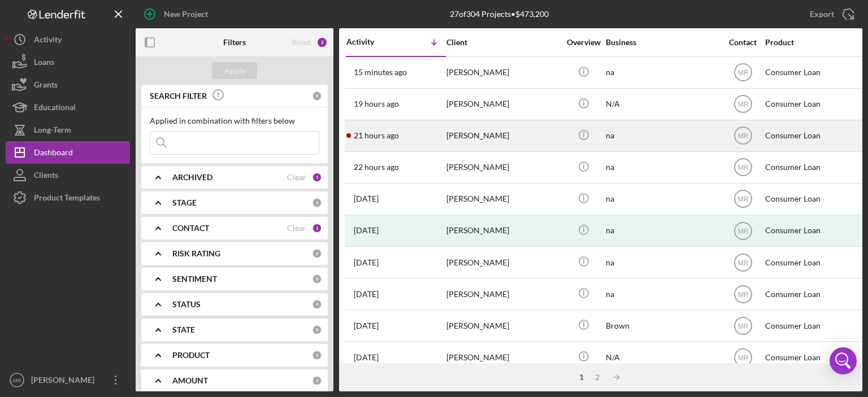
click at [494, 134] on div "[PERSON_NAME]" at bounding box center [502, 136] width 113 height 30
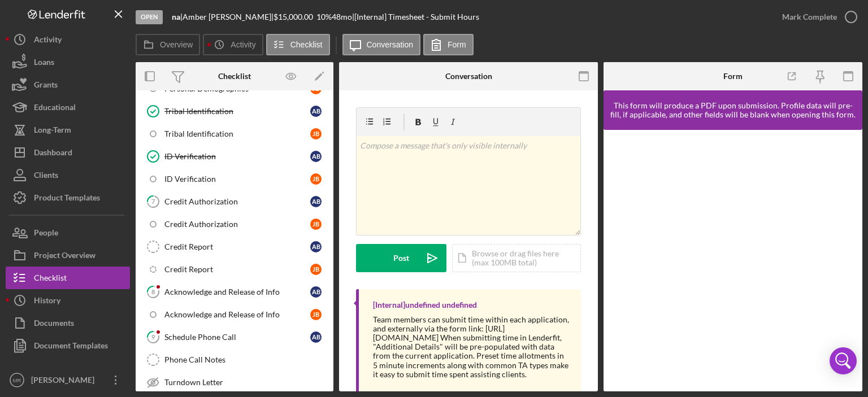
scroll to position [226, 0]
click at [212, 286] on div "Acknowledge and Release of Info" at bounding box center [237, 290] width 146 height 9
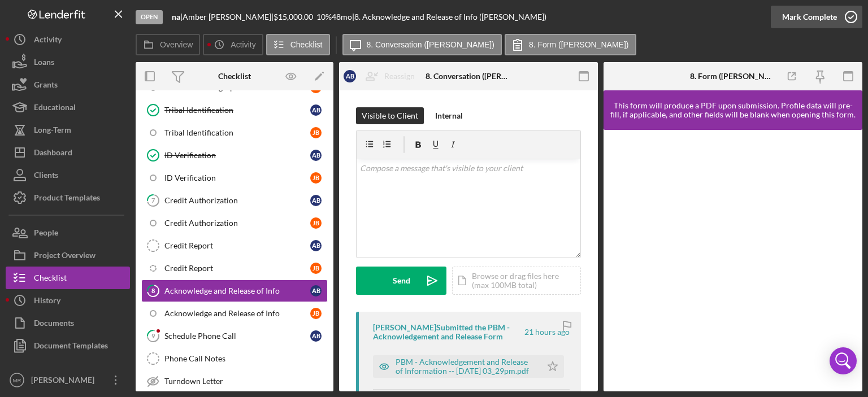
click at [852, 18] on icon "button" at bounding box center [851, 17] width 28 height 28
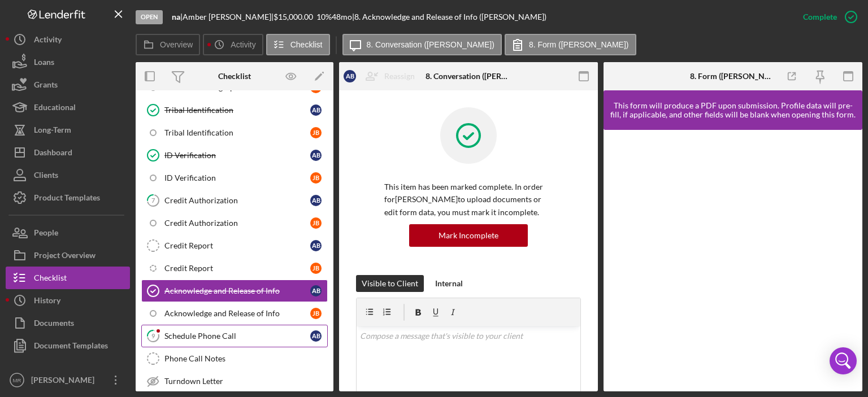
click at [199, 332] on div "Schedule Phone Call" at bounding box center [237, 336] width 146 height 9
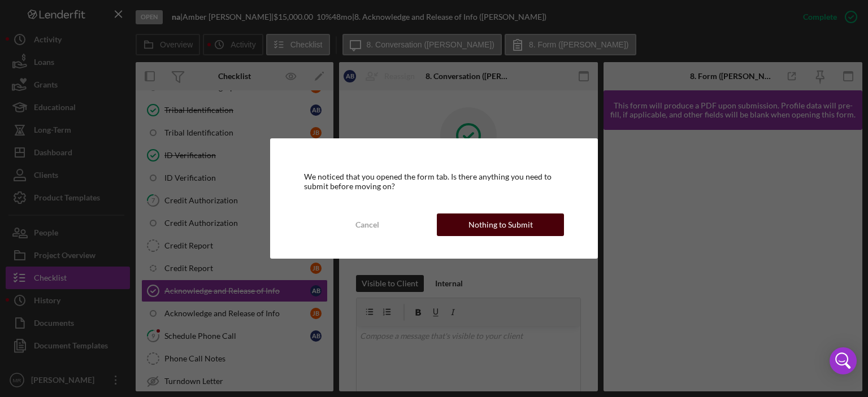
click at [511, 224] on div "Nothing to Submit" at bounding box center [500, 225] width 64 height 23
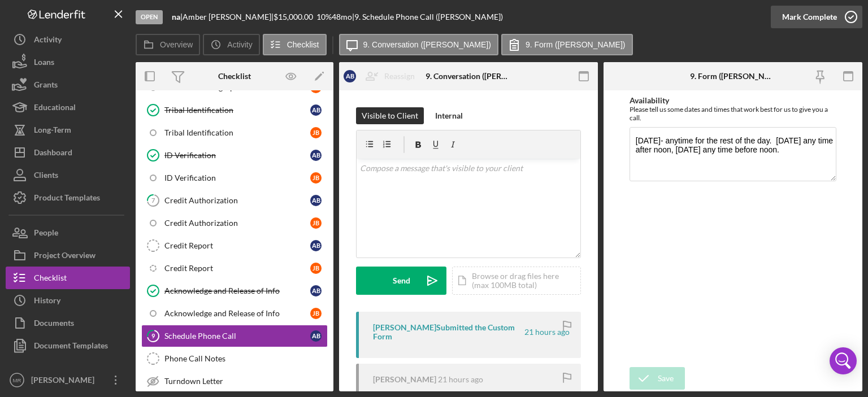
click at [852, 17] on icon "button" at bounding box center [851, 17] width 28 height 28
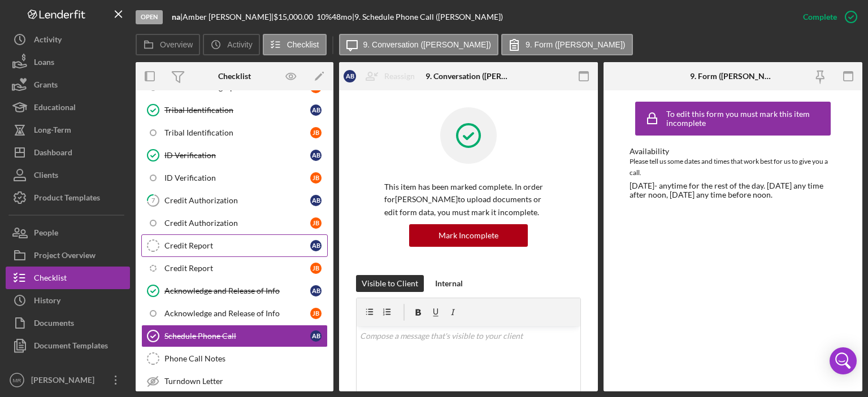
click at [190, 241] on div "Credit Report" at bounding box center [237, 245] width 146 height 9
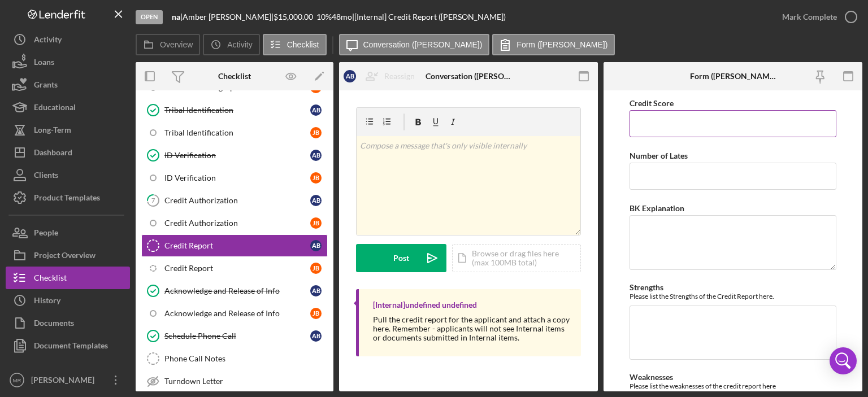
click at [656, 117] on input "Credit Score" at bounding box center [732, 123] width 207 height 27
type input "466"
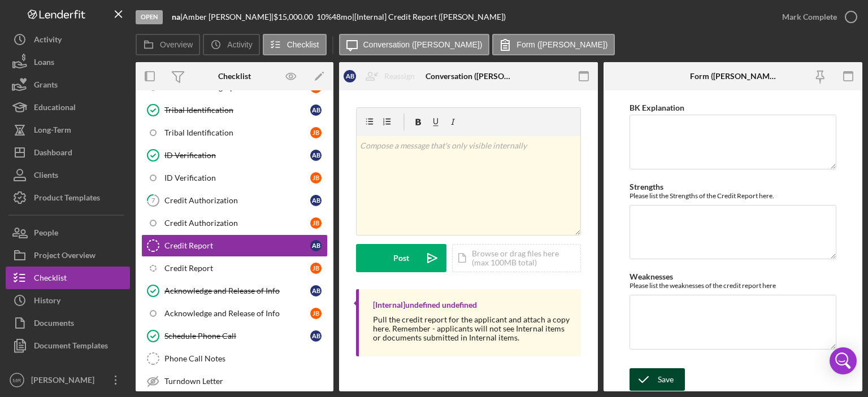
click at [660, 376] on div "Save" at bounding box center [666, 379] width 16 height 23
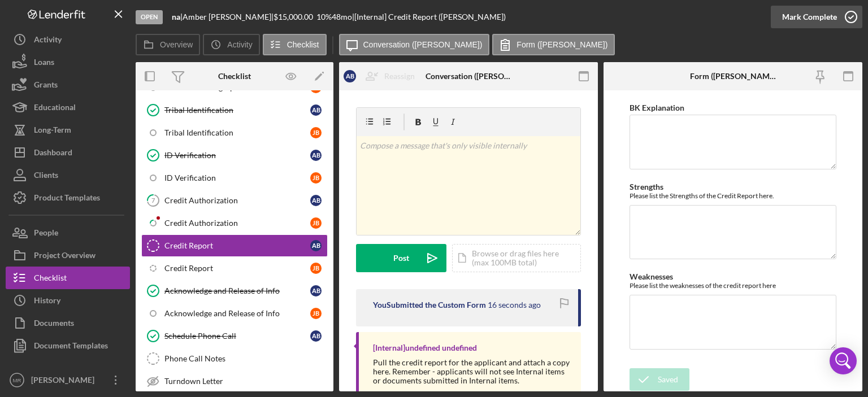
click at [857, 18] on icon "button" at bounding box center [851, 17] width 28 height 28
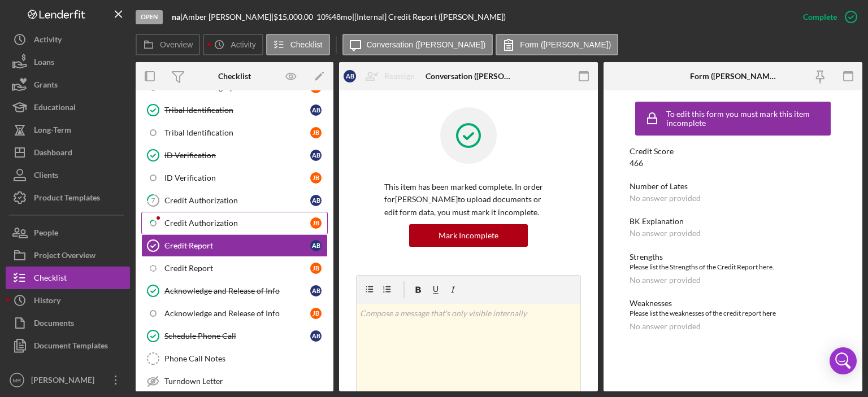
click at [183, 219] on div "Credit Authorization" at bounding box center [237, 223] width 146 height 9
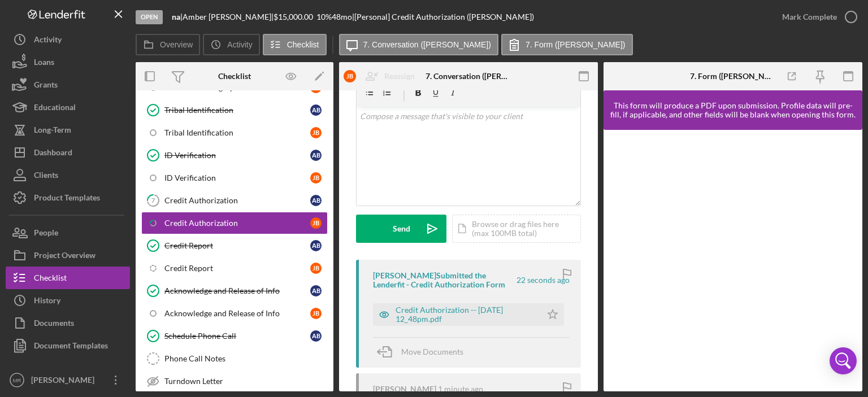
scroll to position [113, 0]
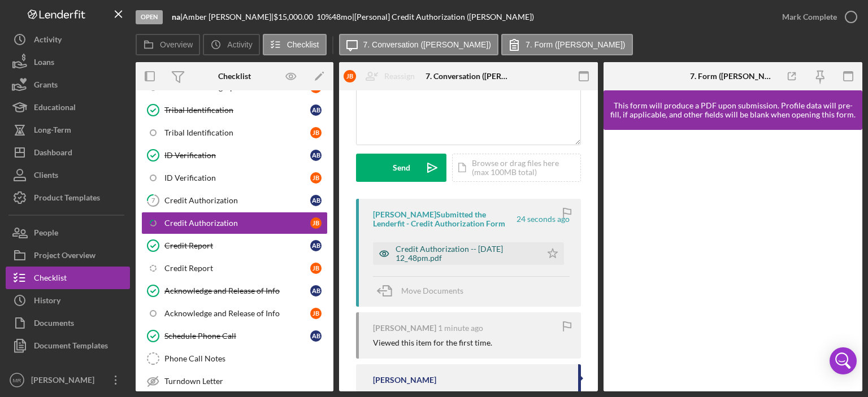
click at [450, 250] on div "Credit Authorization -- [DATE] 12_48pm.pdf" at bounding box center [465, 254] width 140 height 18
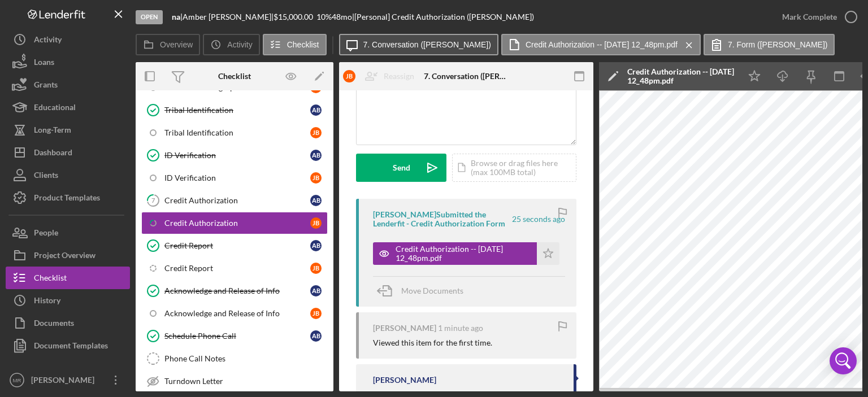
click at [416, 45] on label "7. Conversation ([PERSON_NAME])" at bounding box center [427, 44] width 128 height 9
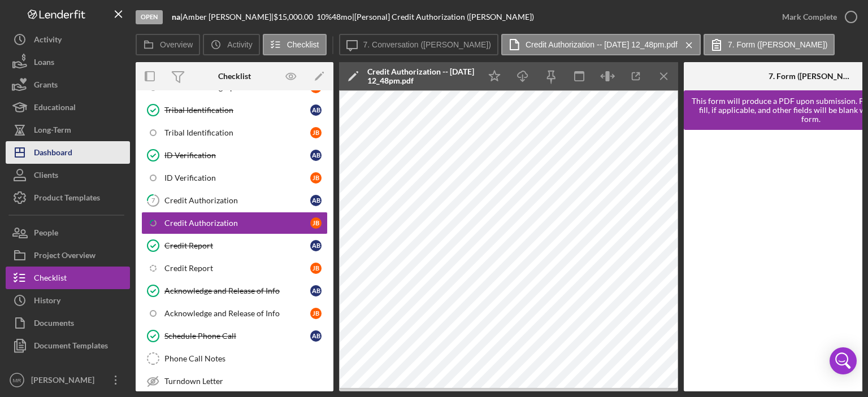
click at [49, 151] on div "Dashboard" at bounding box center [53, 153] width 38 height 25
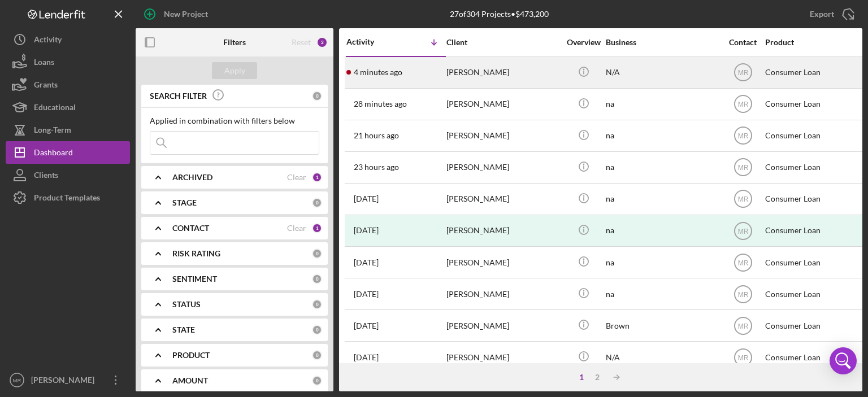
click at [494, 71] on div "[PERSON_NAME]" at bounding box center [502, 73] width 113 height 30
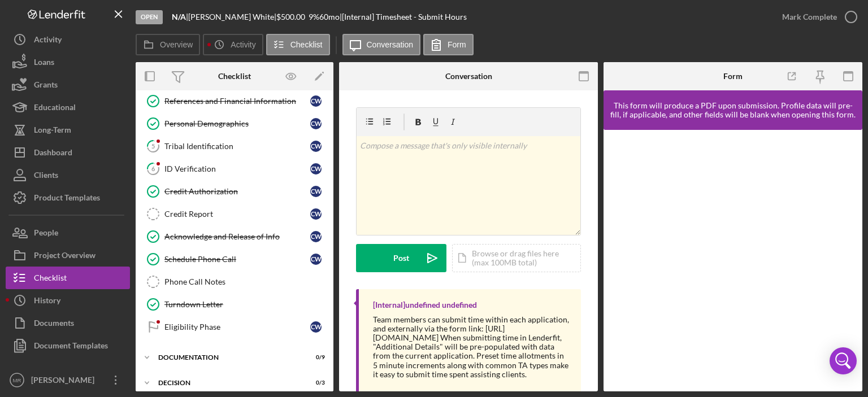
scroll to position [113, 0]
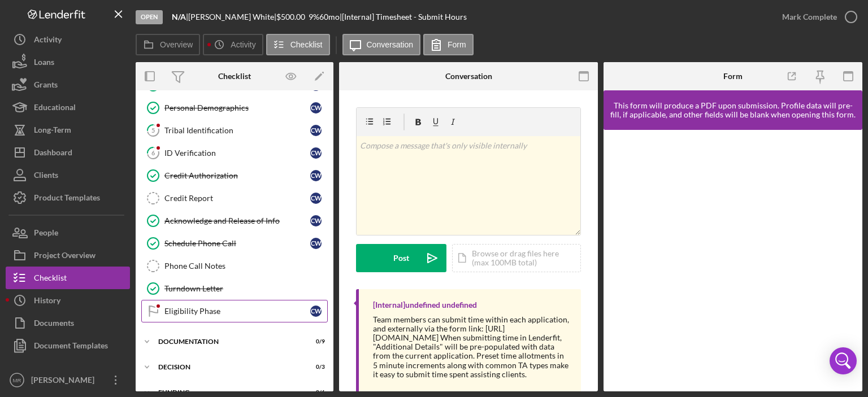
click at [205, 309] on div "Eligibility Phase" at bounding box center [237, 311] width 146 height 9
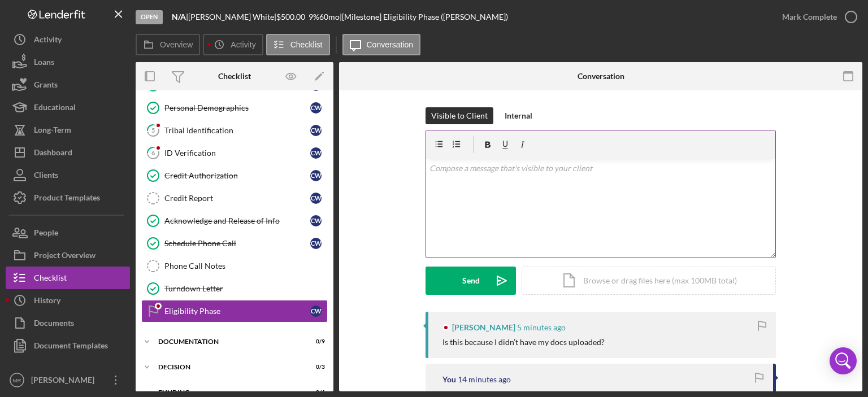
click at [481, 211] on div "v Color teal Color pink Remove color Add row above Add row below Add column bef…" at bounding box center [600, 208] width 349 height 99
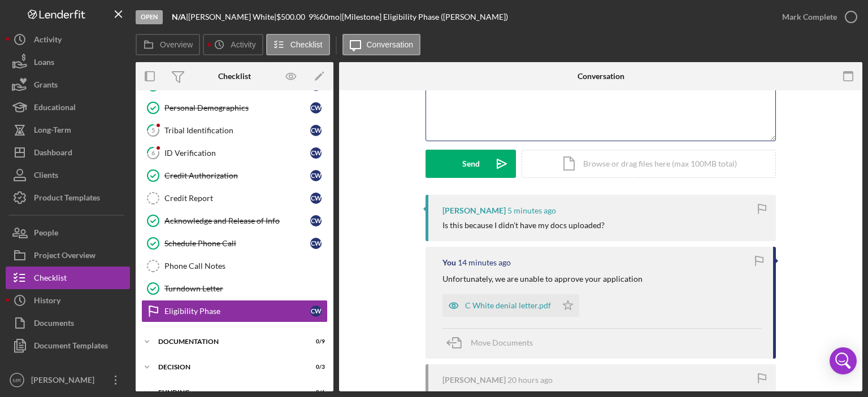
scroll to position [56, 0]
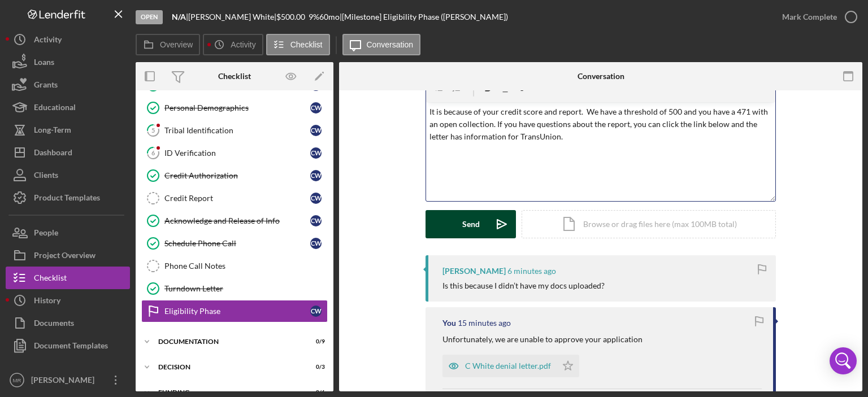
click at [477, 216] on button "Send Icon/icon-invite-send" at bounding box center [470, 224] width 90 height 28
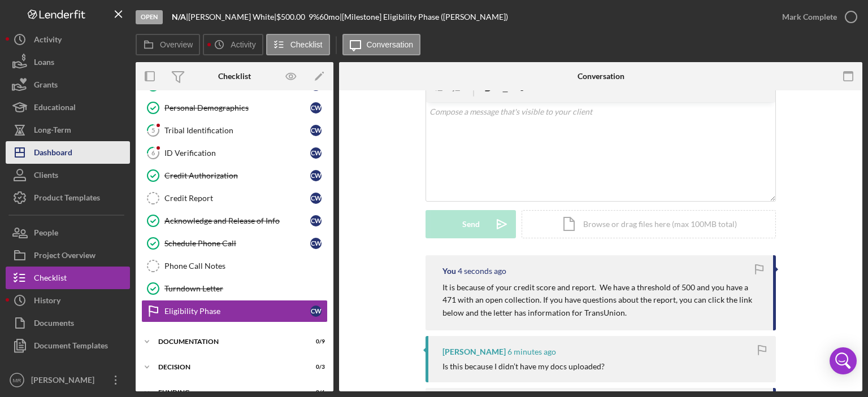
click at [51, 149] on div "Dashboard" at bounding box center [53, 153] width 38 height 25
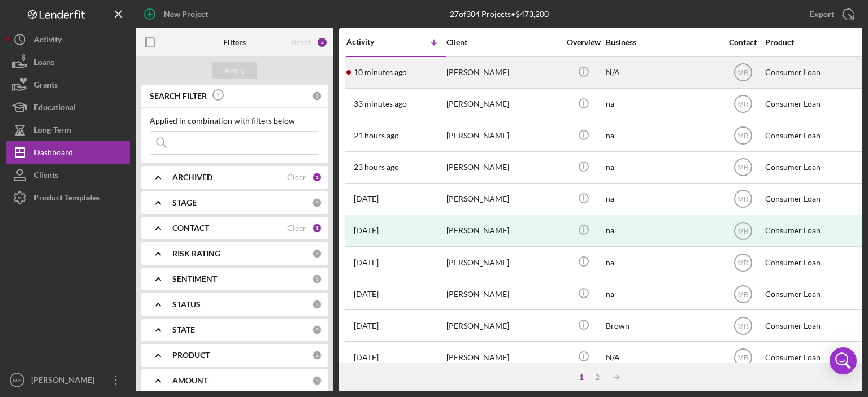
click at [494, 68] on div "[PERSON_NAME]" at bounding box center [502, 73] width 113 height 30
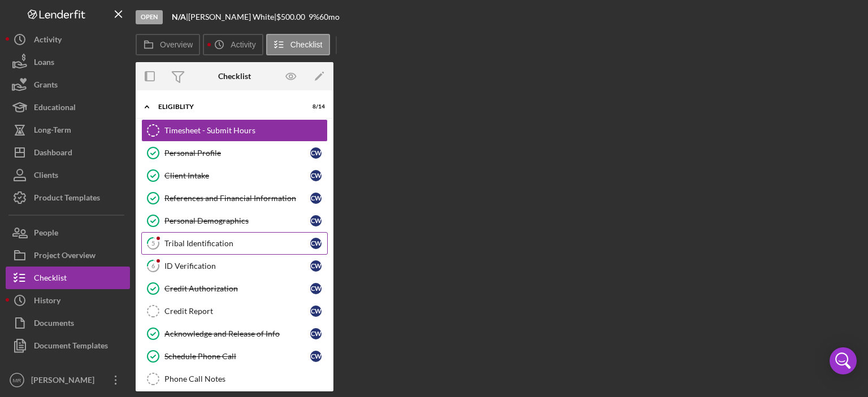
click at [205, 248] on link "5 Tribal Identification C W" at bounding box center [234, 243] width 186 height 23
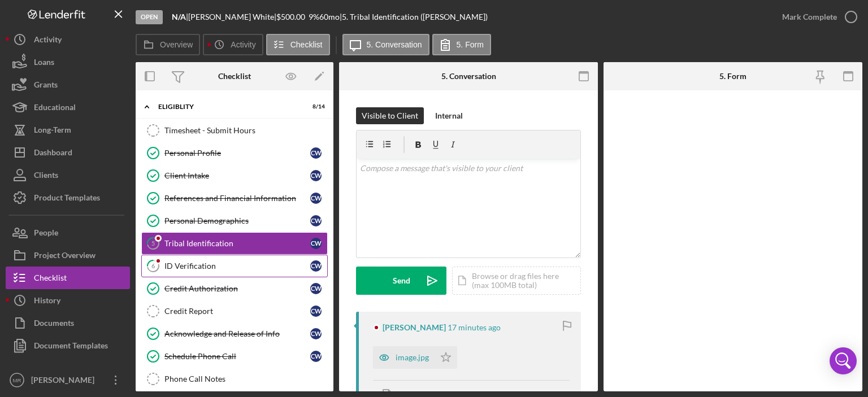
click at [218, 264] on div "ID Verification" at bounding box center [237, 266] width 146 height 9
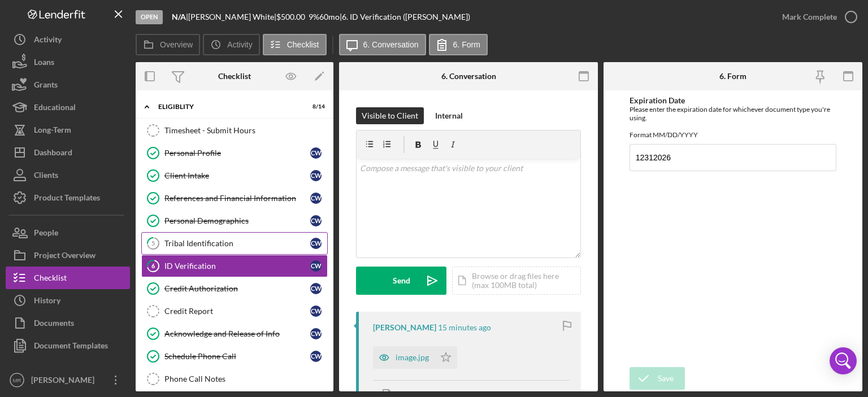
click at [203, 245] on div "Tribal Identification" at bounding box center [237, 243] width 146 height 9
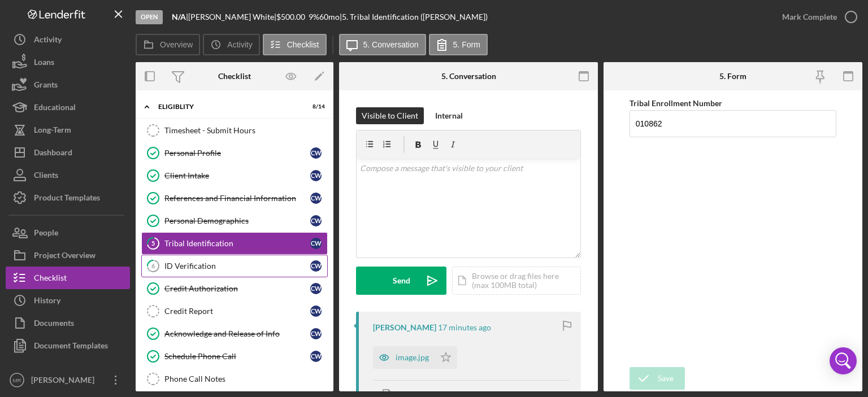
click at [197, 258] on link "6 ID Verification C W" at bounding box center [234, 266] width 186 height 23
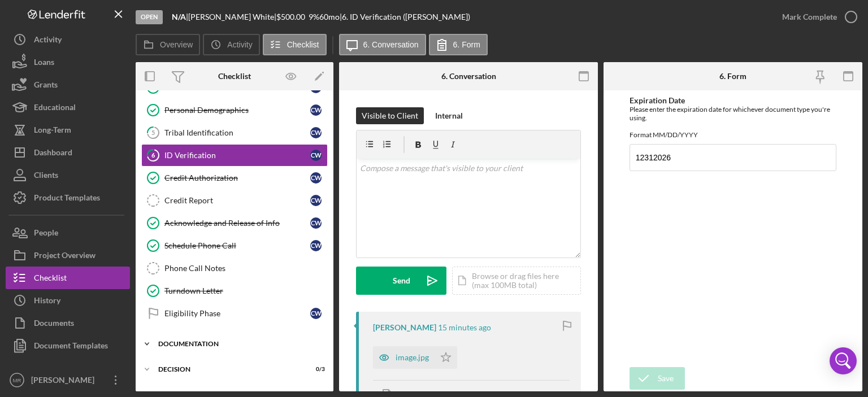
scroll to position [113, 0]
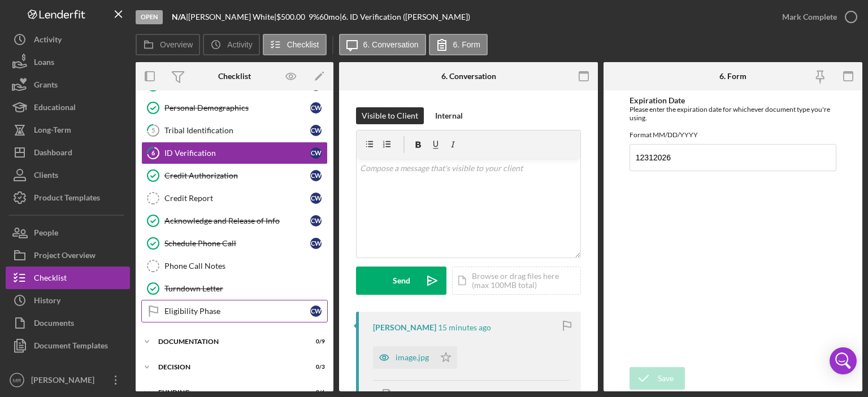
click at [214, 307] on div "Eligibility Phase" at bounding box center [237, 311] width 146 height 9
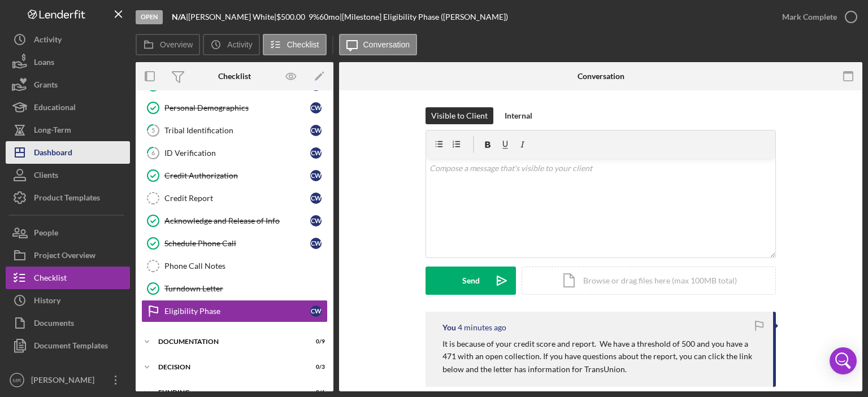
click at [67, 151] on div "Dashboard" at bounding box center [53, 153] width 38 height 25
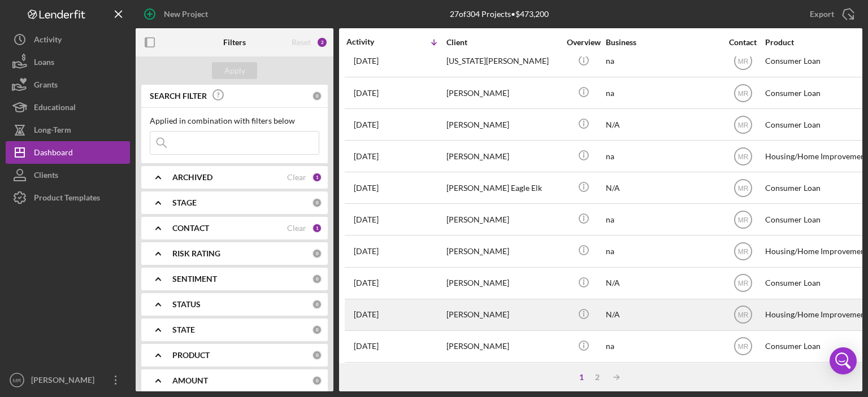
scroll to position [499, 0]
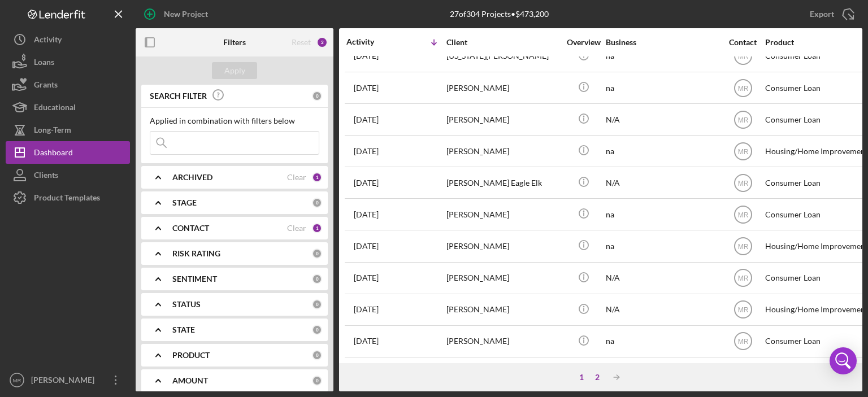
click at [597, 375] on div "2" at bounding box center [597, 377] width 16 height 9
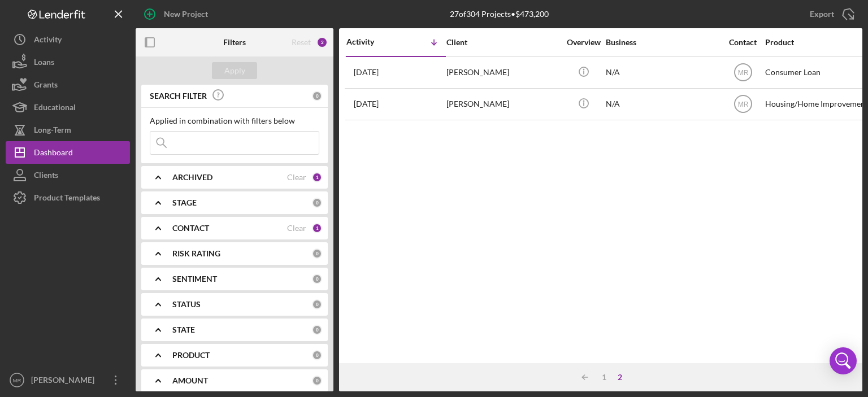
scroll to position [0, 0]
click at [583, 376] on icon "Icon/Table Sort Arrow" at bounding box center [584, 377] width 23 height 23
